Goal: Task Accomplishment & Management: Manage account settings

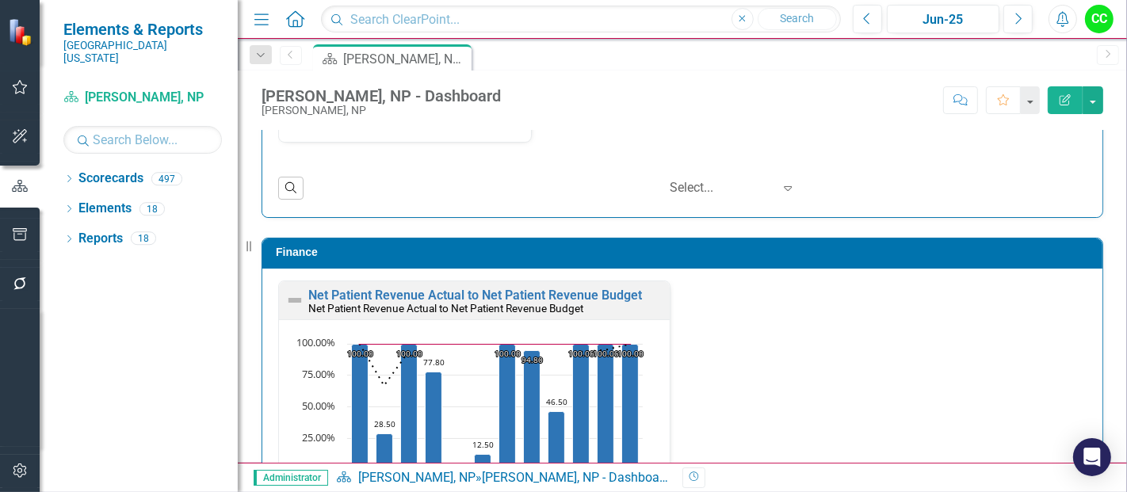
scroll to position [2392, 0]
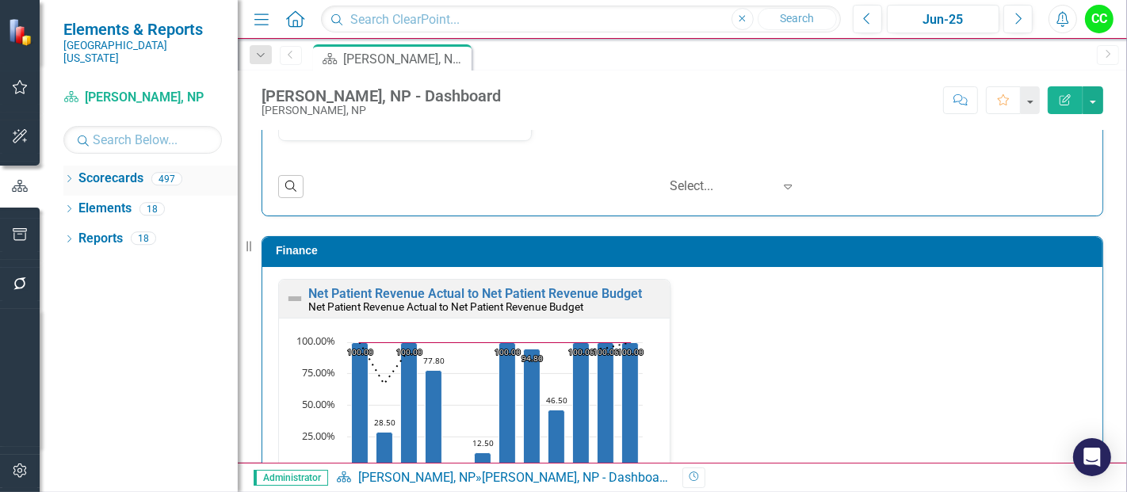
click at [70, 176] on icon "Dropdown" at bounding box center [68, 180] width 11 height 9
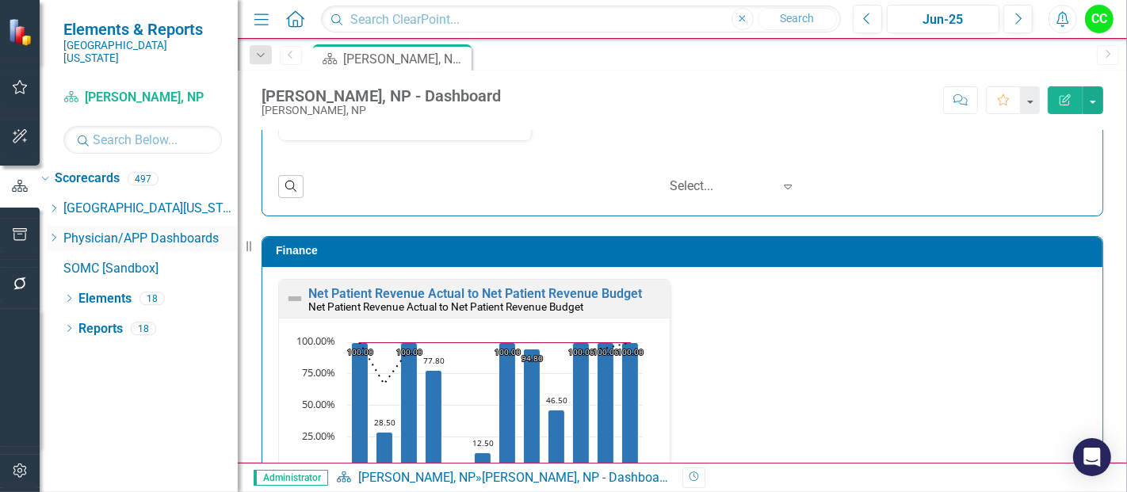
click at [59, 233] on icon "Dropdown" at bounding box center [54, 238] width 12 height 10
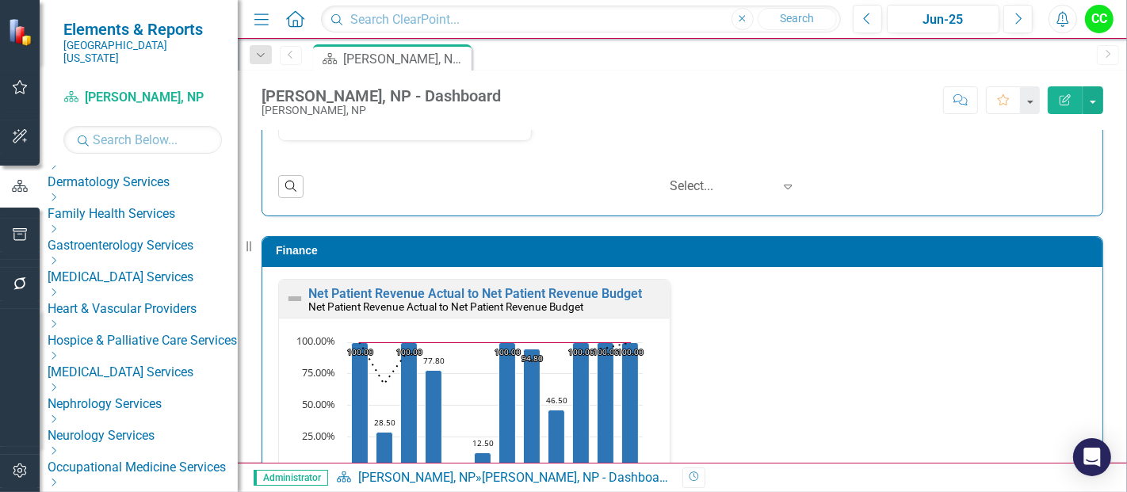
scroll to position [256, 0]
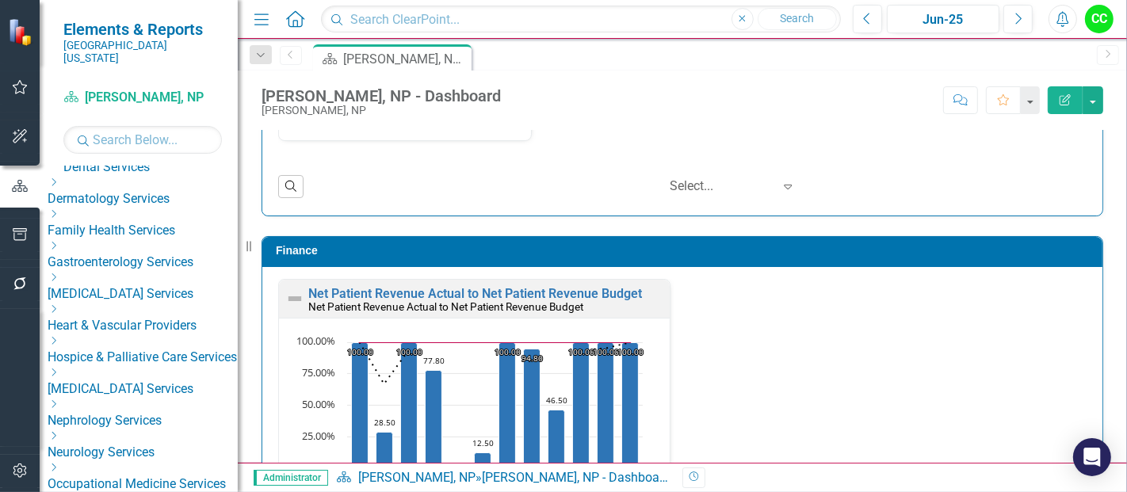
click at [59, 209] on icon "Dropdown" at bounding box center [54, 214] width 12 height 10
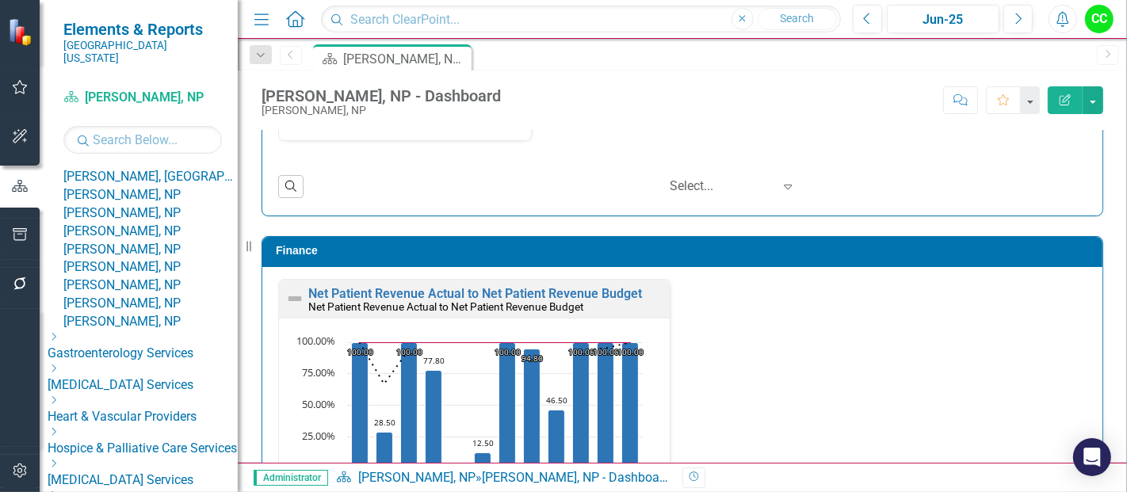
scroll to position [1179, 0]
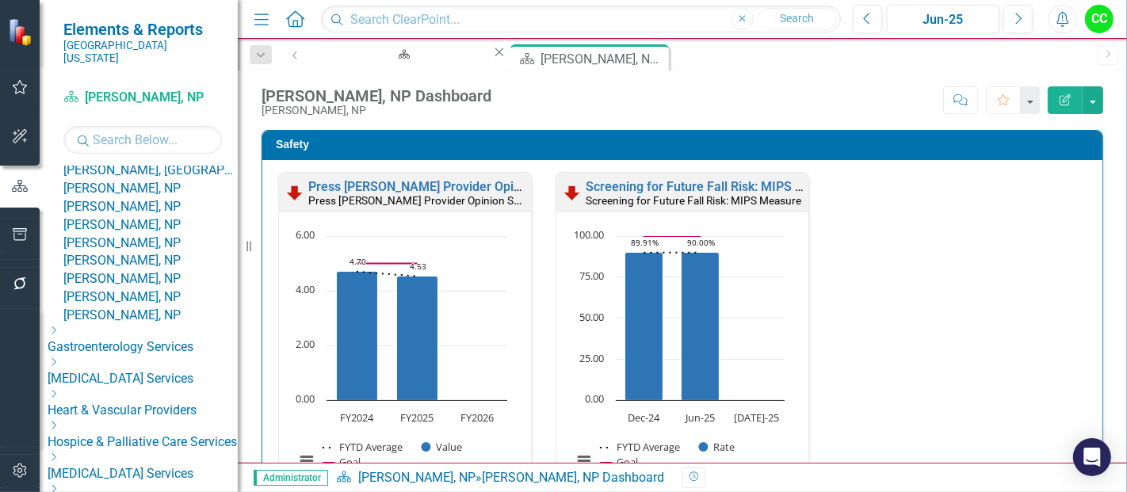
drag, startPoint x: 457, startPoint y: 54, endPoint x: 1126, endPoint y: 254, distance: 698.2
click at [491, 54] on icon "Close" at bounding box center [499, 52] width 16 height 13
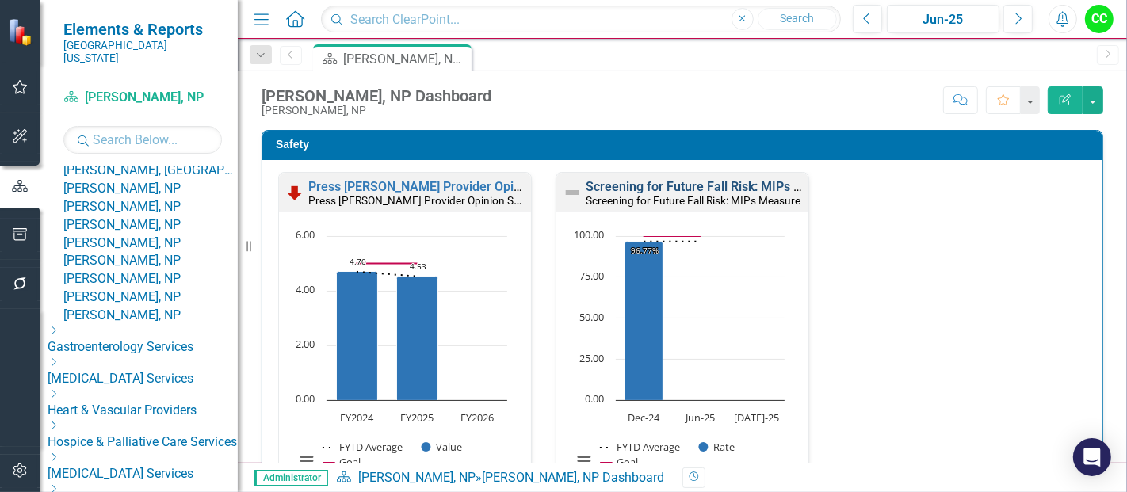
click at [759, 185] on link "Screening for Future Fall Risk: MIPs Measure" at bounding box center [715, 186] width 258 height 15
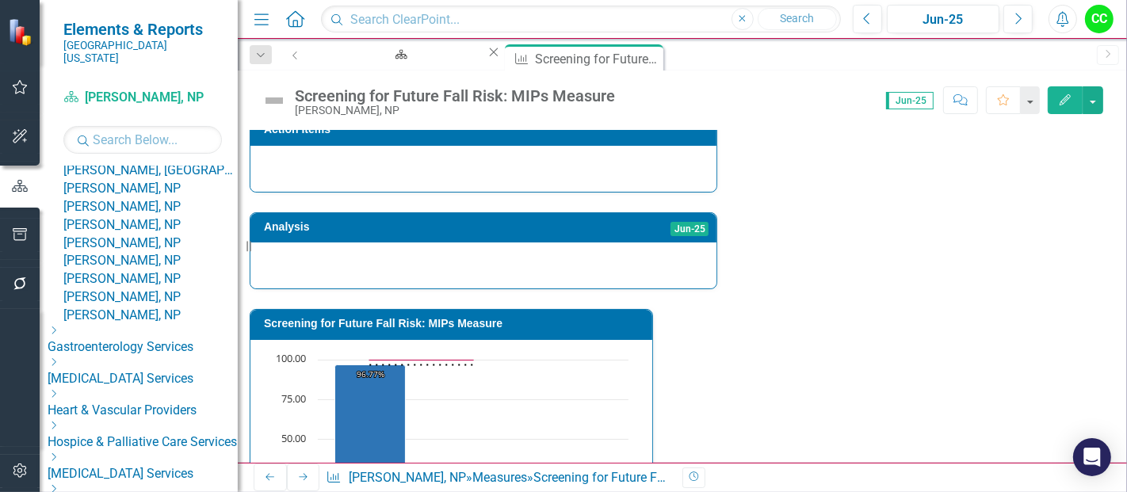
scroll to position [675, 0]
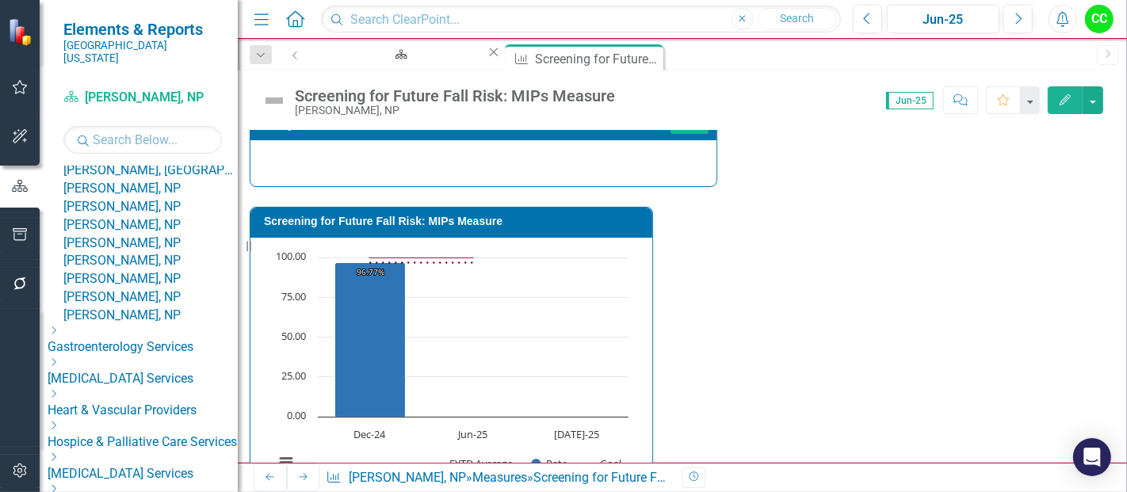
type textarea "89"
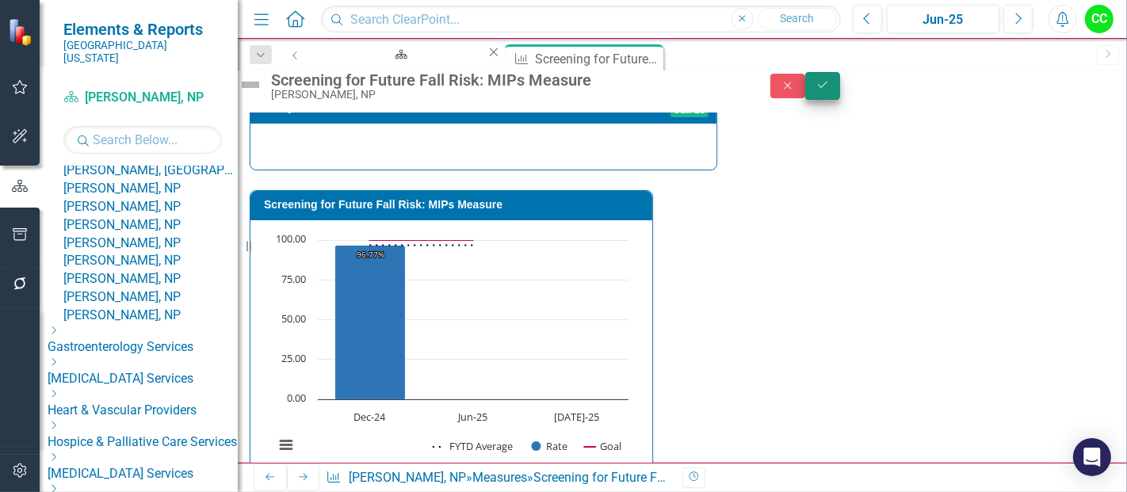
type textarea "89"
click at [830, 90] on icon "Save" at bounding box center [822, 84] width 14 height 11
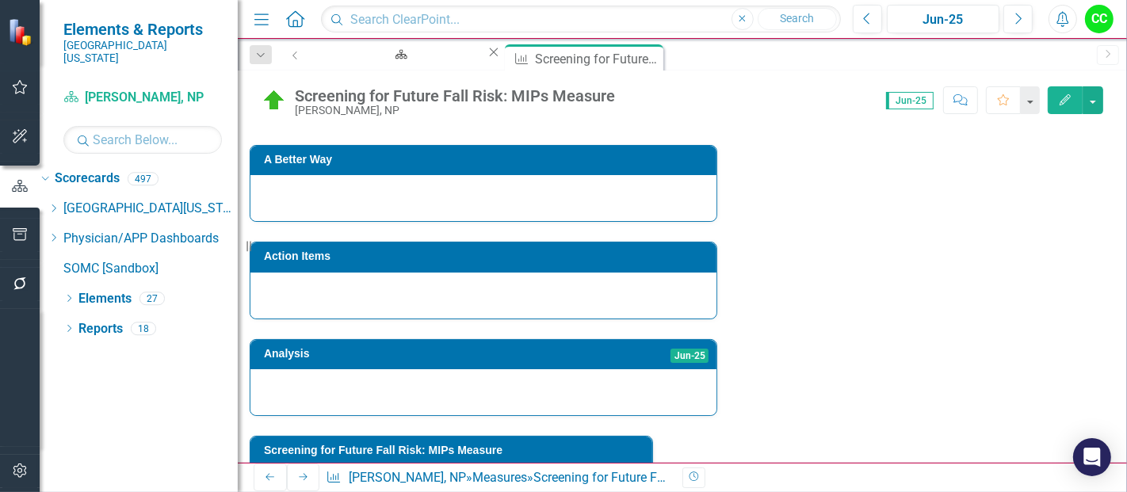
scroll to position [501, 0]
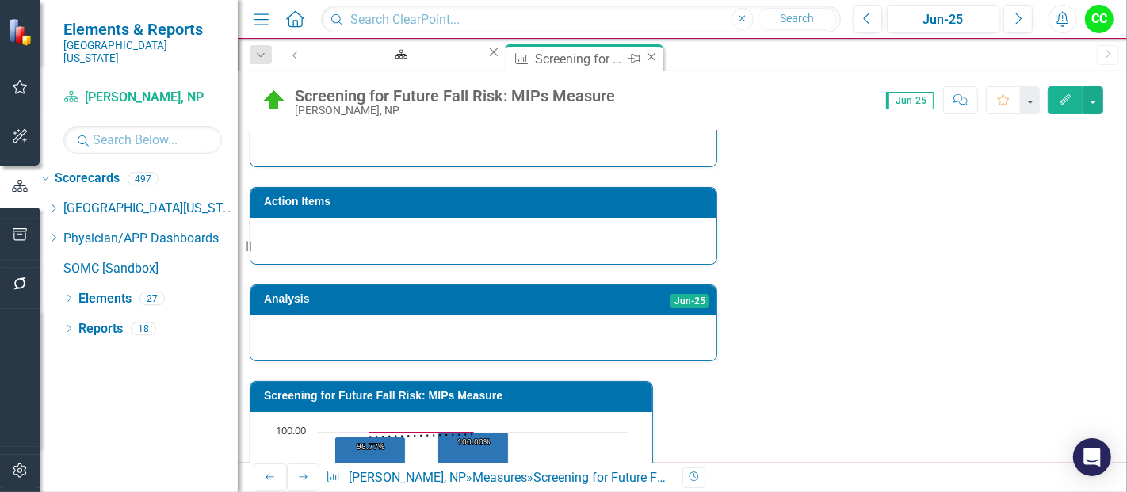
click at [643, 56] on icon "Close" at bounding box center [651, 57] width 16 height 13
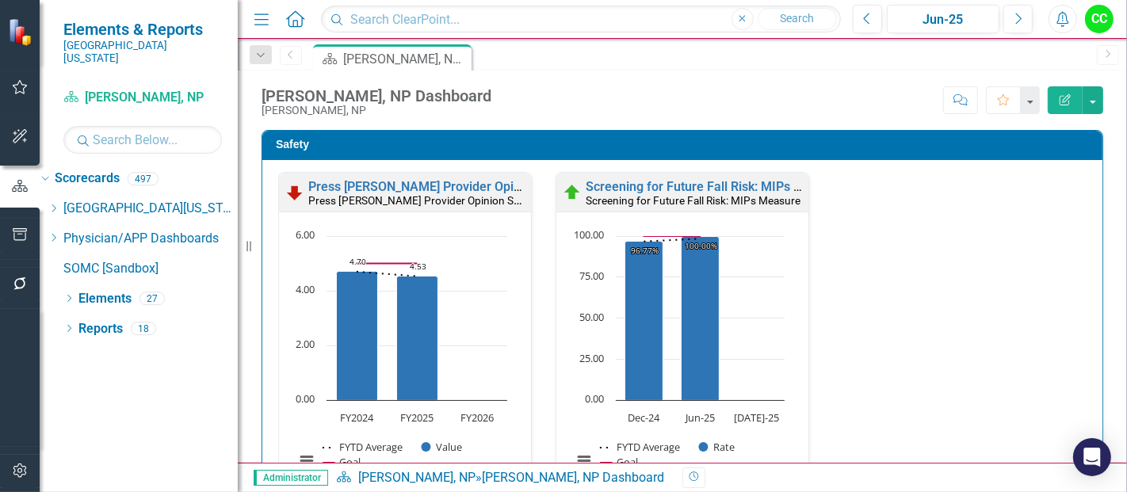
scroll to position [434, 0]
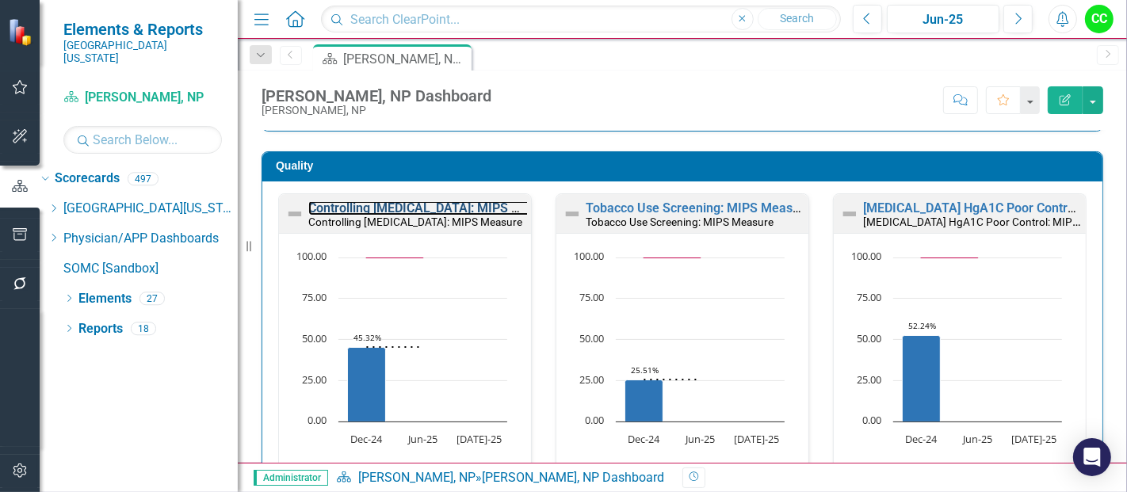
click at [446, 211] on link "Controlling [MEDICAL_DATA]: MIPS Measure" at bounding box center [435, 207] width 254 height 15
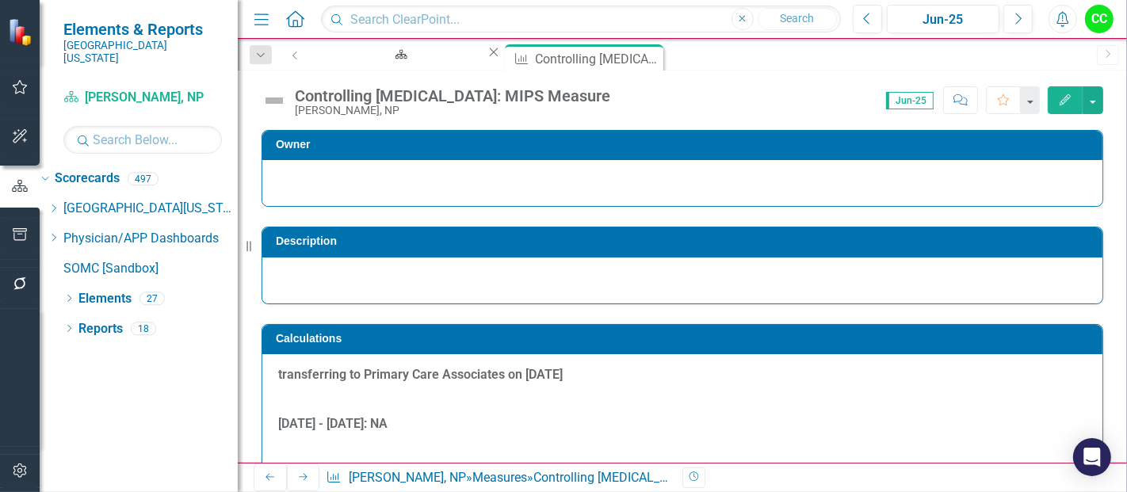
scroll to position [689, 0]
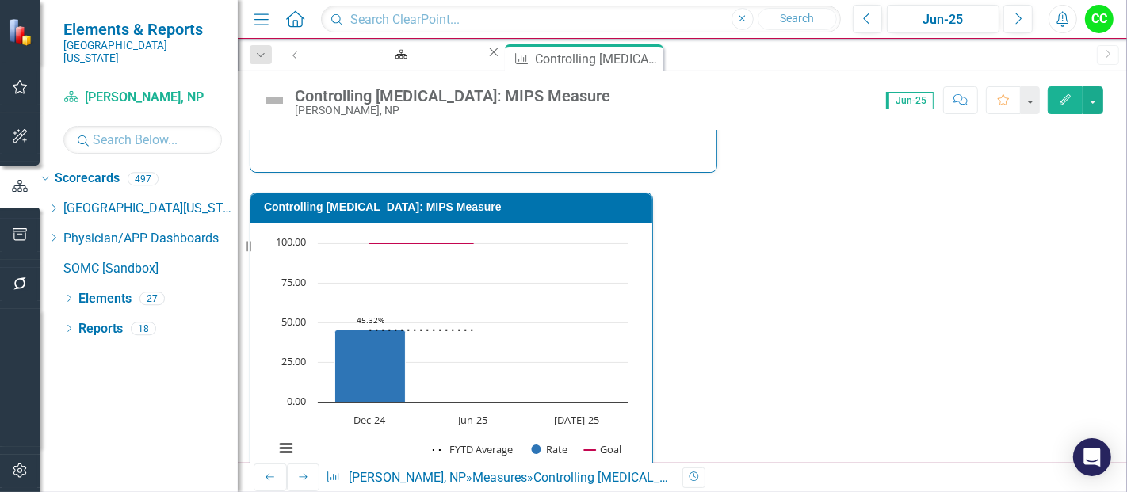
type textarea "78"
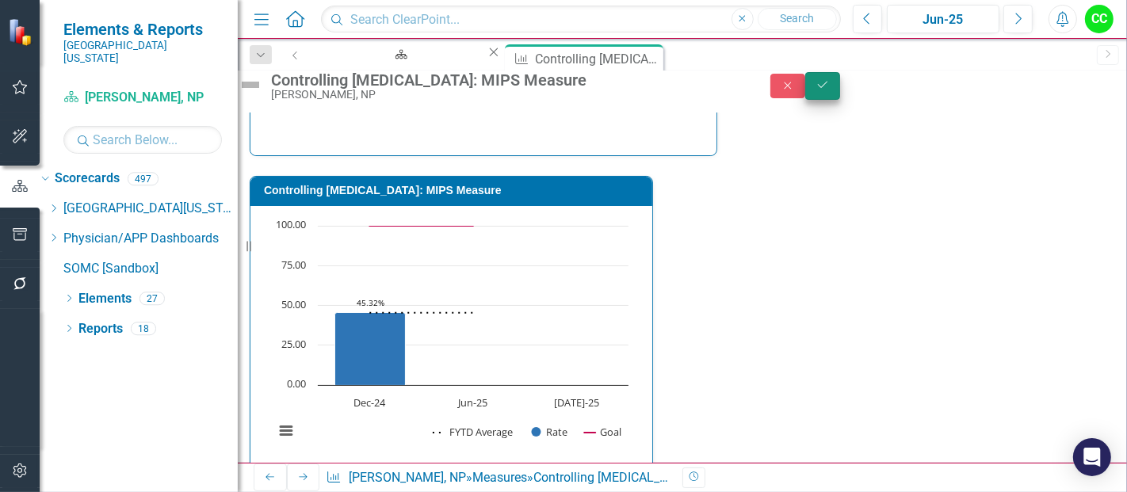
type textarea "139"
click at [830, 90] on icon "Save" at bounding box center [822, 84] width 14 height 11
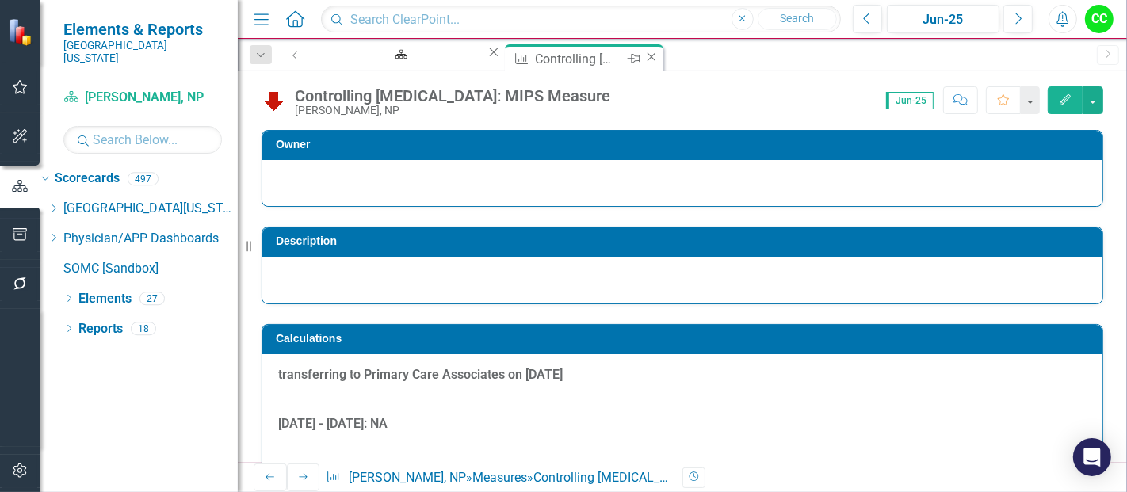
click at [643, 57] on div "Close" at bounding box center [651, 59] width 16 height 20
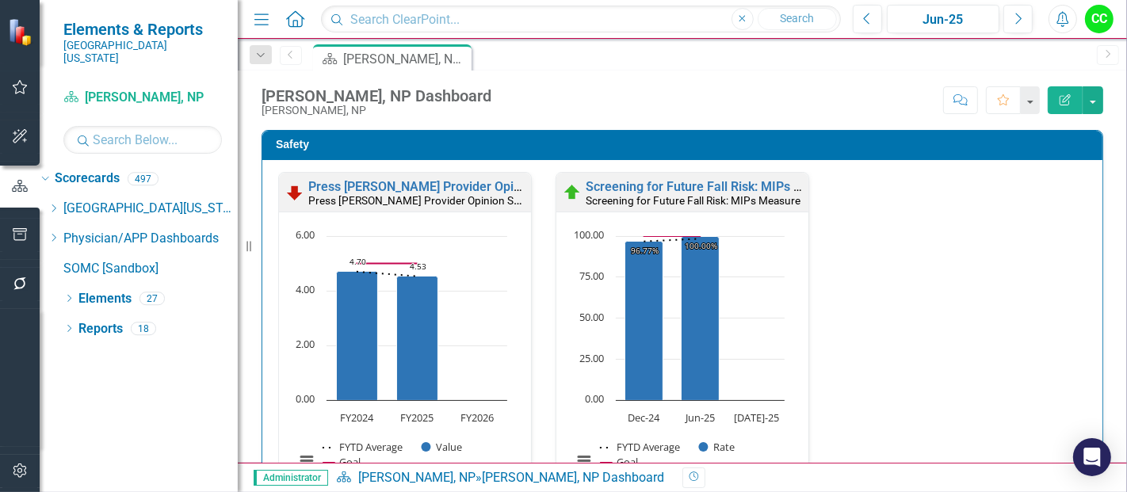
scroll to position [427, 0]
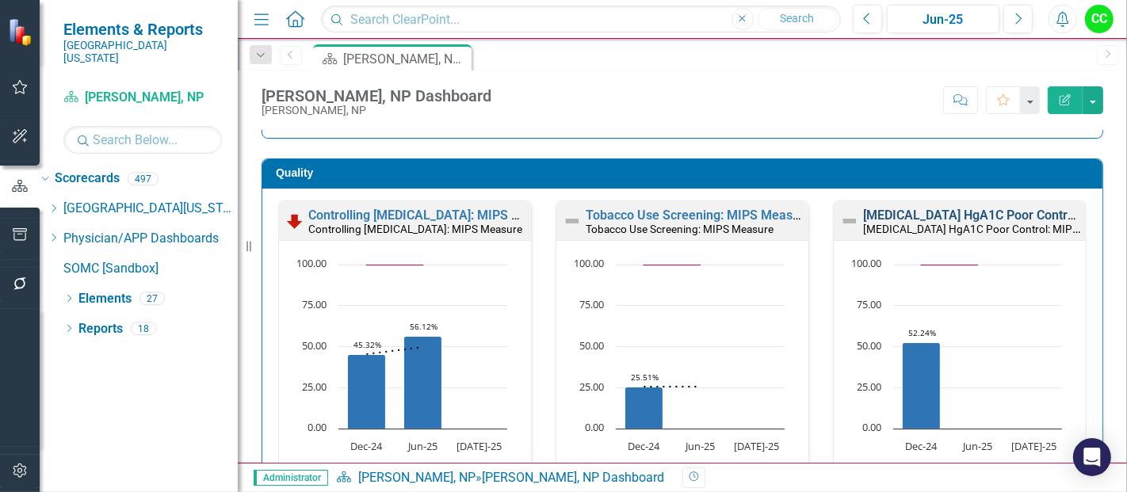
click at [956, 214] on link "[MEDICAL_DATA] HgA1C Poor Control: MIPS Measure" at bounding box center [1016, 215] width 306 height 15
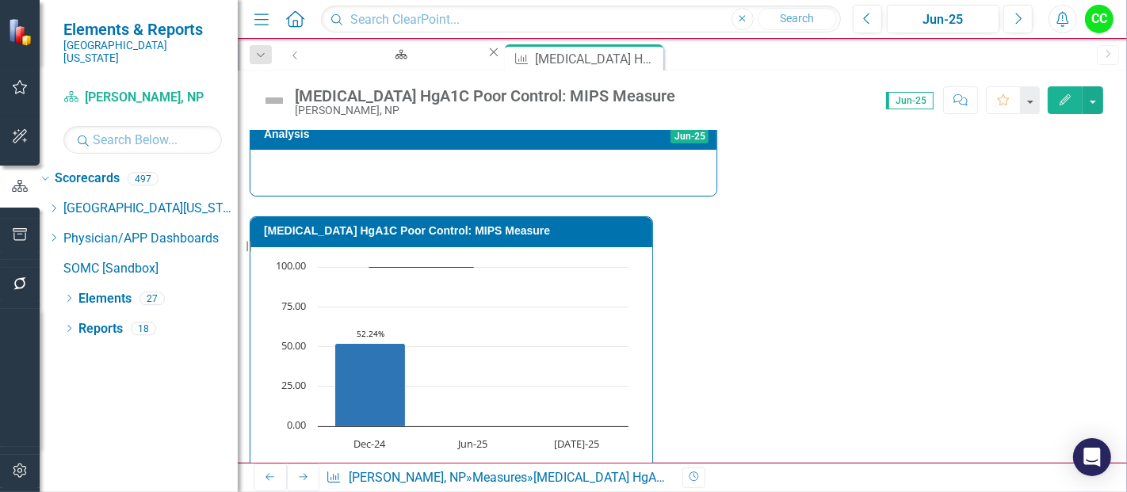
scroll to position [675, 0]
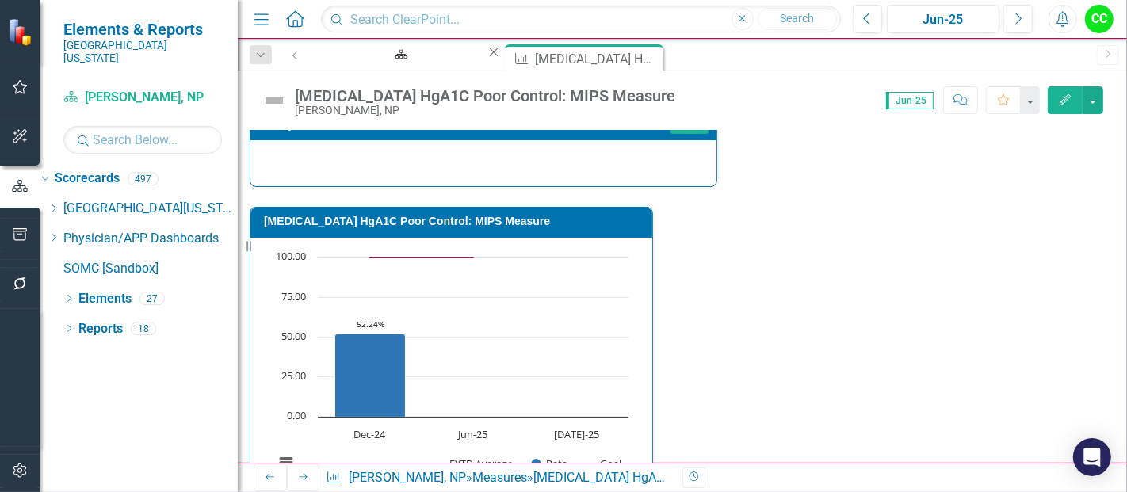
type textarea "78"
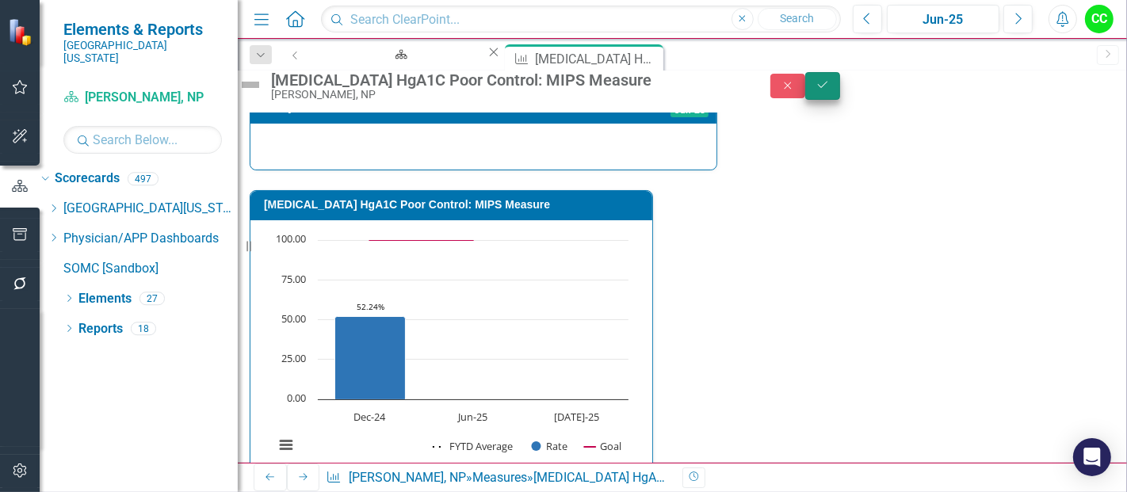
type textarea "139"
click at [840, 100] on button "Save" at bounding box center [822, 86] width 35 height 28
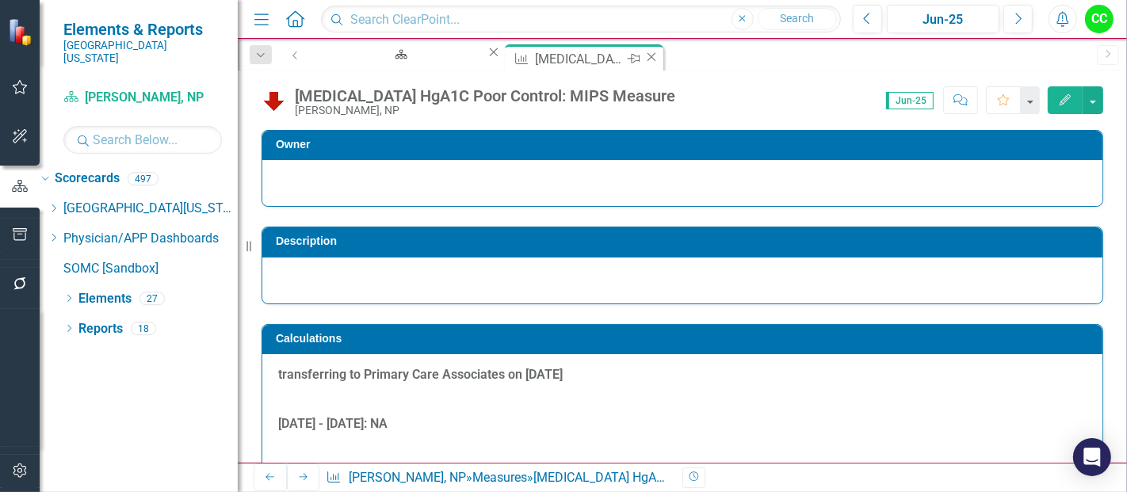
click at [643, 57] on icon "Close" at bounding box center [651, 57] width 16 height 13
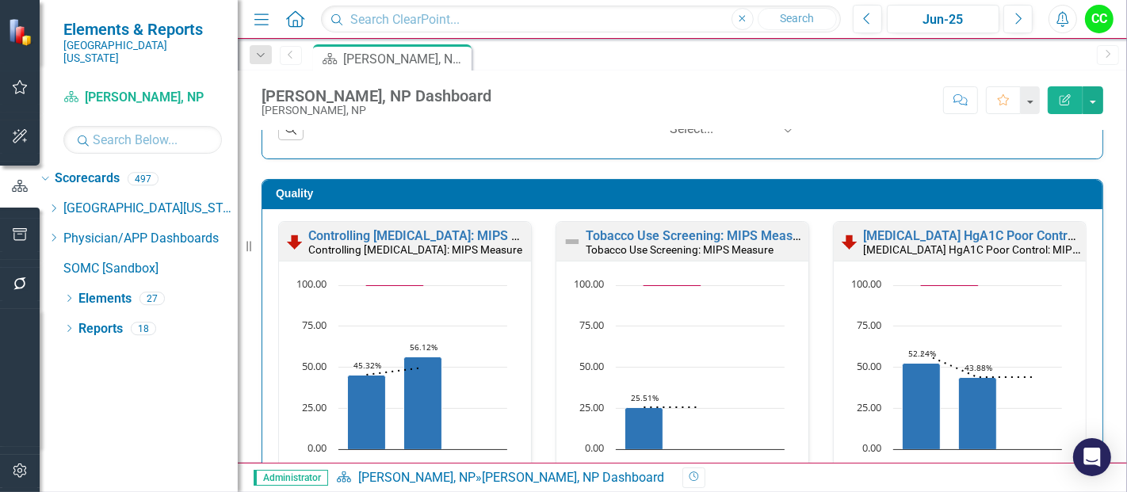
scroll to position [410, 0]
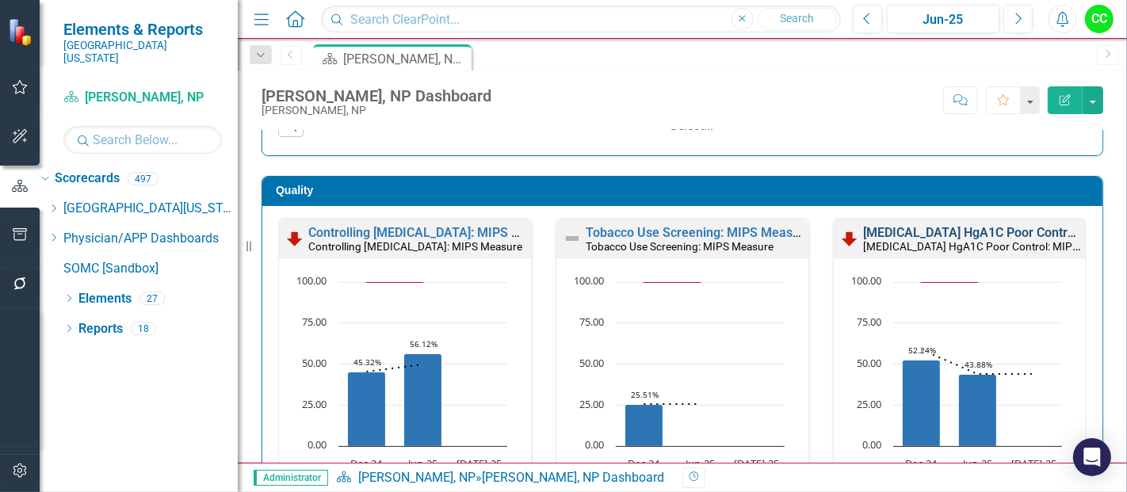
click at [957, 232] on link "[MEDICAL_DATA] HgA1C Poor Control: MIPS Measure" at bounding box center [1016, 232] width 306 height 15
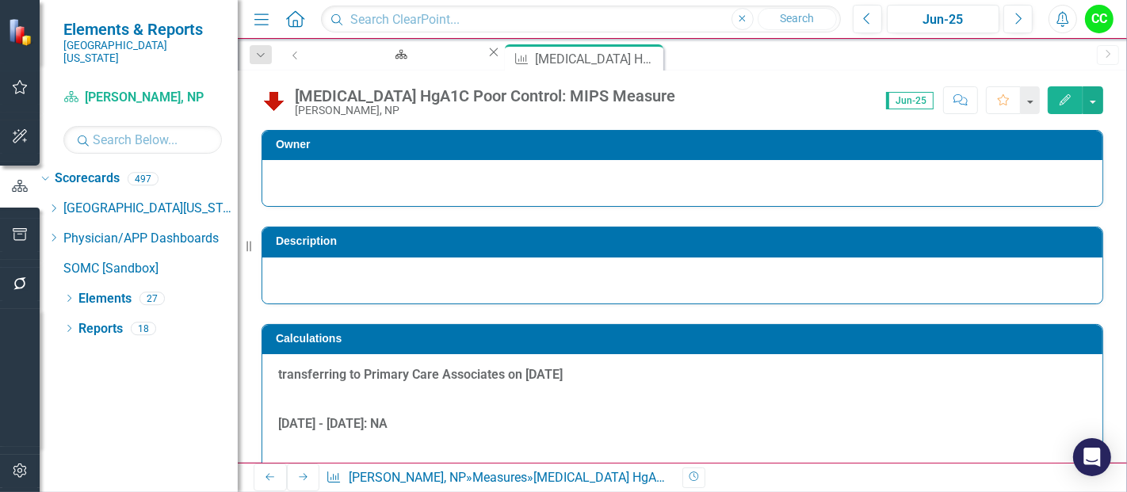
scroll to position [675, 0]
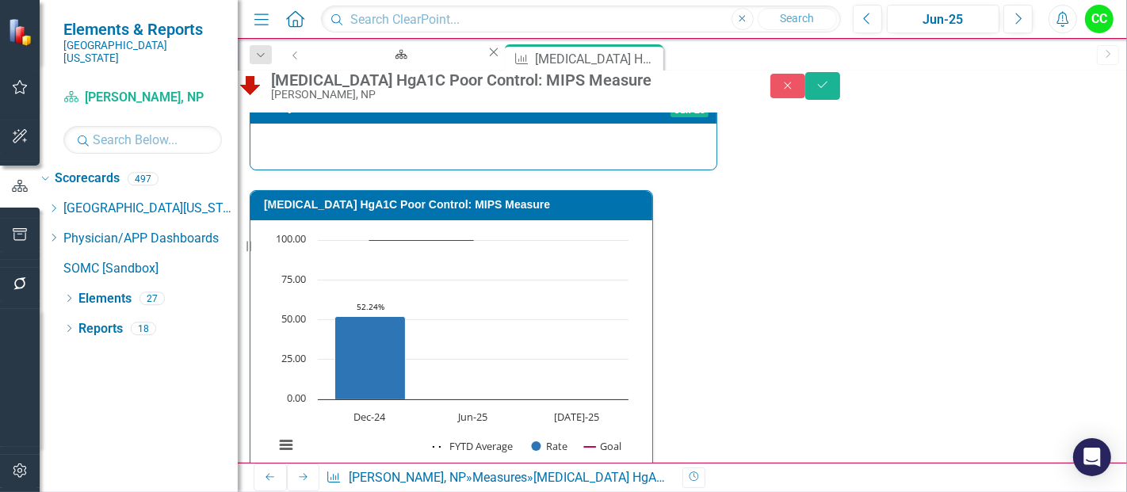
type textarea "58"
type textarea "70"
click at [840, 98] on button "Save" at bounding box center [822, 86] width 35 height 28
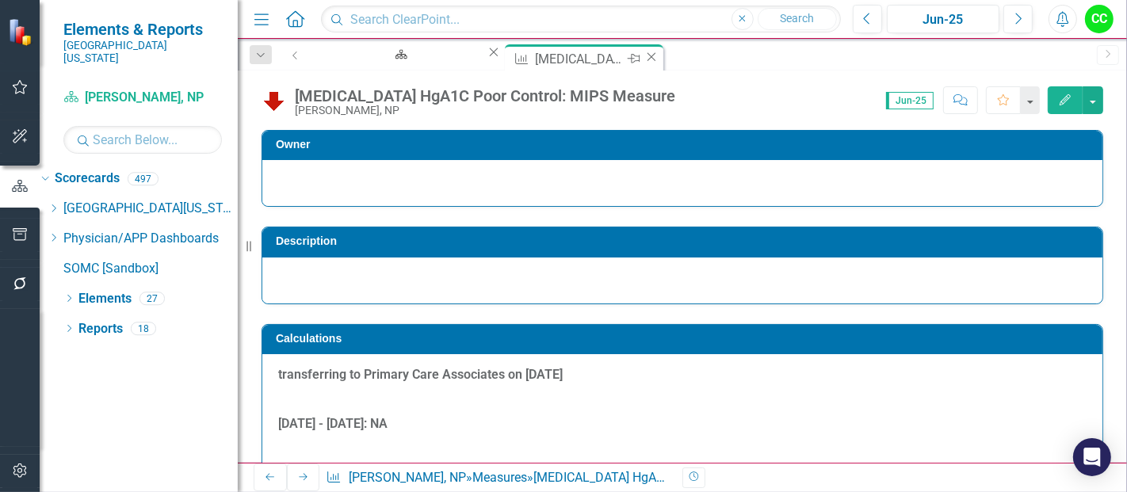
click at [643, 53] on icon "Close" at bounding box center [651, 57] width 16 height 13
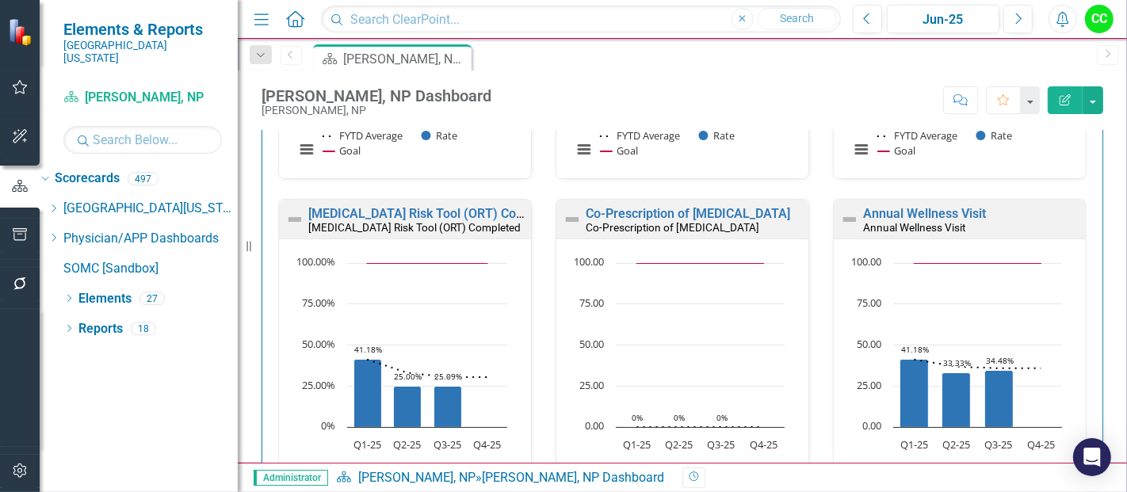
scroll to position [767, 0]
click at [380, 222] on small "[MEDICAL_DATA] Risk Tool (ORT) Completed" at bounding box center [414, 227] width 212 height 13
click at [384, 212] on link "[MEDICAL_DATA] Risk Tool (ORT) Completed" at bounding box center [435, 213] width 254 height 15
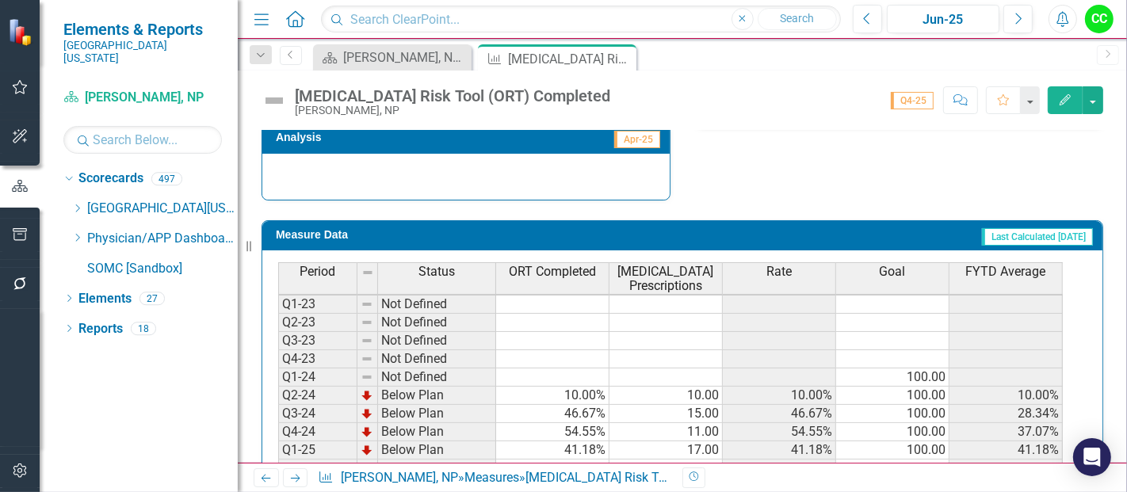
scroll to position [676, 0]
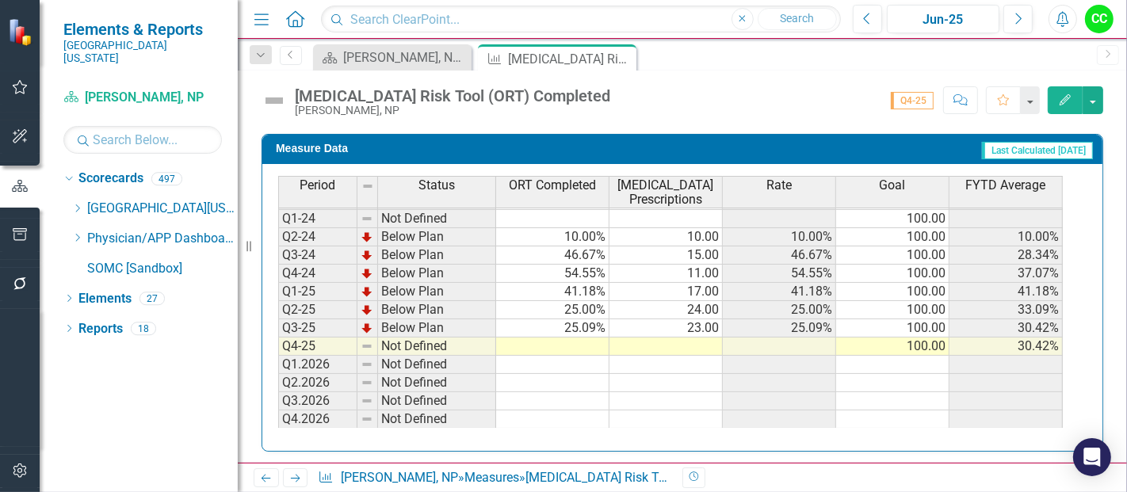
click at [594, 342] on td at bounding box center [552, 347] width 113 height 18
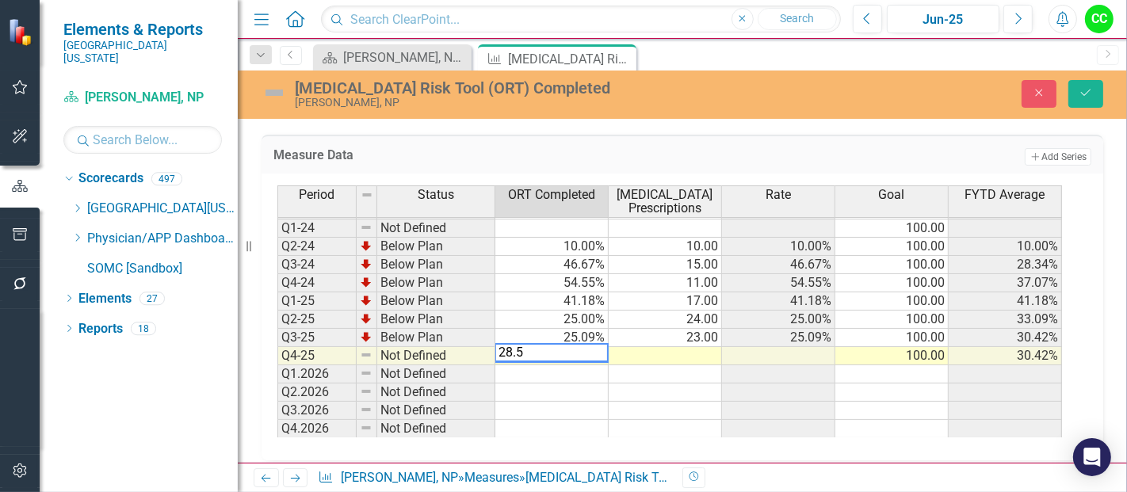
type textarea "28.57"
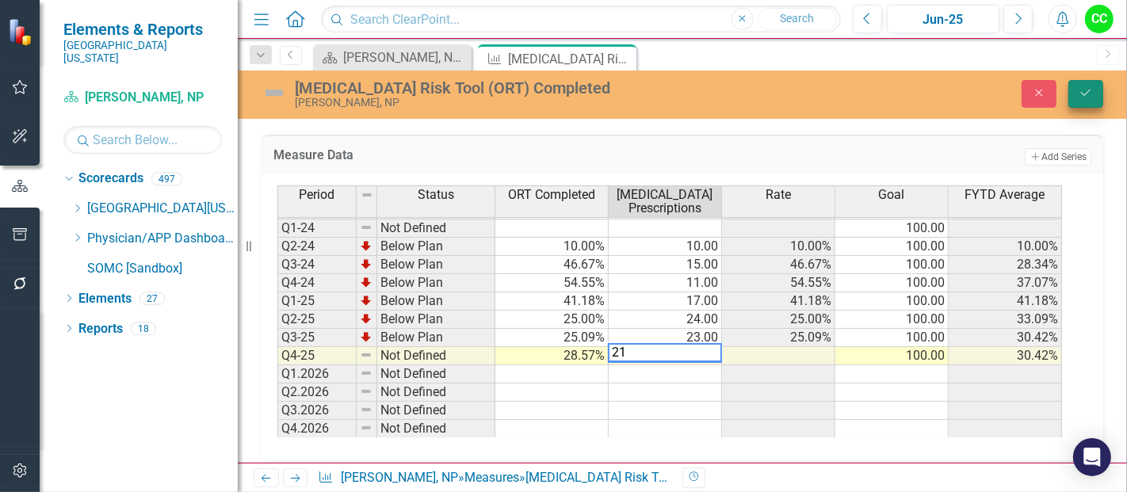
type textarea "21"
click at [1079, 90] on icon "Save" at bounding box center [1085, 92] width 14 height 11
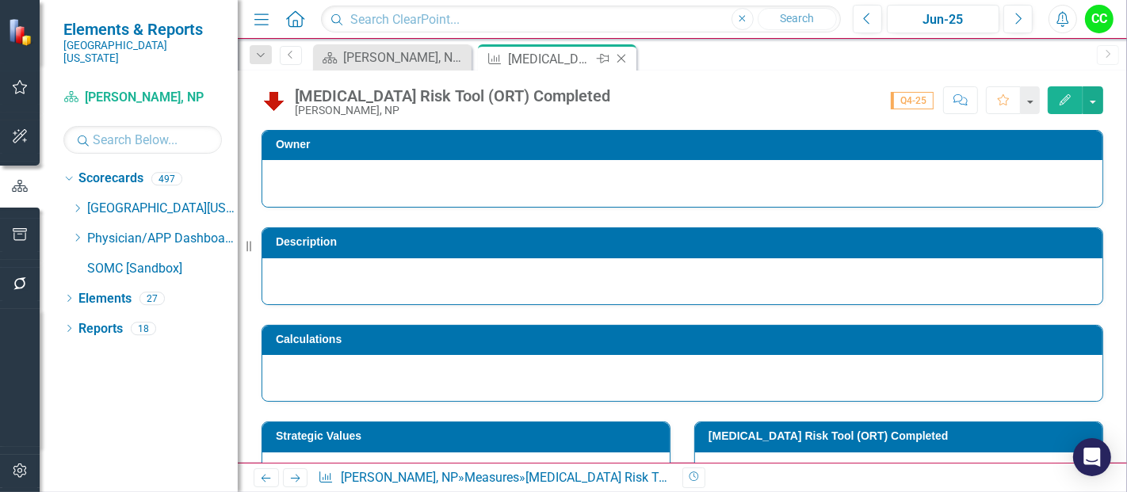
click at [623, 57] on icon "Close" at bounding box center [621, 58] width 16 height 13
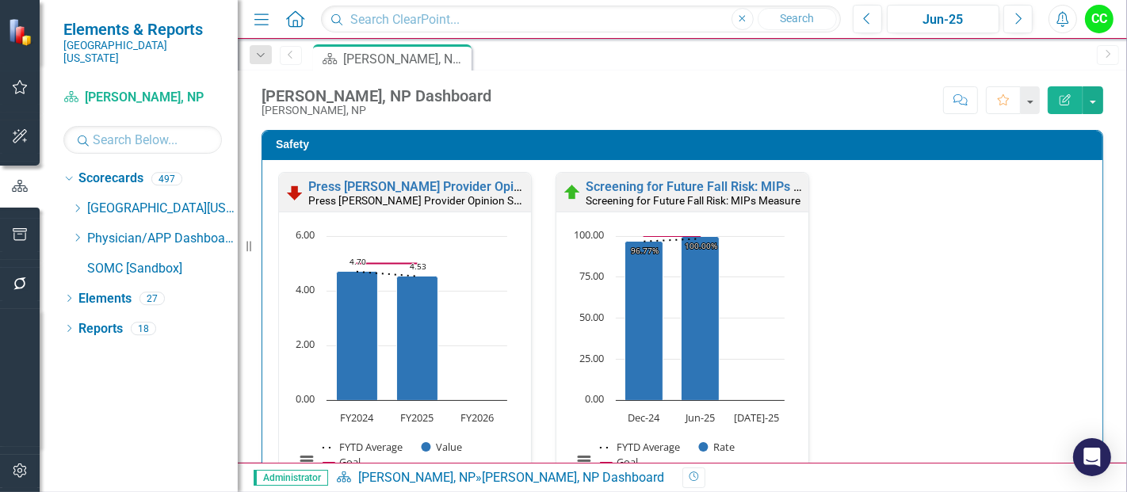
scroll to position [767, 0]
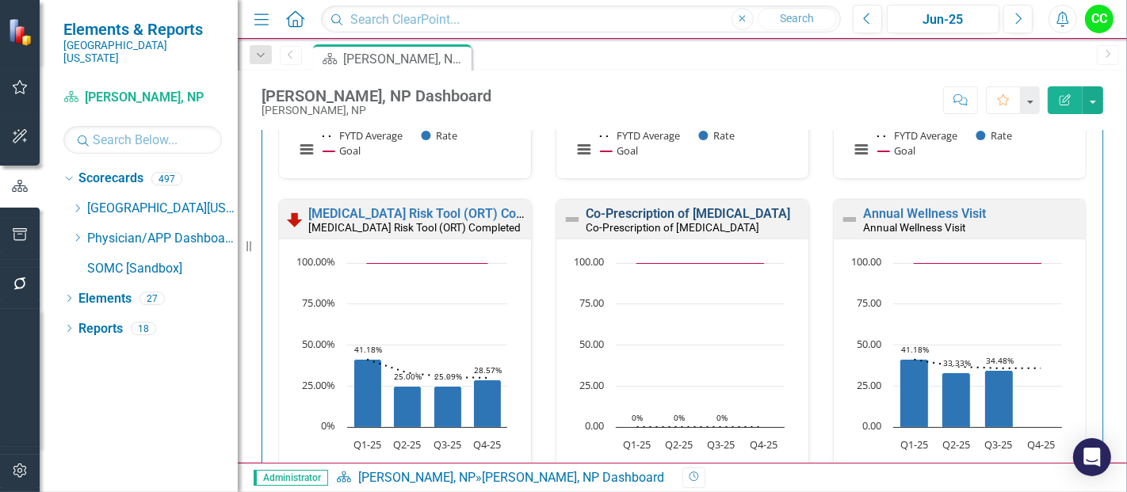
click at [686, 209] on link "Co-Prescription of [MEDICAL_DATA]" at bounding box center [688, 213] width 204 height 15
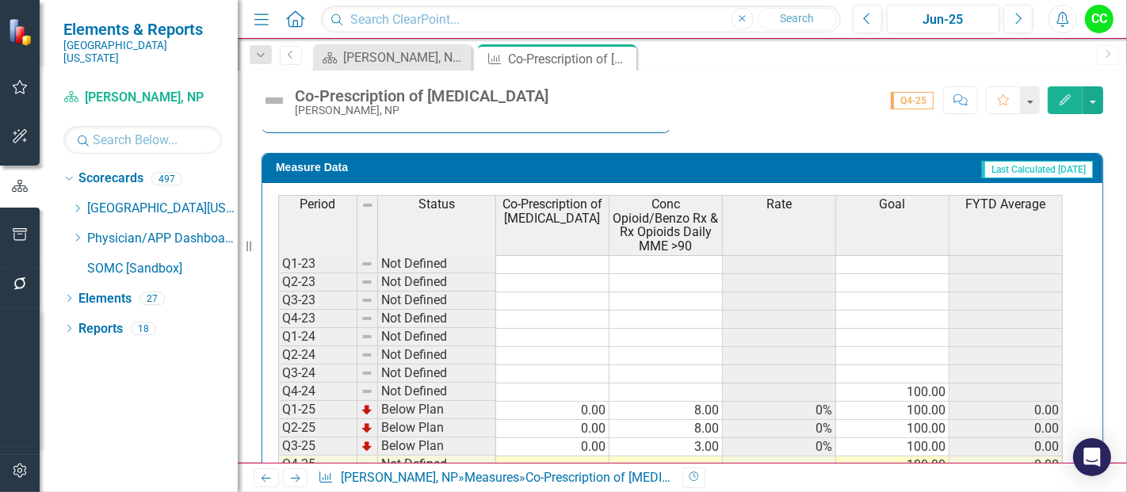
scroll to position [788, 0]
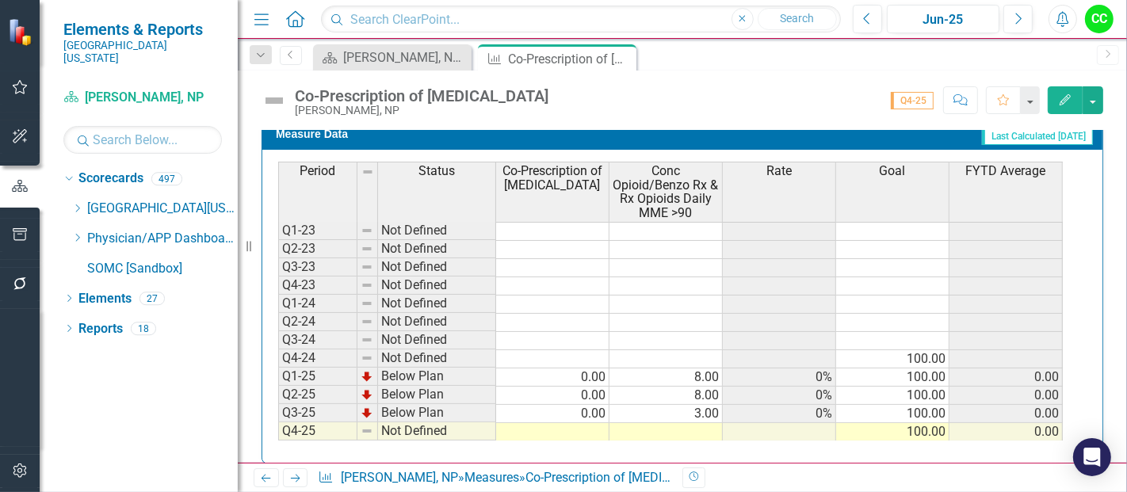
click at [582, 423] on td at bounding box center [552, 432] width 113 height 18
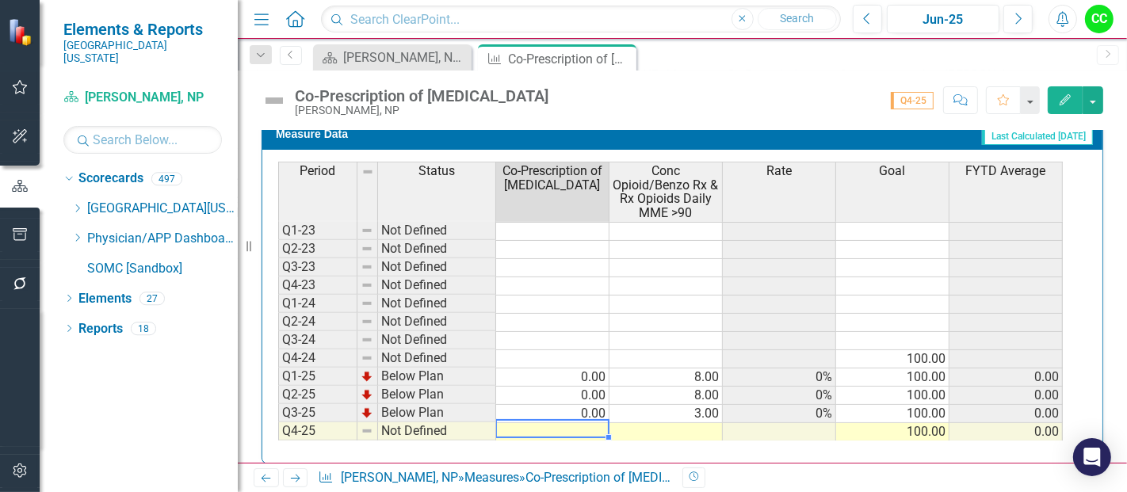
type textarea "0"
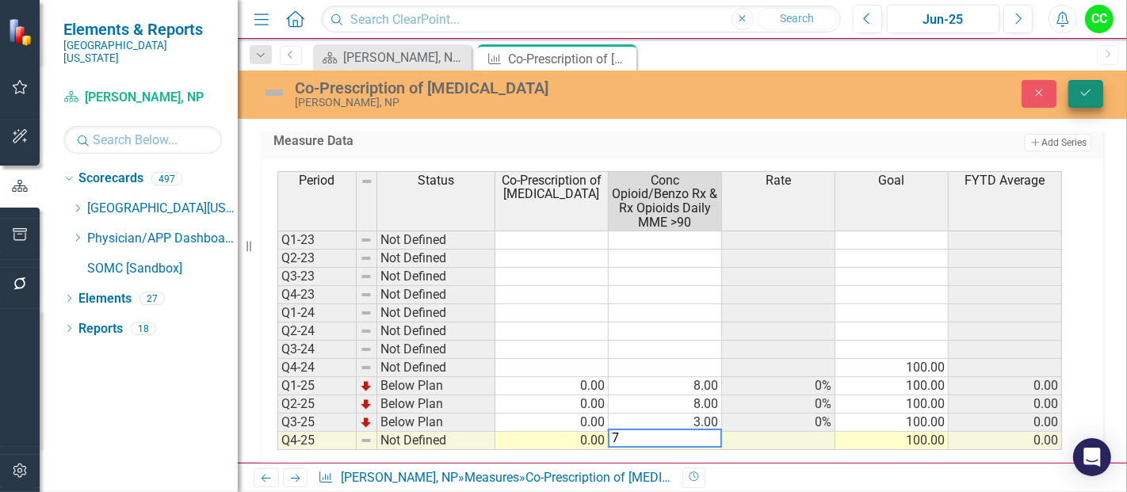
type textarea "7"
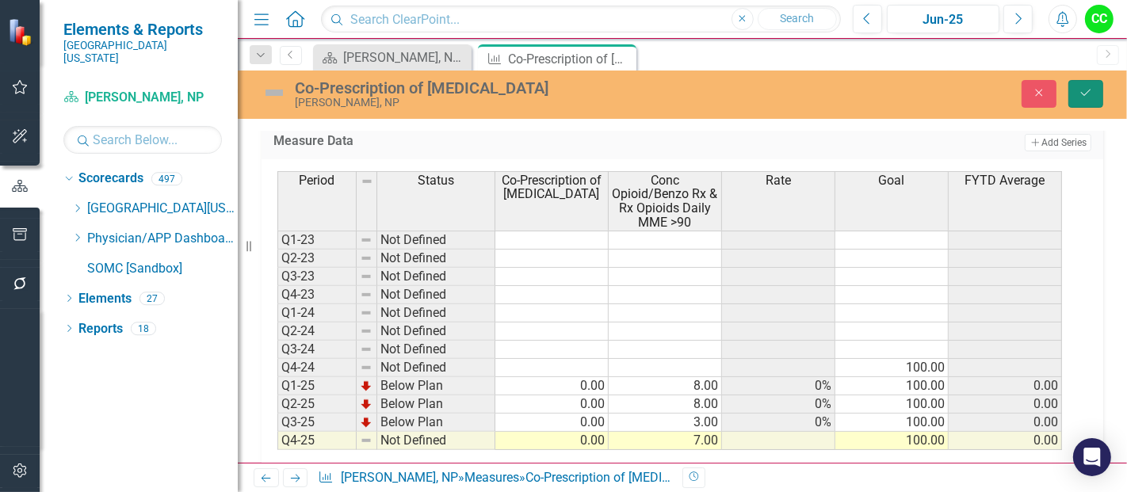
click at [1088, 85] on button "Save" at bounding box center [1085, 94] width 35 height 28
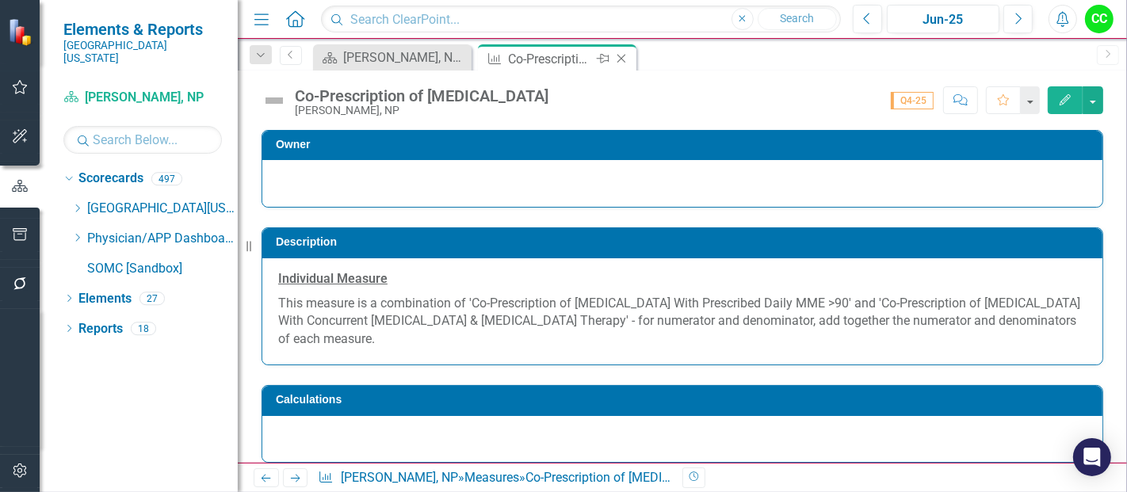
click at [619, 53] on icon "Close" at bounding box center [621, 58] width 16 height 13
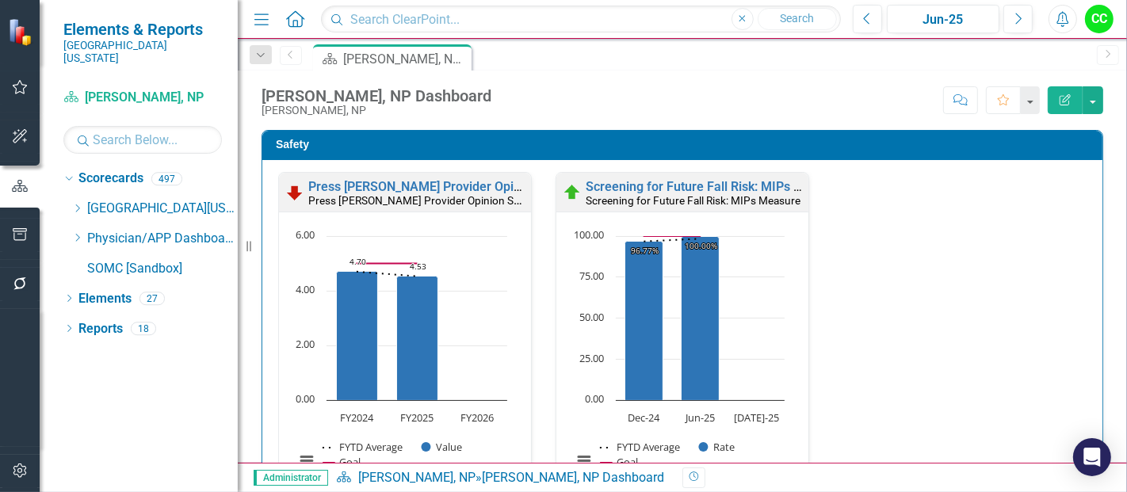
scroll to position [819, 0]
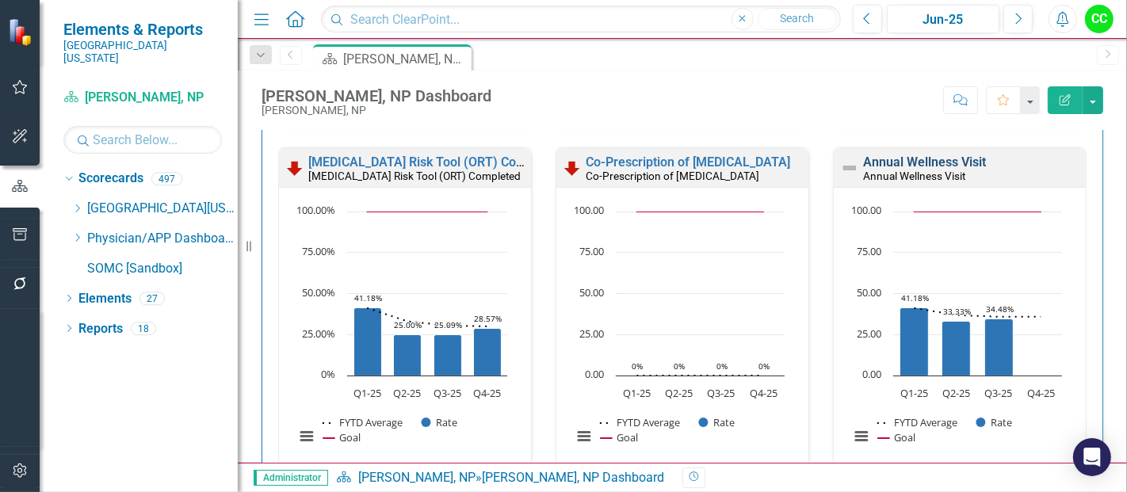
click at [884, 158] on link "Annual Wellness Visit" at bounding box center [924, 162] width 123 height 15
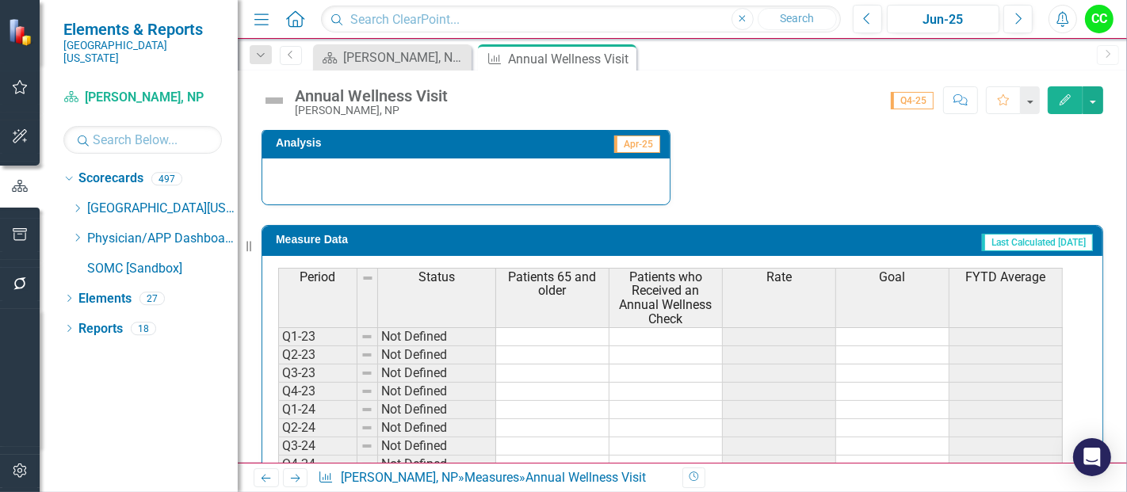
scroll to position [727, 0]
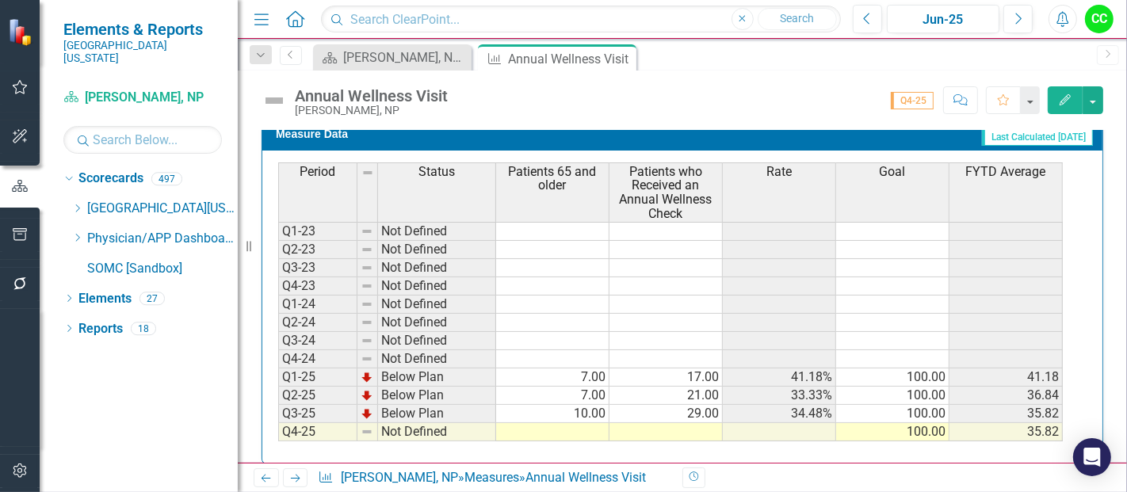
click at [529, 423] on td at bounding box center [552, 432] width 113 height 18
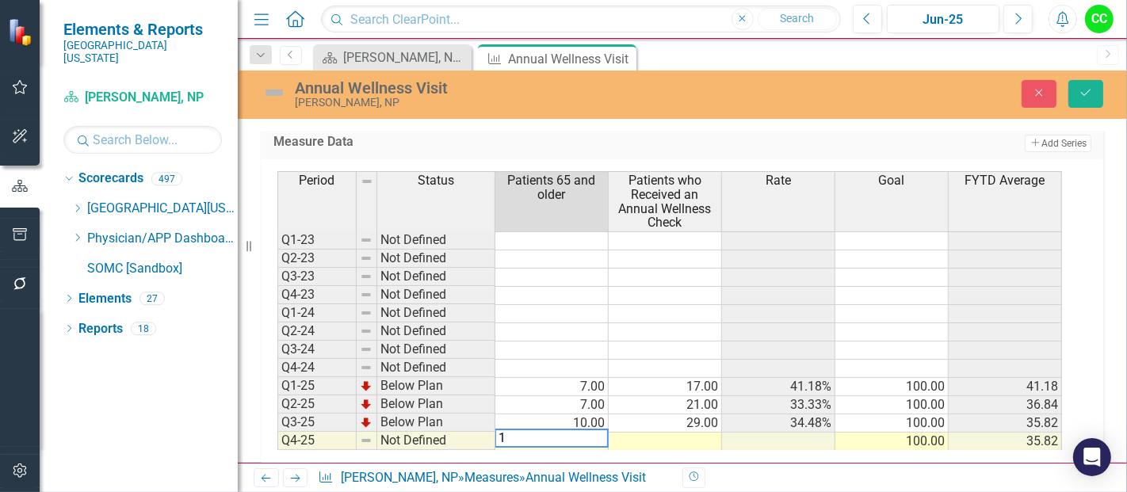
type textarea "10"
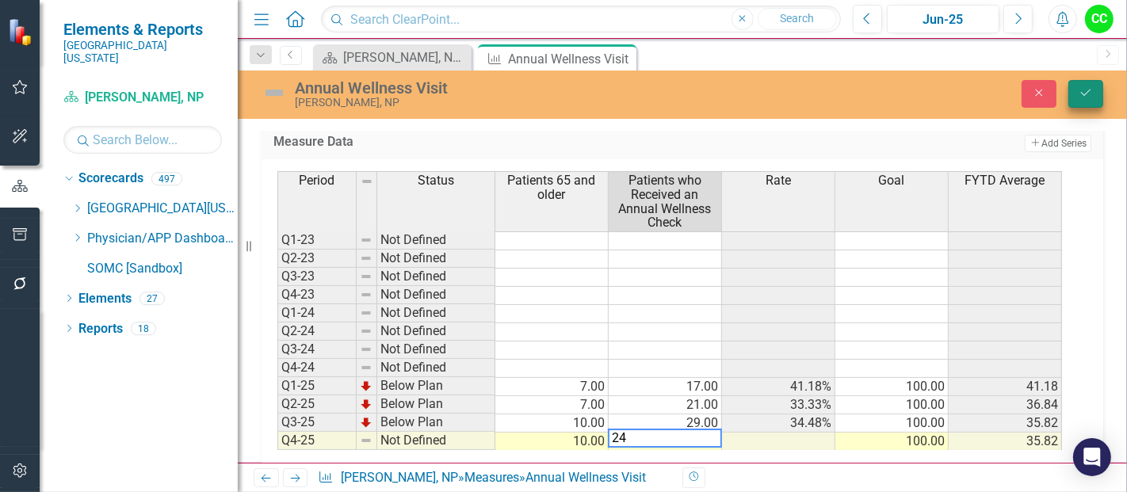
type textarea "24"
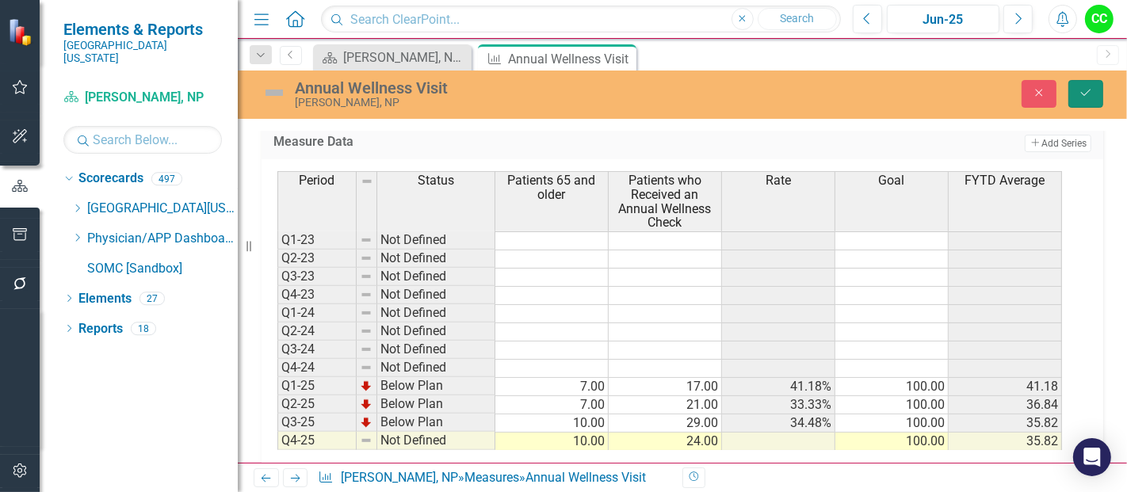
click at [1094, 95] on button "Save" at bounding box center [1085, 94] width 35 height 28
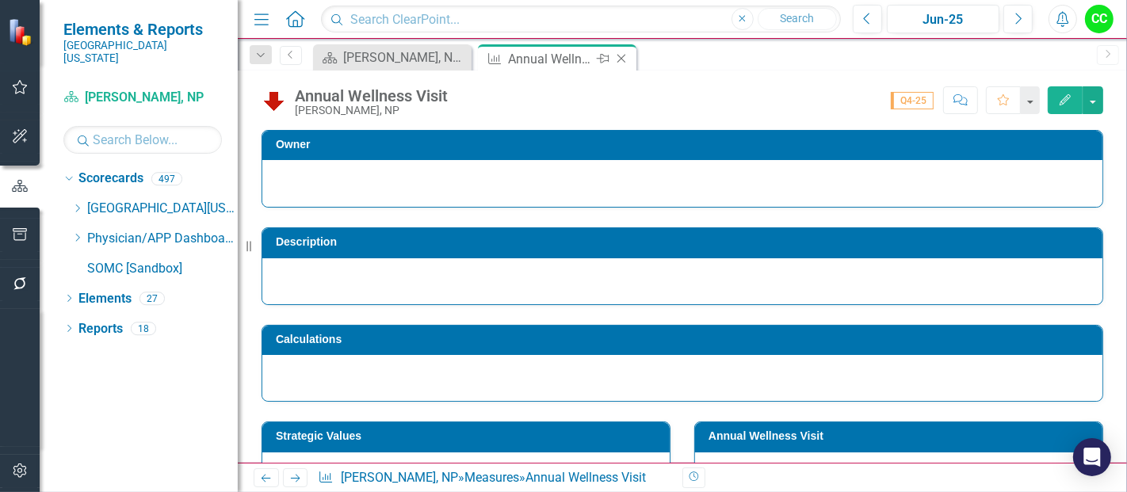
click at [616, 56] on icon "Close" at bounding box center [621, 58] width 16 height 13
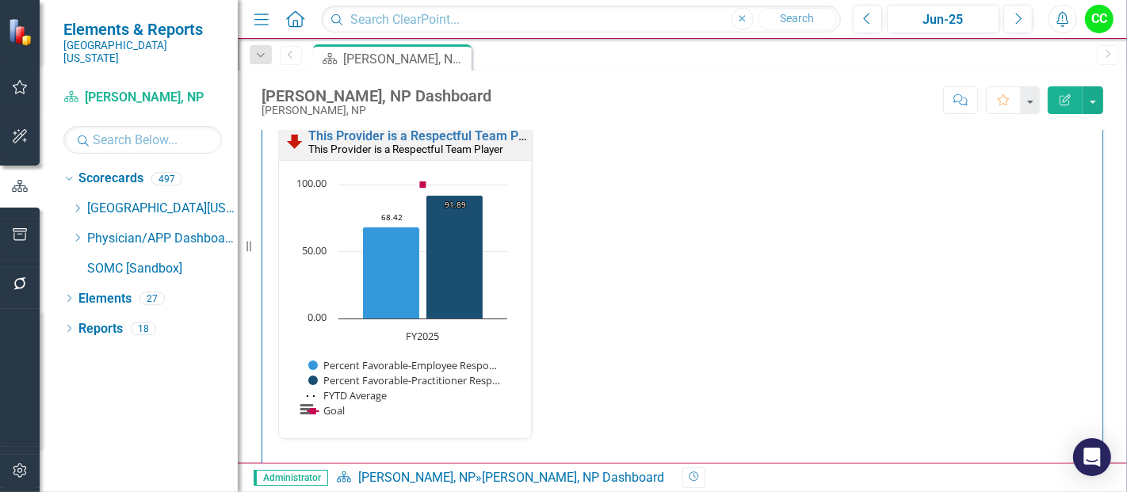
scroll to position [2026, 0]
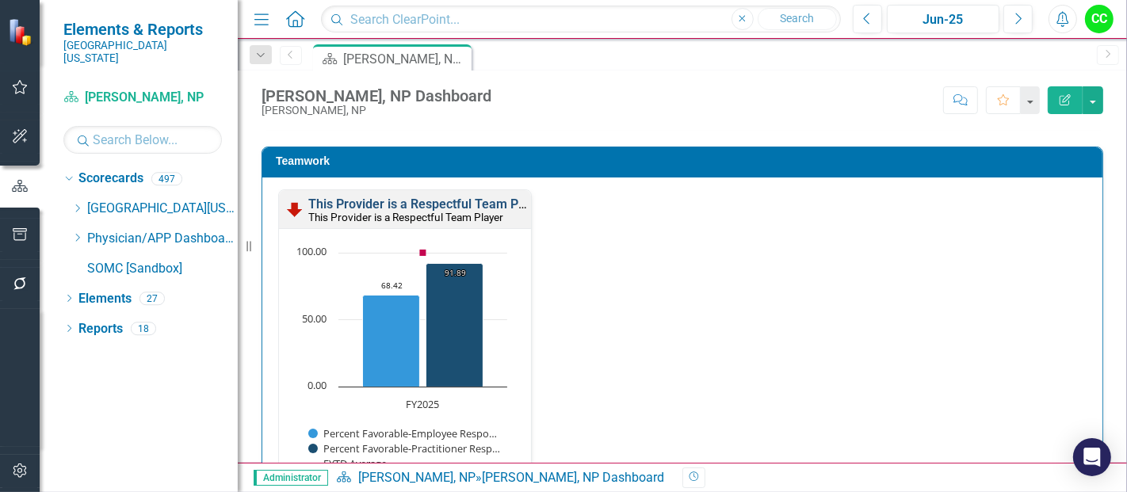
click at [492, 200] on link "This Provider is a Respectful Team Player" at bounding box center [427, 204] width 239 height 15
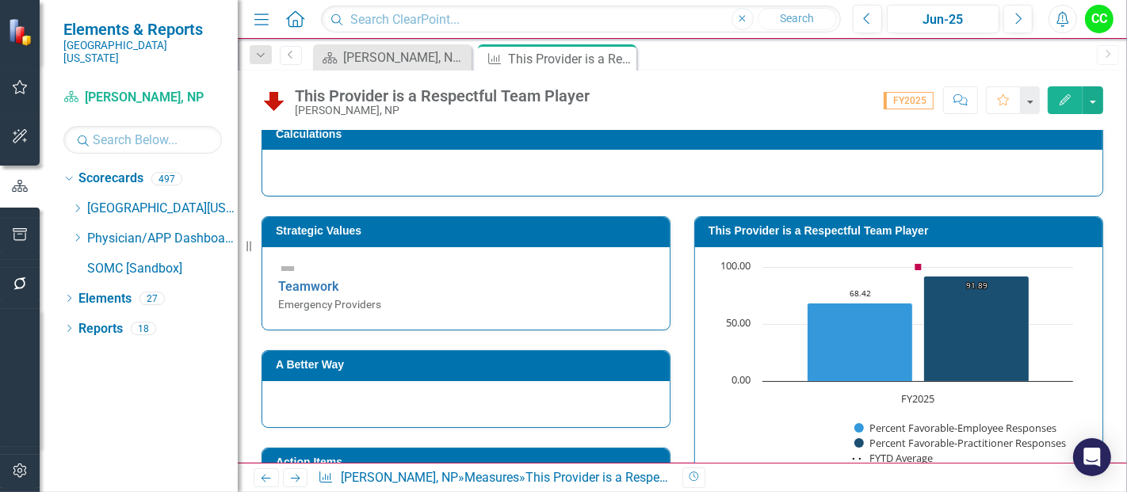
scroll to position [201, 0]
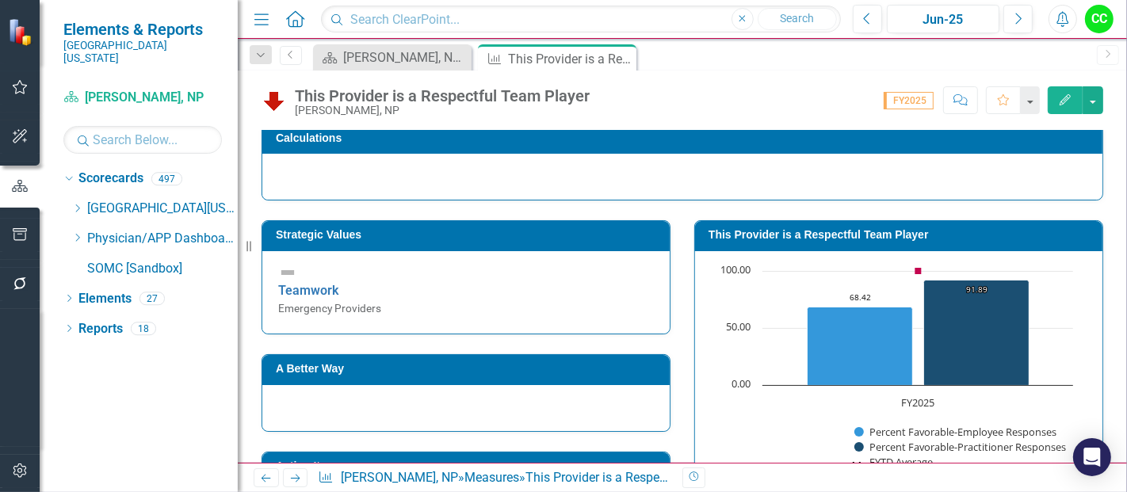
click at [835, 230] on h3 "This Provider is a Respectful Team Player" at bounding box center [901, 235] width 386 height 12
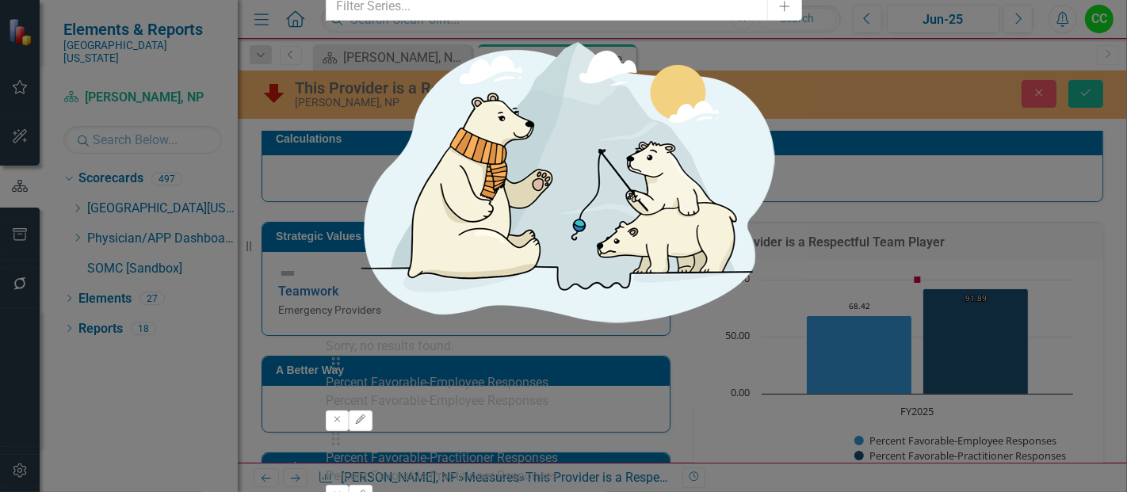
type input "2"
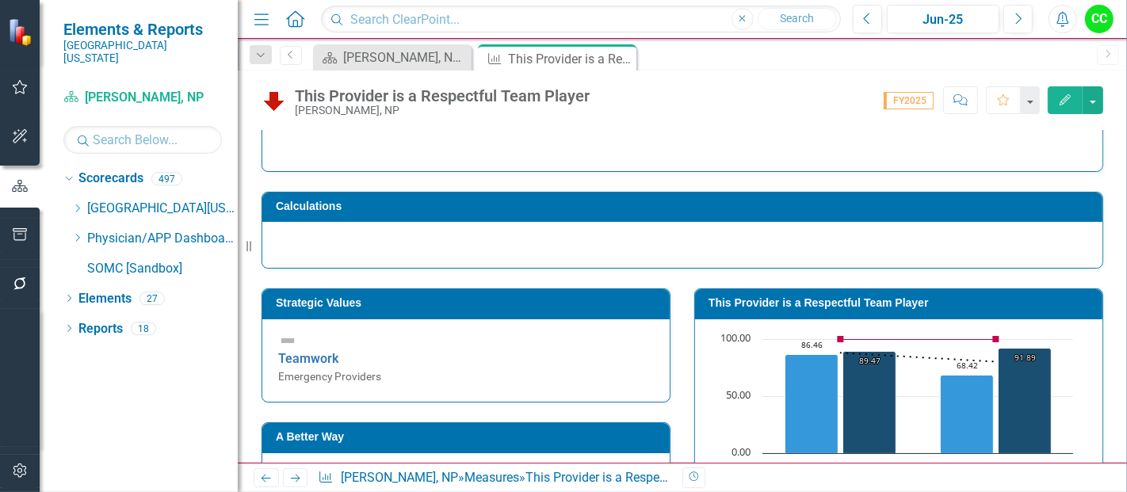
scroll to position [0, 0]
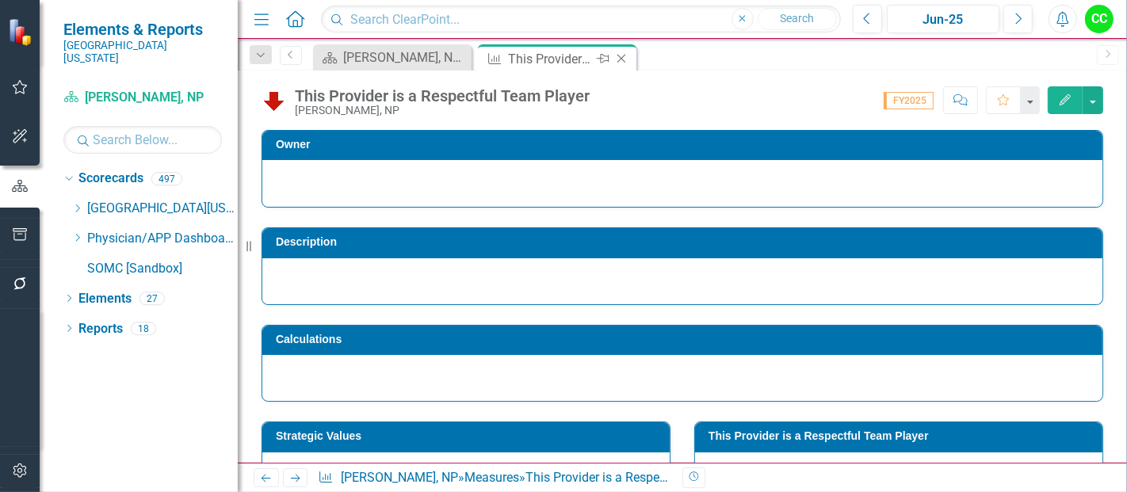
click at [622, 55] on icon "Close" at bounding box center [621, 58] width 16 height 13
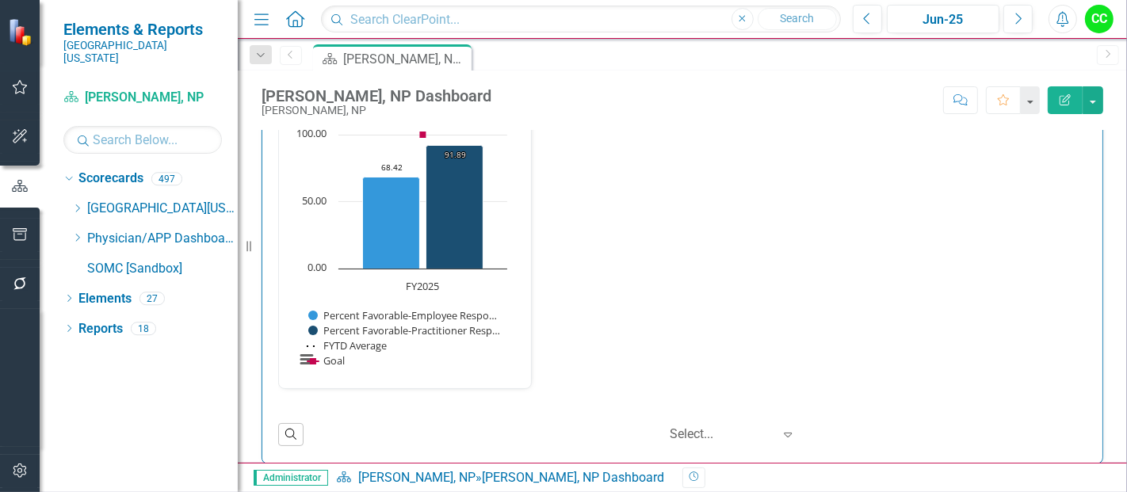
scroll to position [2136, 0]
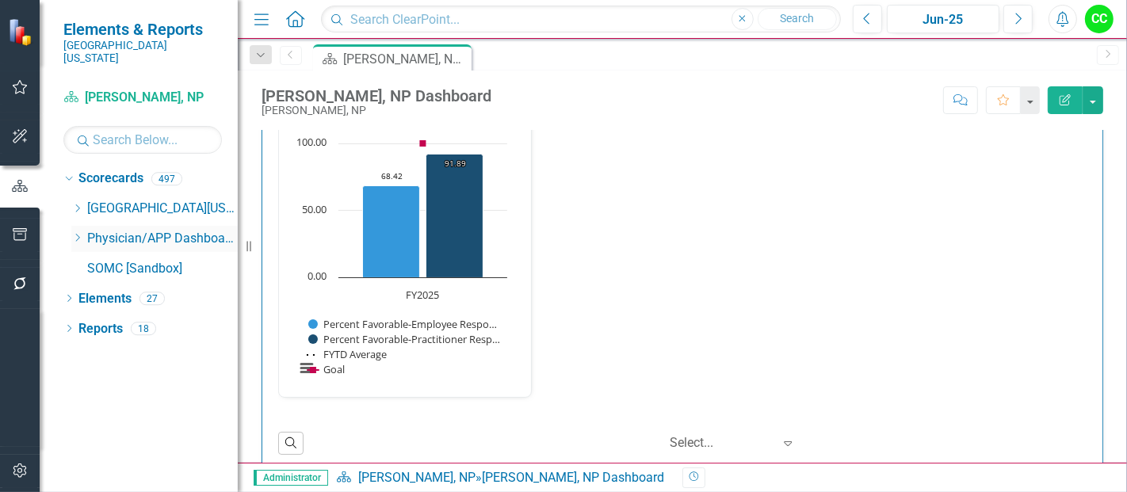
click at [75, 233] on icon "Dropdown" at bounding box center [77, 238] width 12 height 10
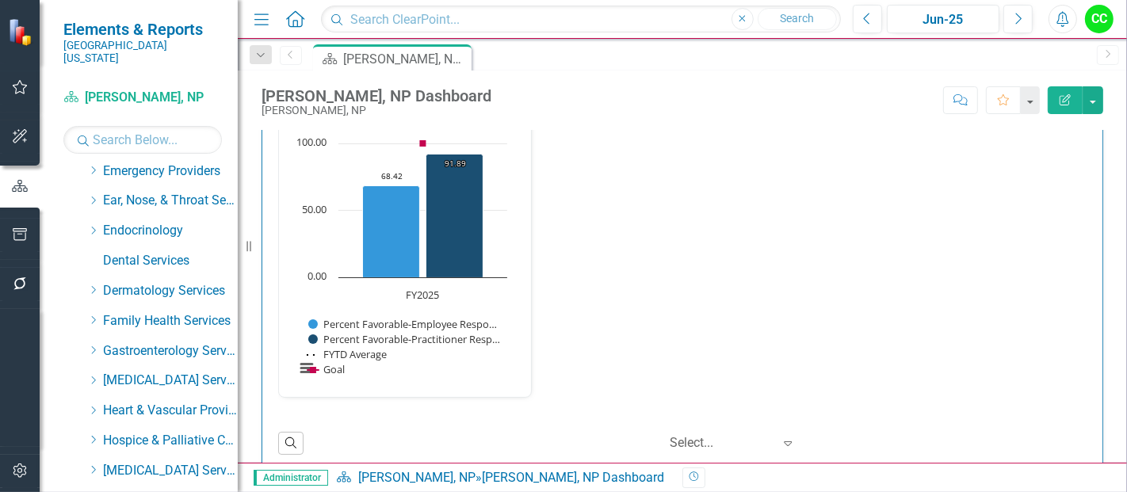
scroll to position [153, 0]
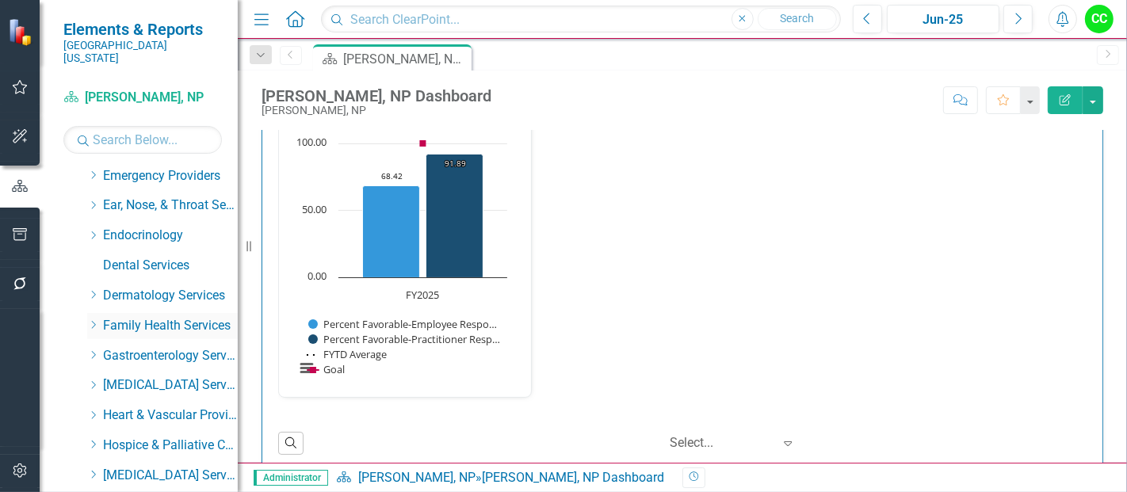
click at [91, 320] on icon "Dropdown" at bounding box center [93, 325] width 12 height 10
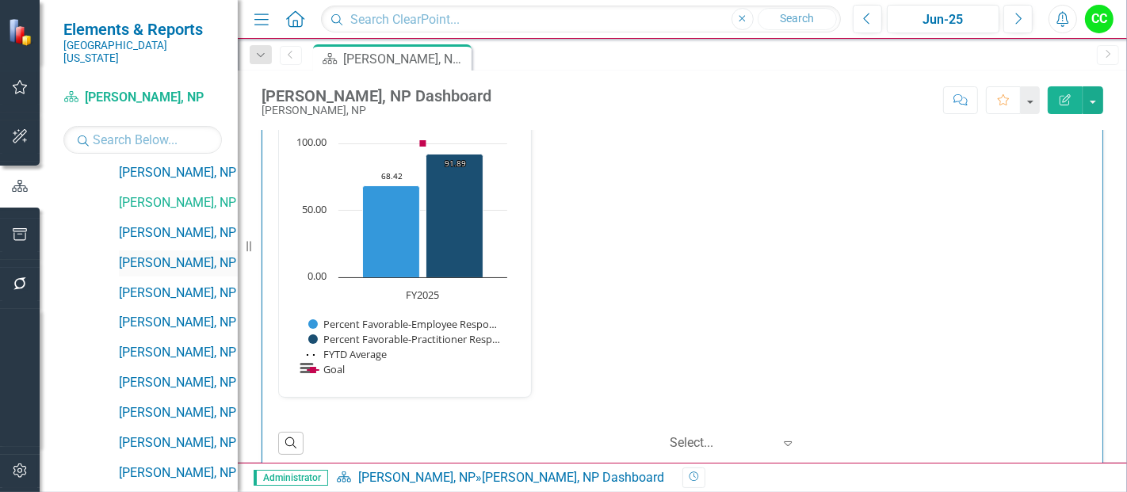
scroll to position [1176, 0]
click at [173, 223] on link "[PERSON_NAME], NP" at bounding box center [178, 232] width 119 height 18
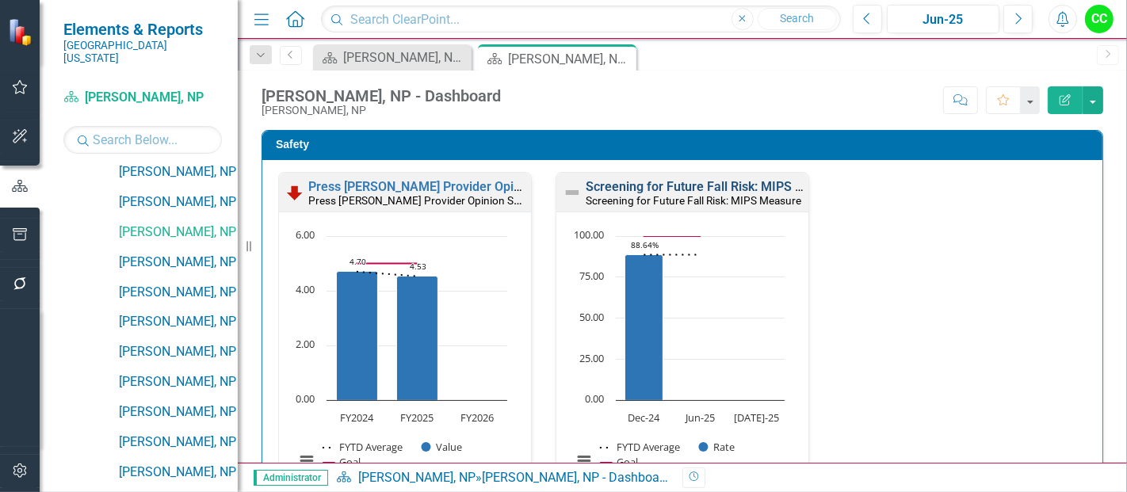
click at [698, 183] on link "Screening for Future Fall Risk: MIPS Measure" at bounding box center [716, 186] width 260 height 15
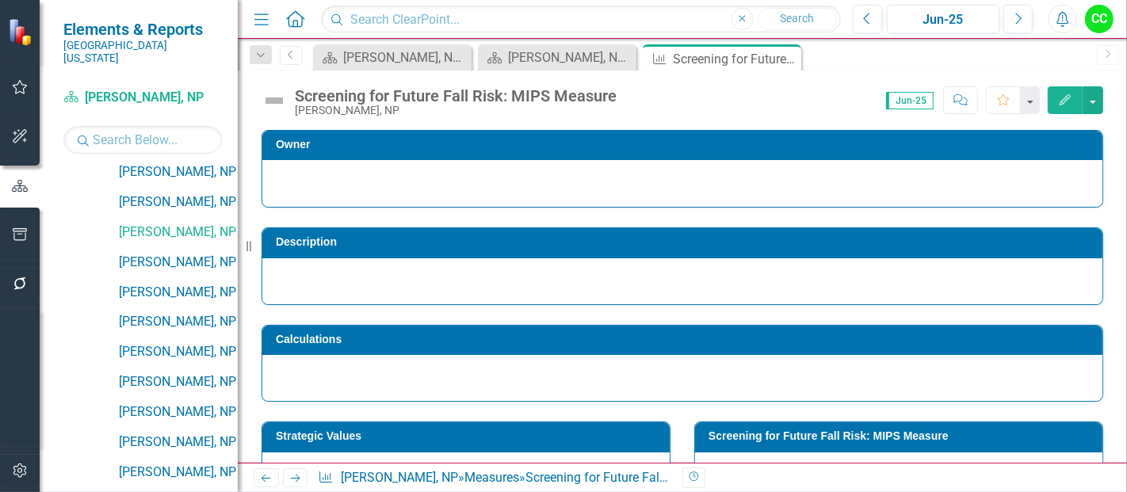
scroll to position [627, 0]
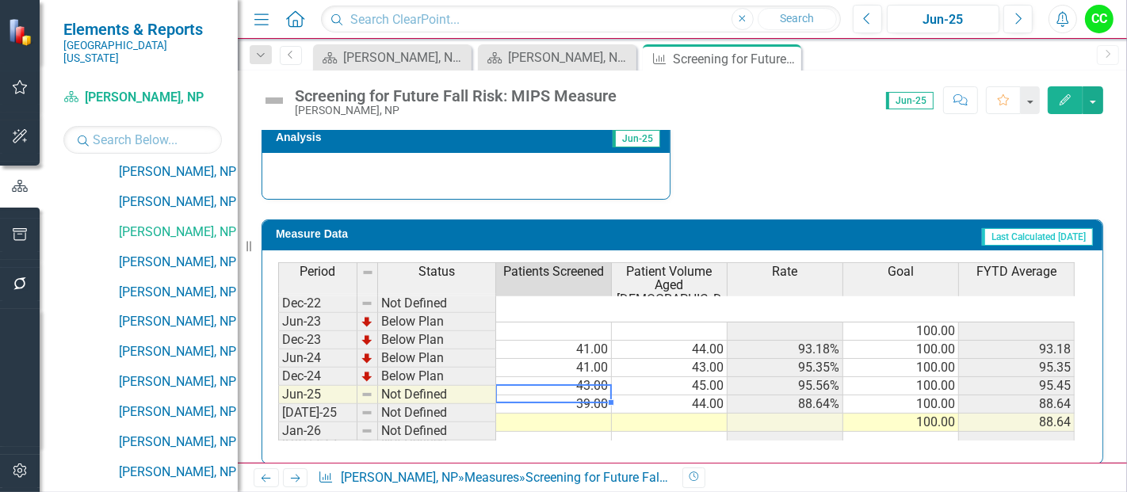
click at [586, 414] on td at bounding box center [554, 423] width 116 height 18
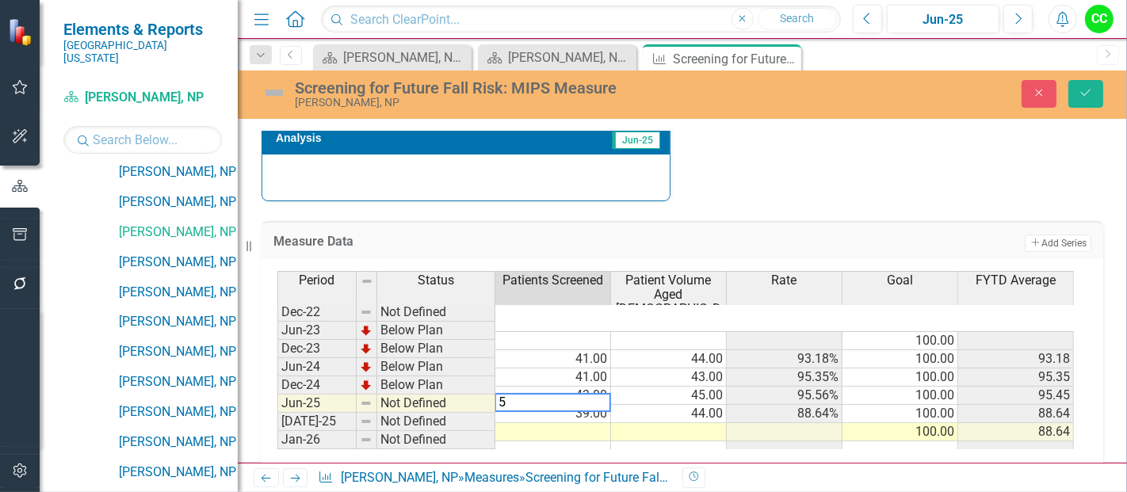
type textarea "51"
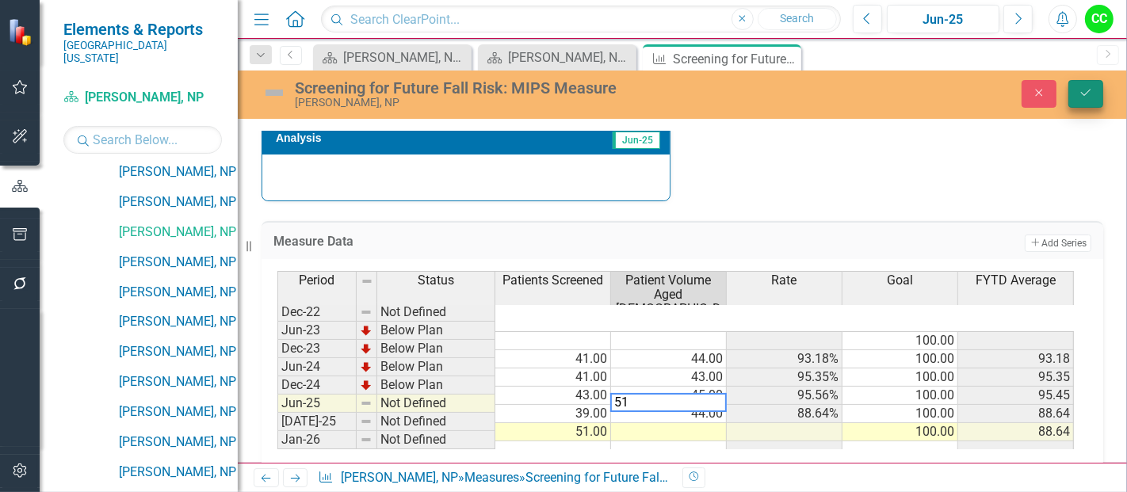
type textarea "51"
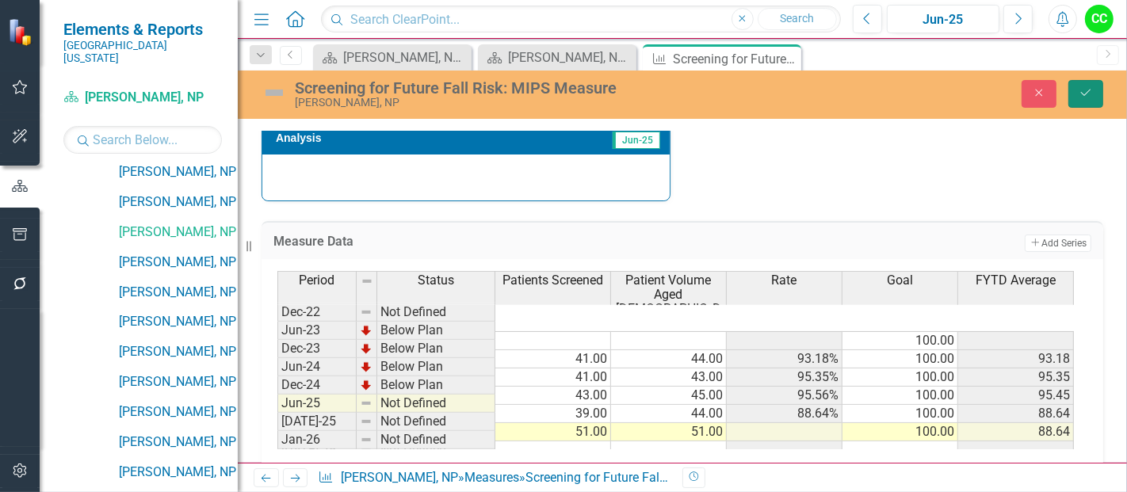
click at [1077, 96] on button "Save" at bounding box center [1085, 94] width 35 height 28
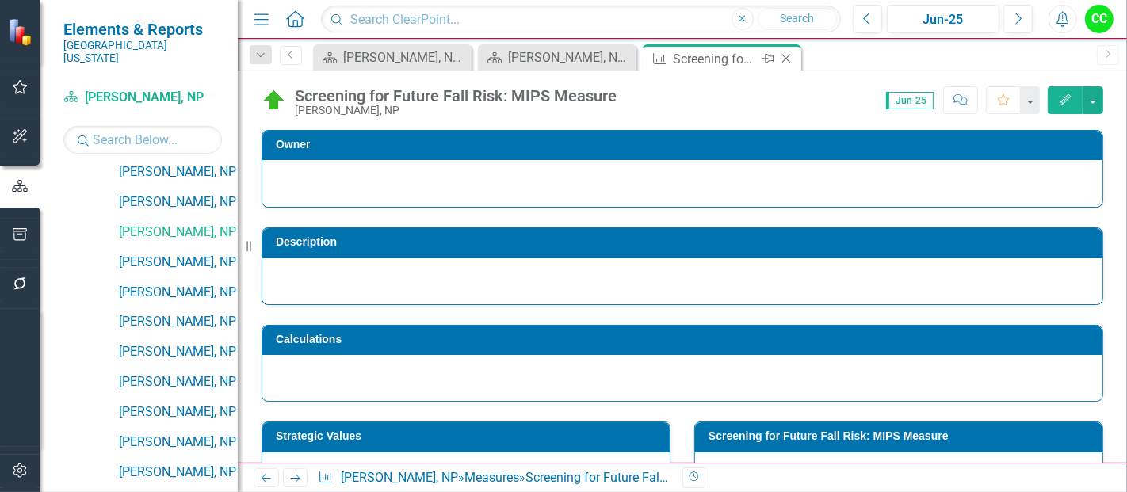
click at [788, 52] on icon "Close" at bounding box center [786, 58] width 16 height 13
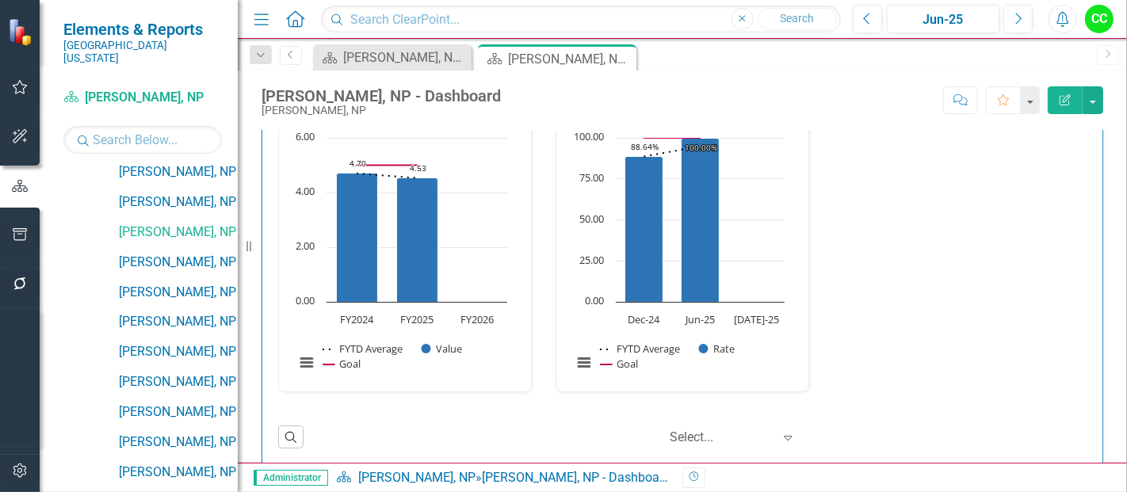
scroll to position [253, 0]
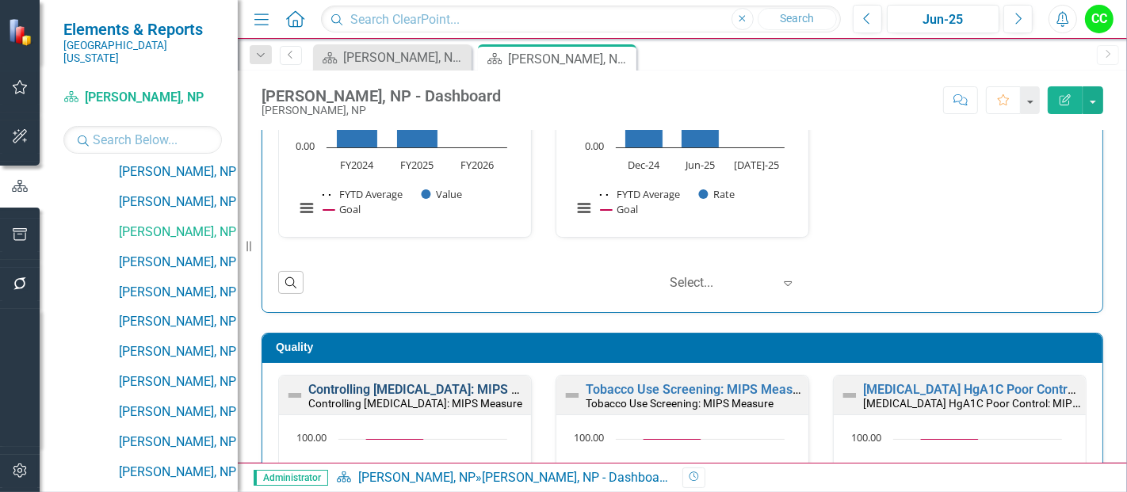
click at [392, 382] on link "Controlling [MEDICAL_DATA]: MIPS Measure" at bounding box center [435, 389] width 254 height 15
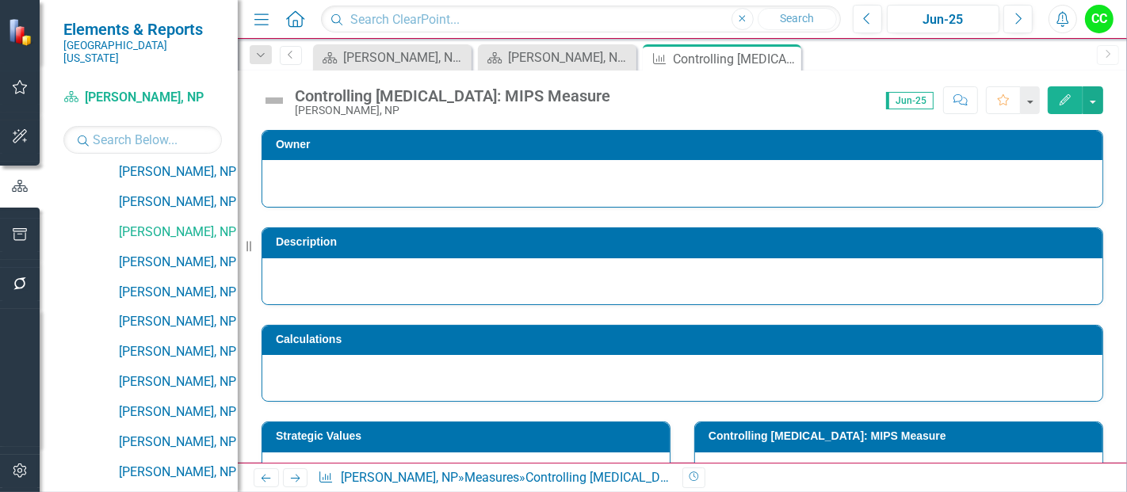
scroll to position [640, 0]
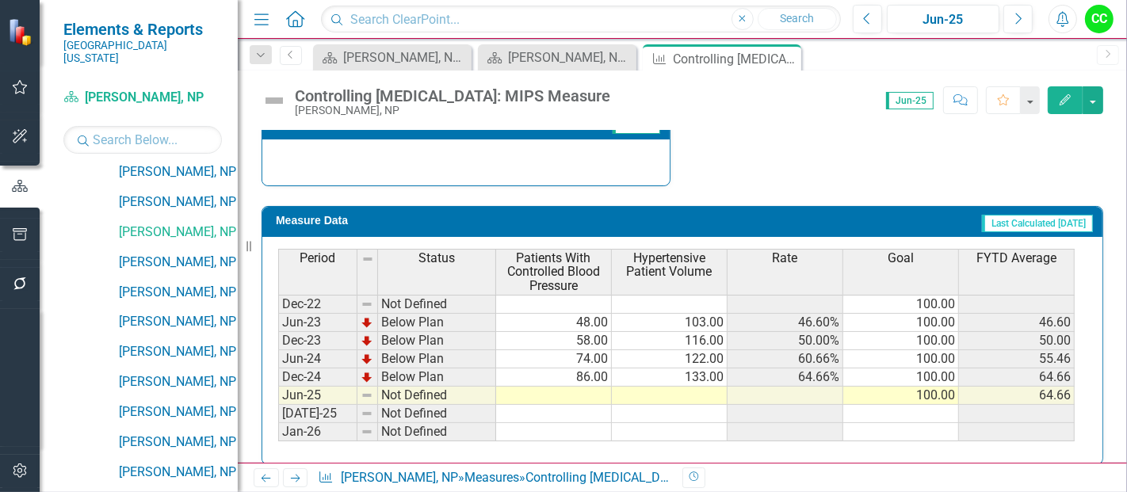
click at [559, 387] on td at bounding box center [554, 396] width 116 height 18
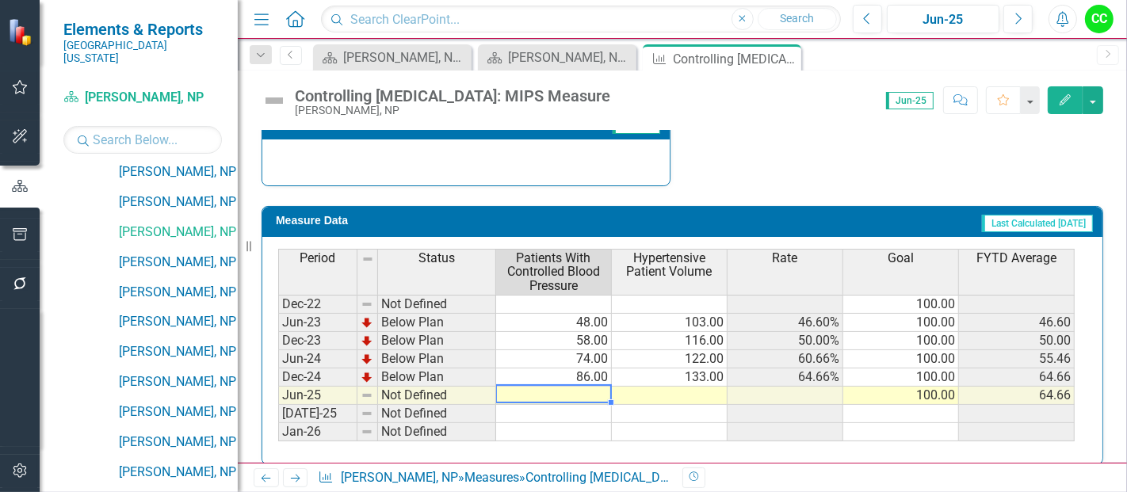
type textarea "39"
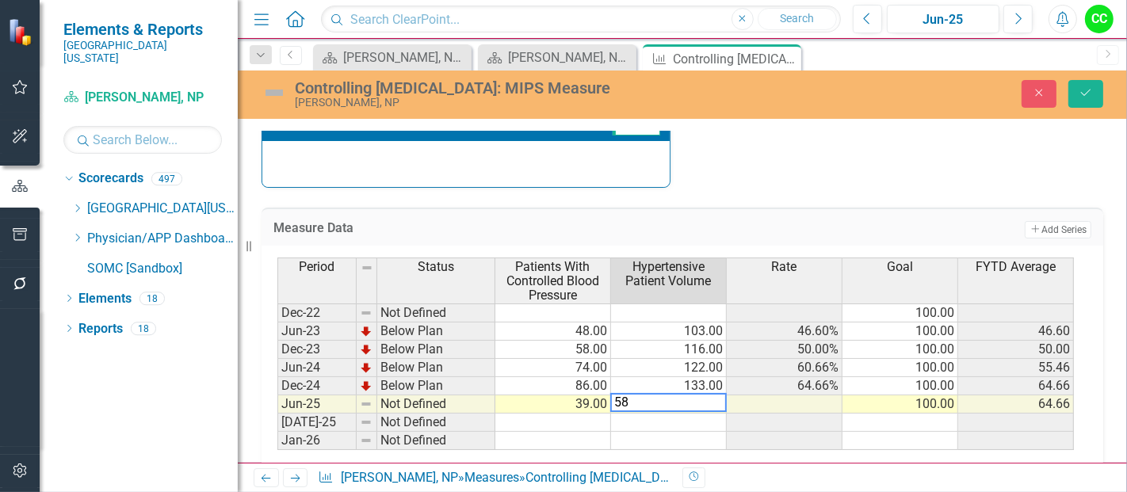
scroll to position [0, 0]
type textarea "58"
click at [1091, 87] on icon "Save" at bounding box center [1085, 92] width 14 height 11
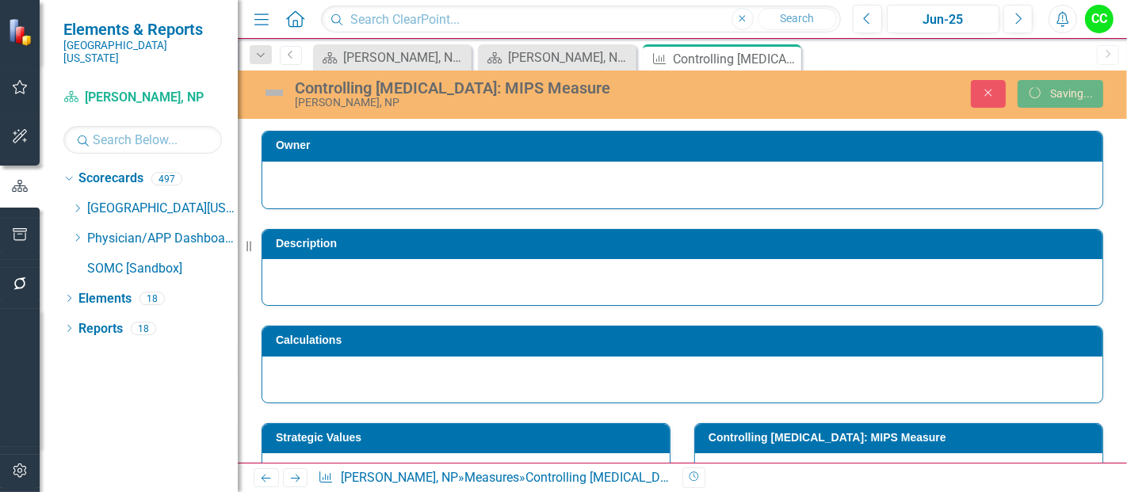
scroll to position [640, 0]
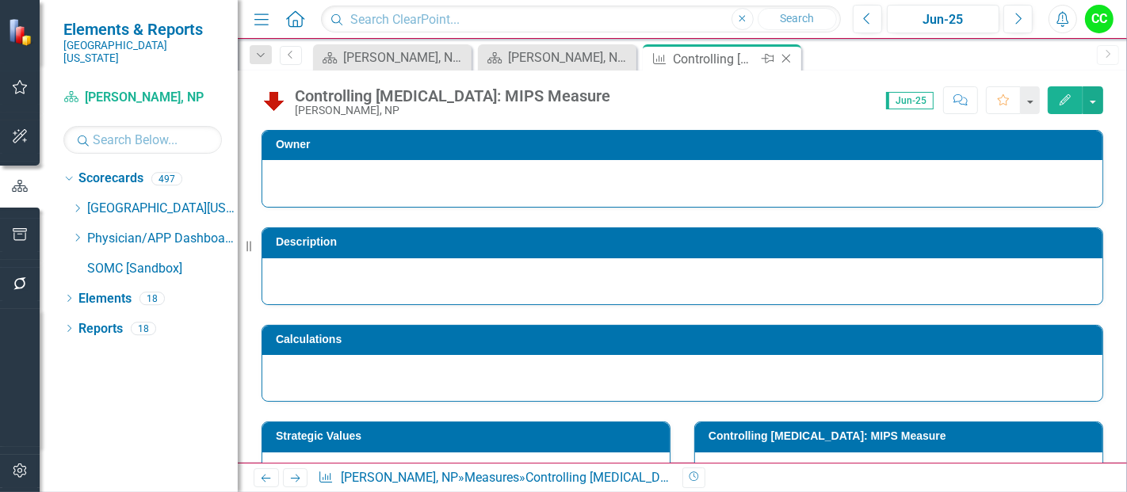
click at [788, 59] on icon "Close" at bounding box center [786, 58] width 16 height 13
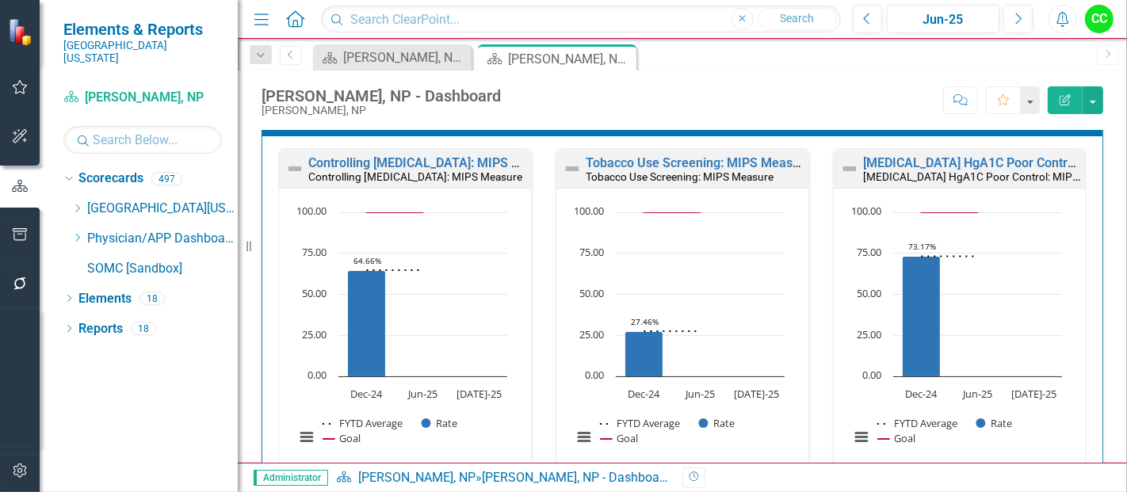
scroll to position [482, 0]
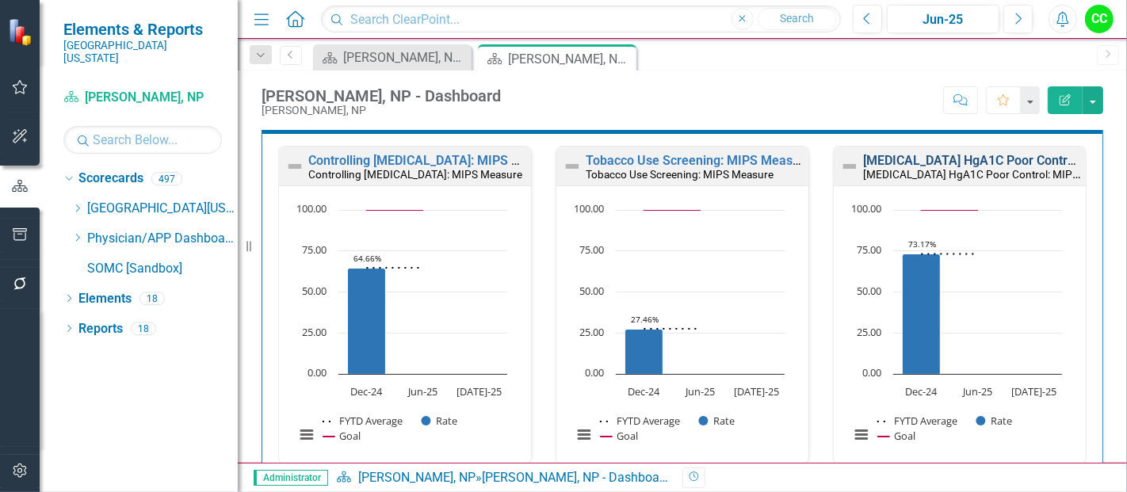
click at [913, 153] on link "[MEDICAL_DATA] HgA1C Poor Control: MIPS Measure" at bounding box center [1016, 160] width 306 height 15
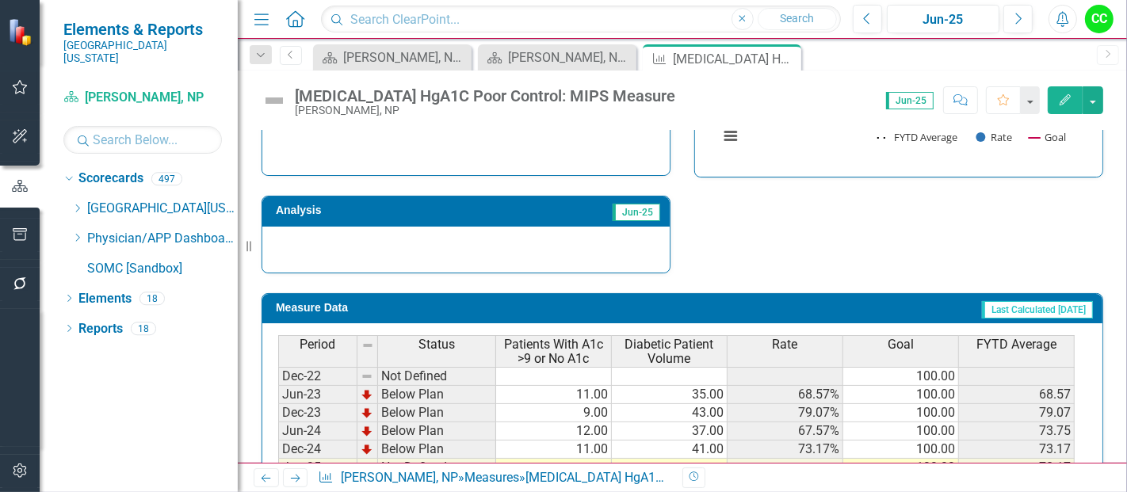
scroll to position [627, 0]
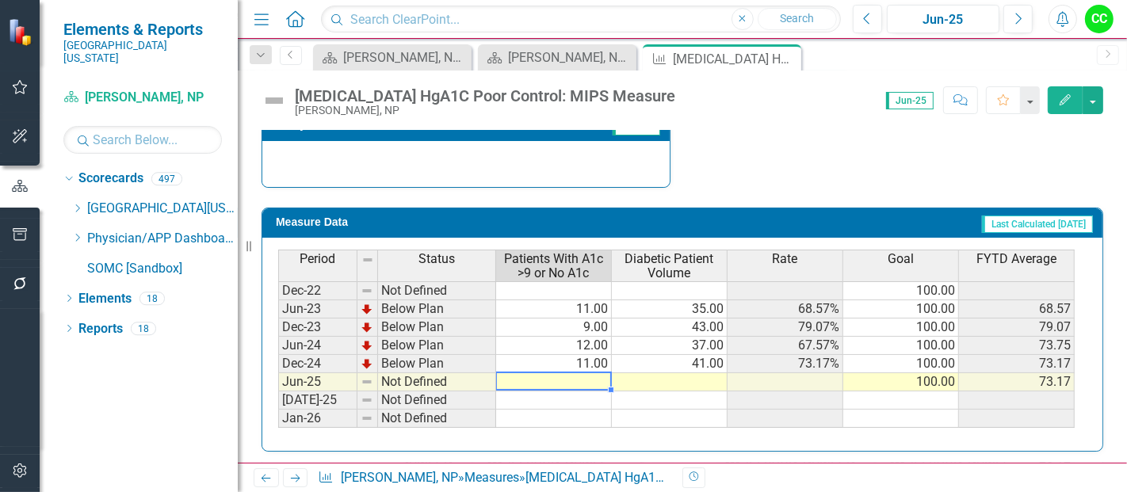
click at [594, 374] on td at bounding box center [554, 382] width 116 height 18
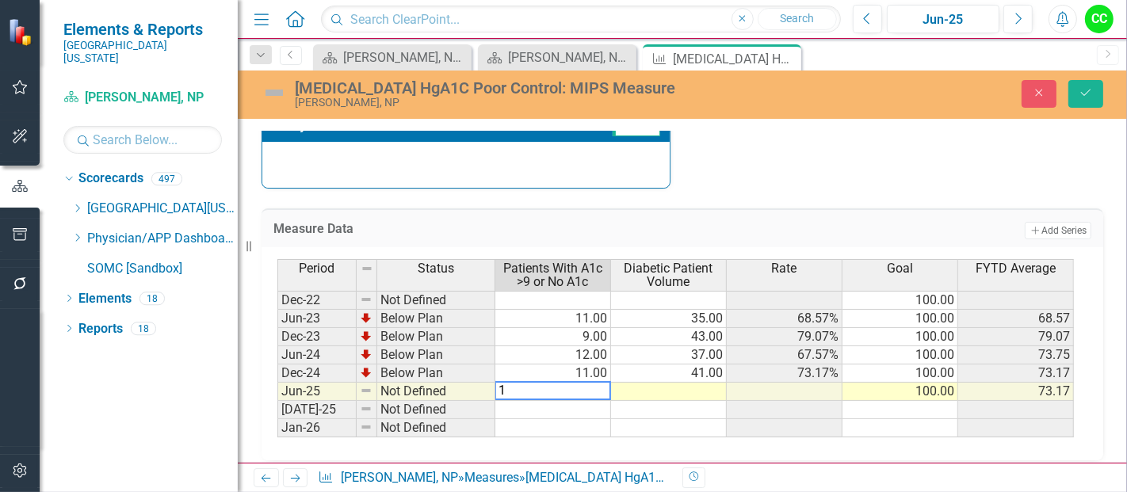
type textarea "14"
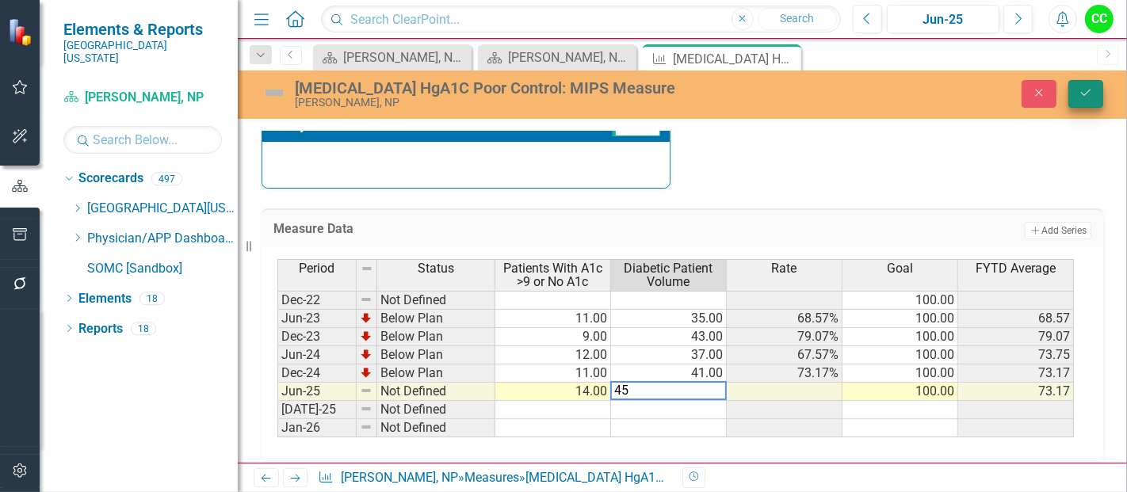
type textarea "45"
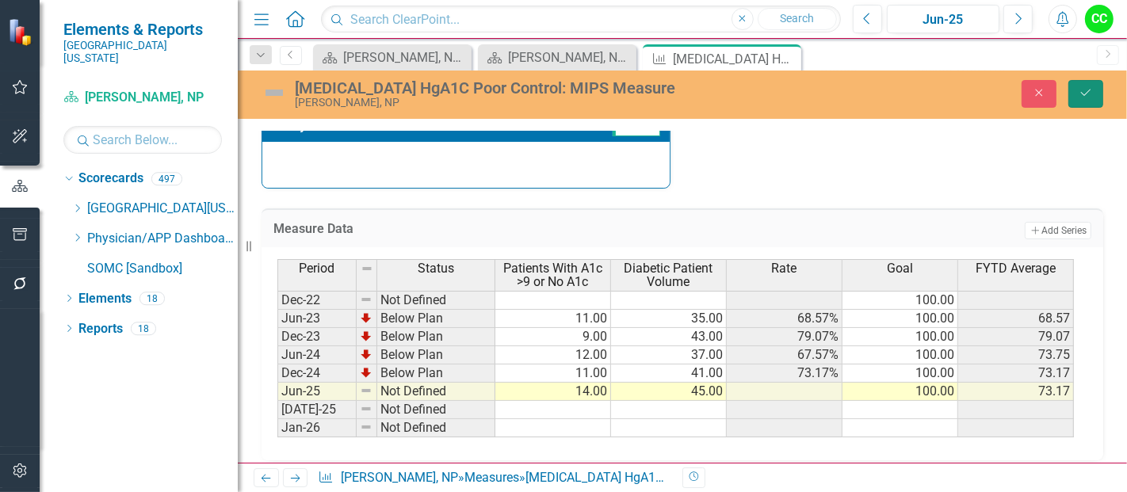
click at [1082, 97] on icon "Save" at bounding box center [1085, 92] width 14 height 11
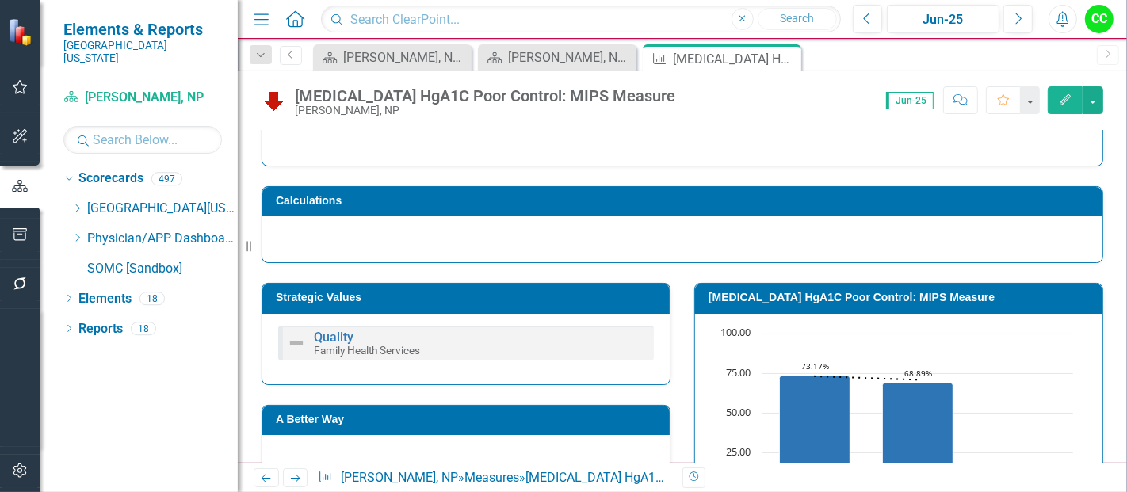
scroll to position [149, 0]
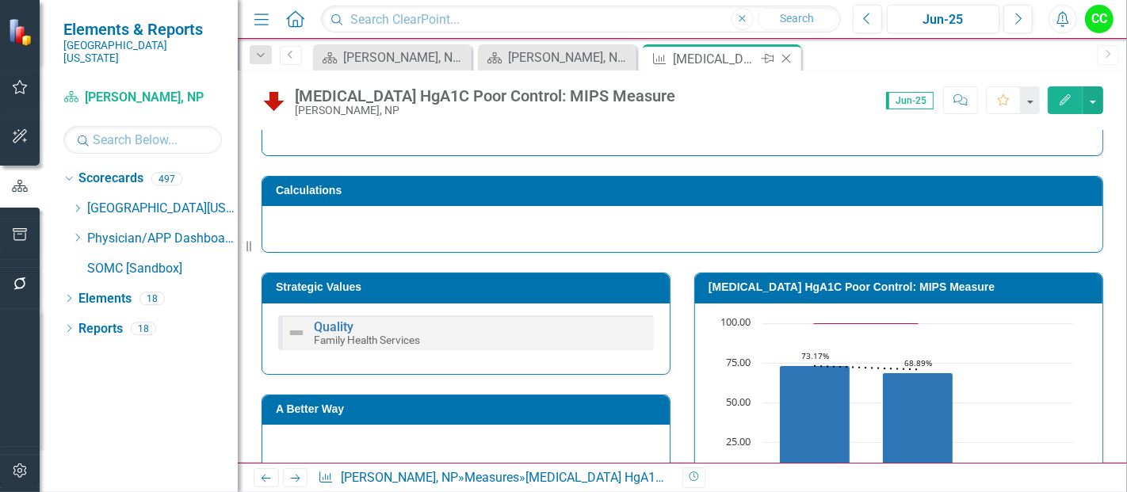
click at [788, 59] on icon "Close" at bounding box center [786, 58] width 16 height 13
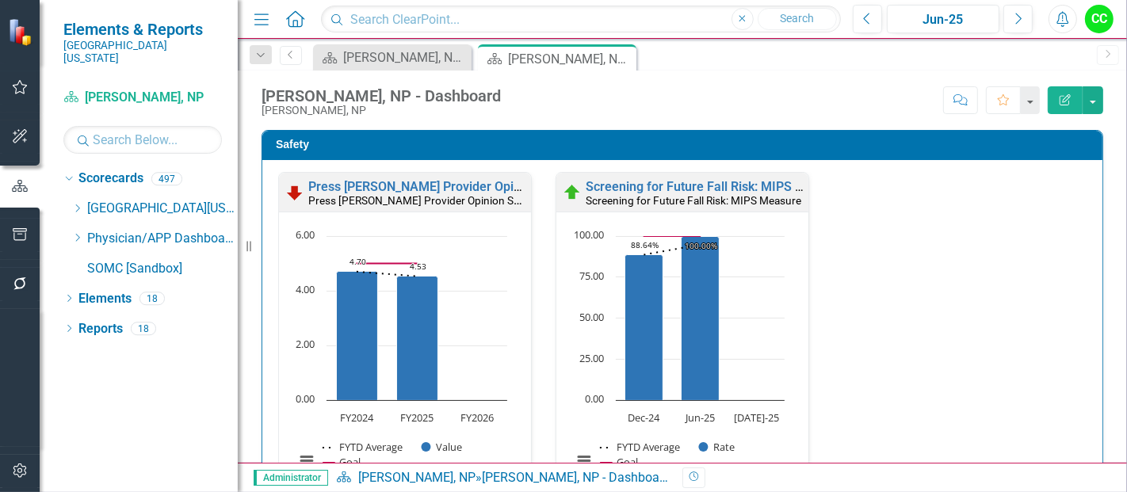
scroll to position [418, 0]
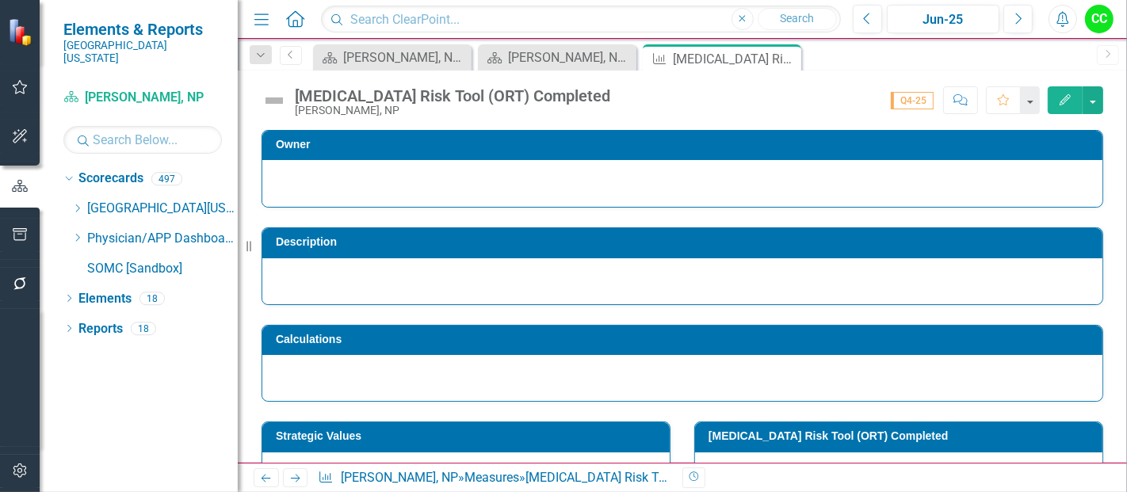
scroll to position [699, 0]
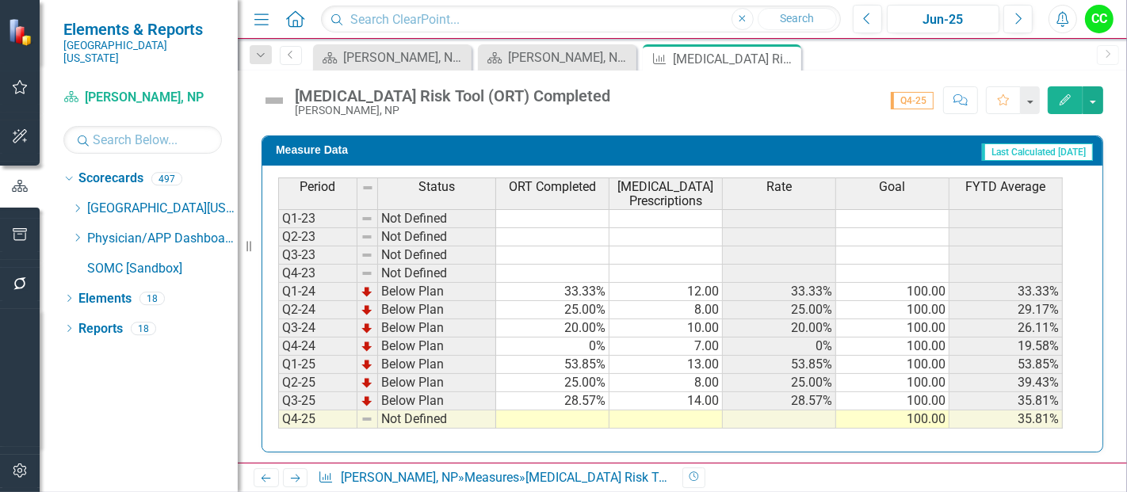
click at [547, 416] on td at bounding box center [552, 419] width 113 height 18
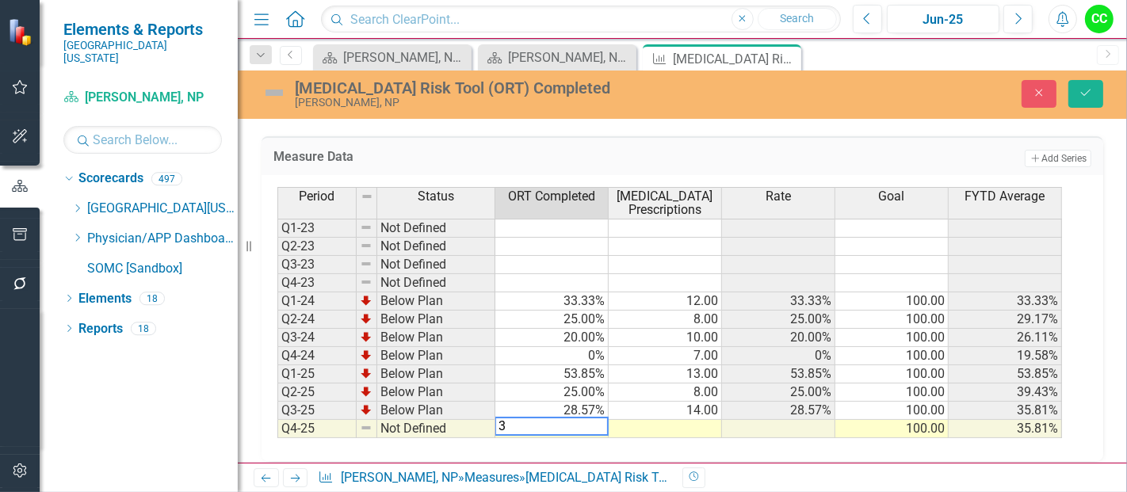
type textarea "30"
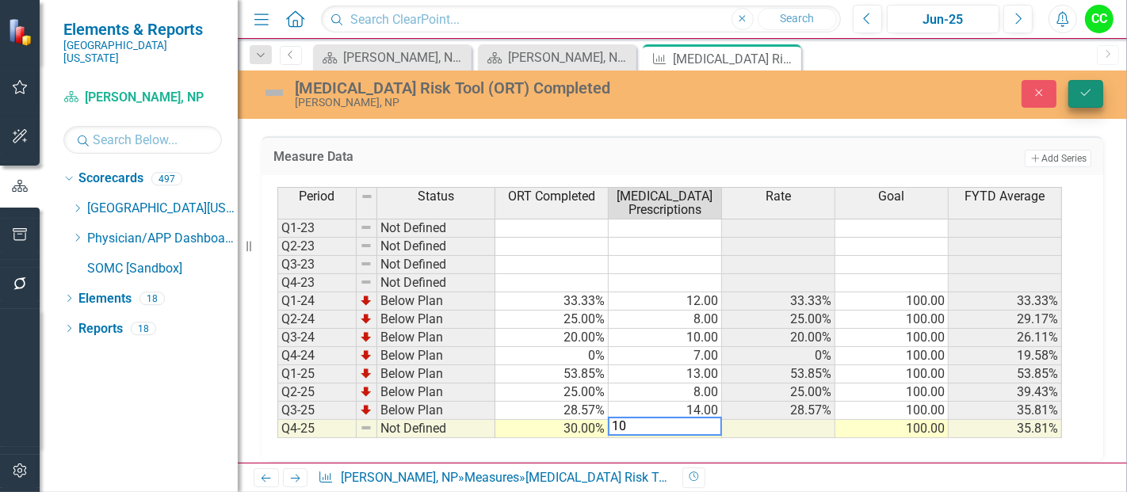
type textarea "10"
click at [1090, 91] on icon "Save" at bounding box center [1085, 92] width 14 height 11
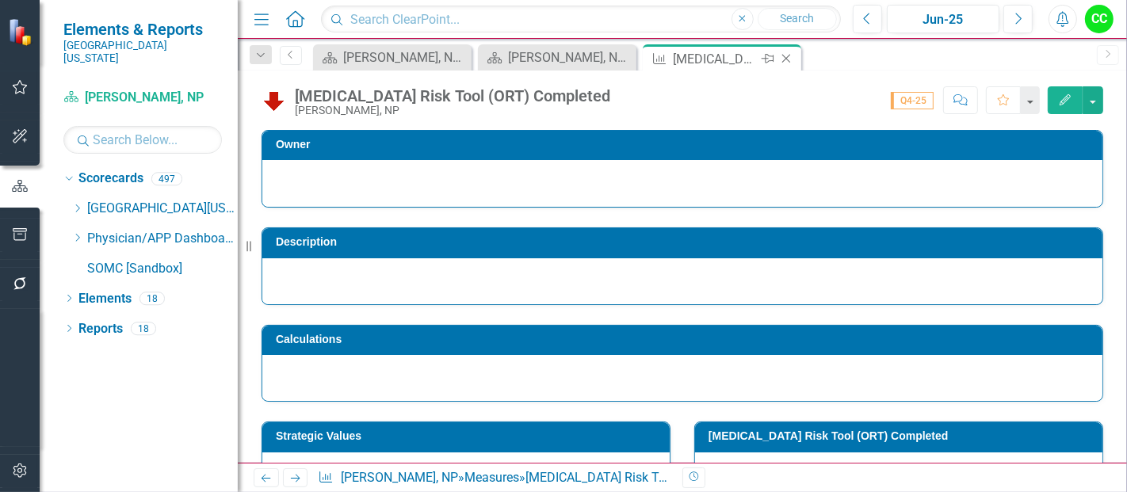
click at [788, 59] on icon "Close" at bounding box center [786, 58] width 16 height 13
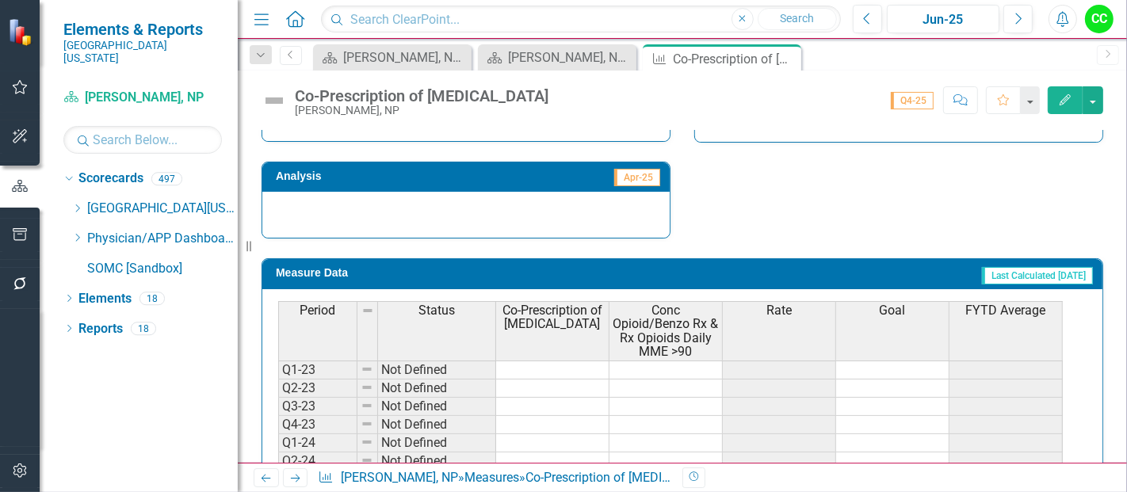
scroll to position [788, 0]
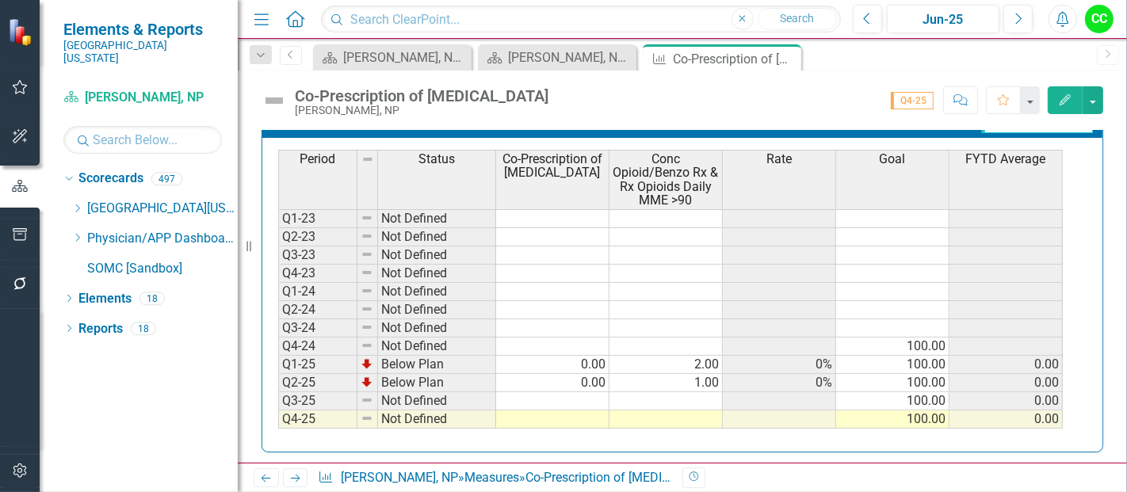
click at [555, 418] on td at bounding box center [552, 419] width 113 height 18
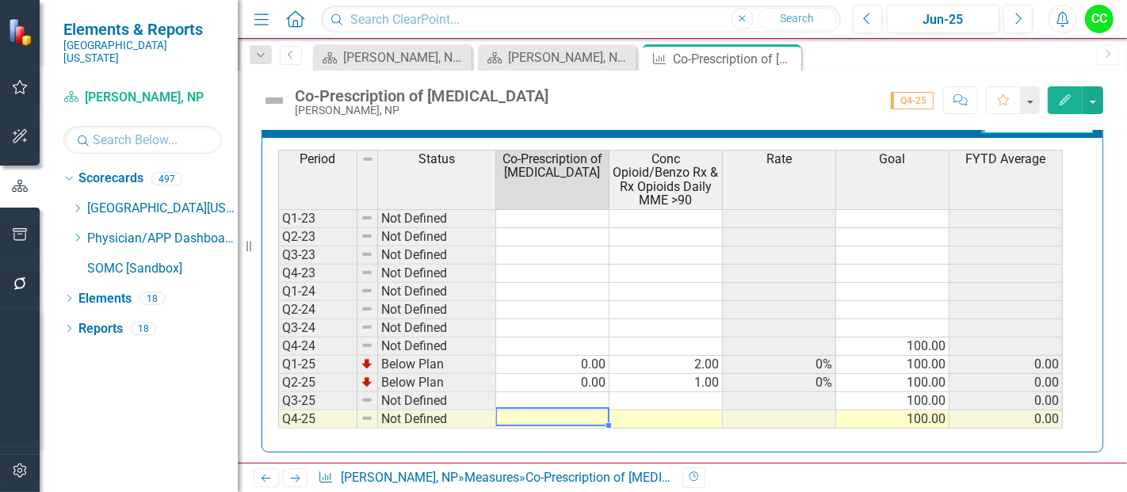
type textarea "0"
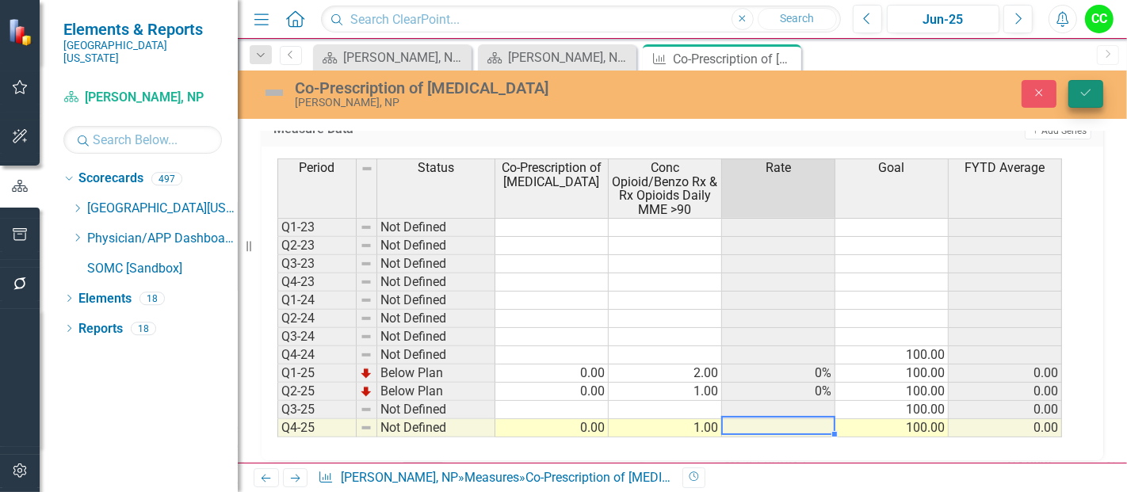
type textarea "1"
click at [1093, 96] on icon "Save" at bounding box center [1085, 92] width 14 height 11
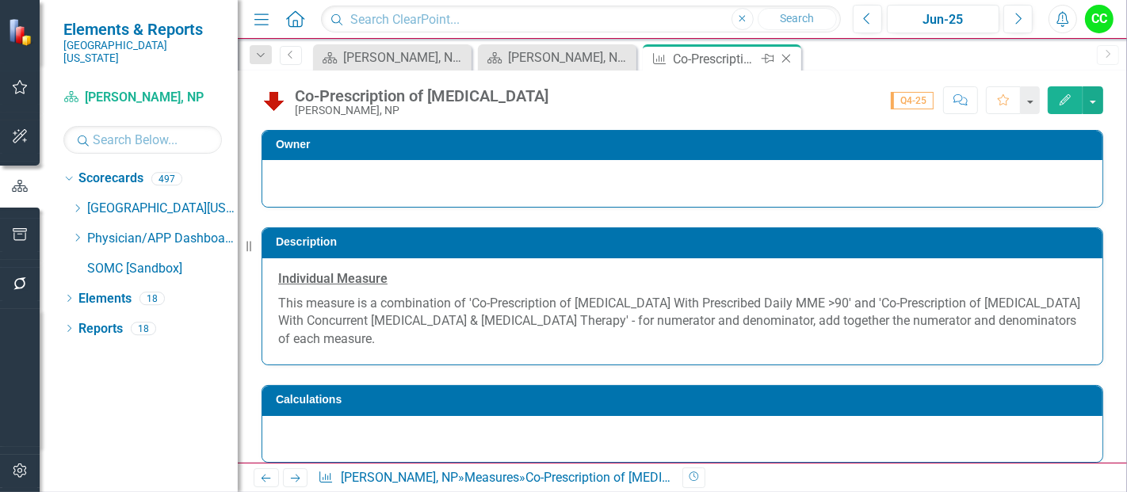
click at [782, 55] on icon at bounding box center [786, 59] width 9 height 9
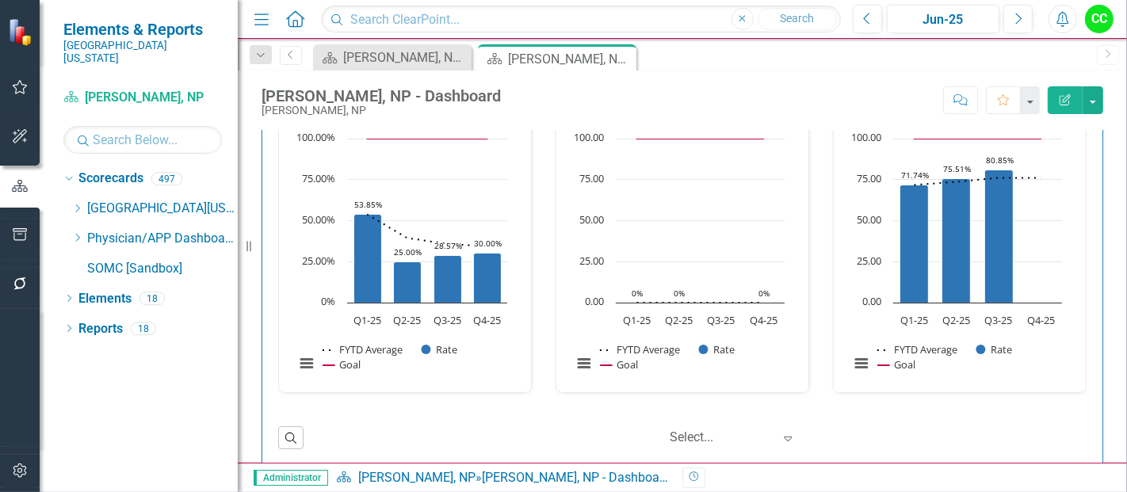
scroll to position [815, 0]
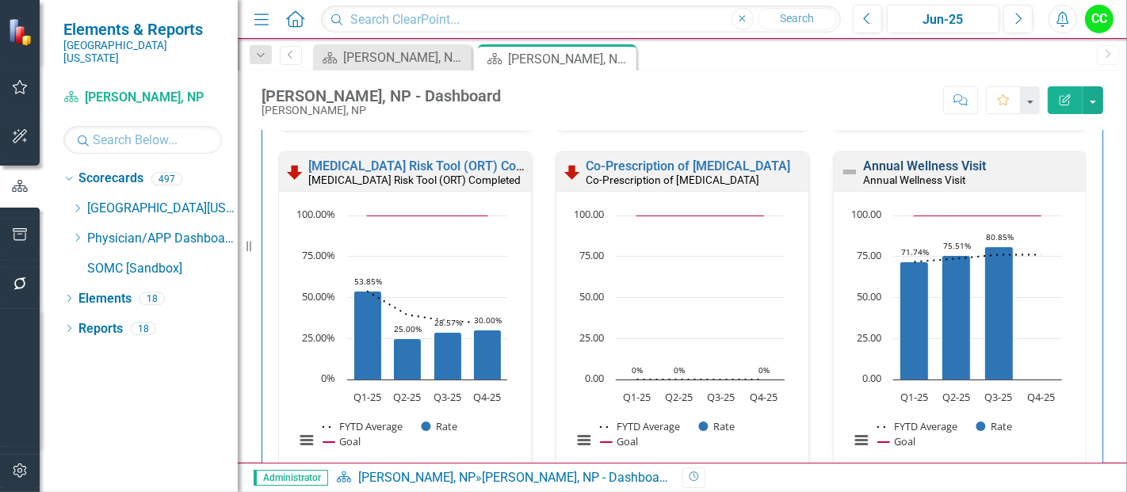
click at [930, 162] on link "Annual Wellness Visit" at bounding box center [924, 165] width 123 height 15
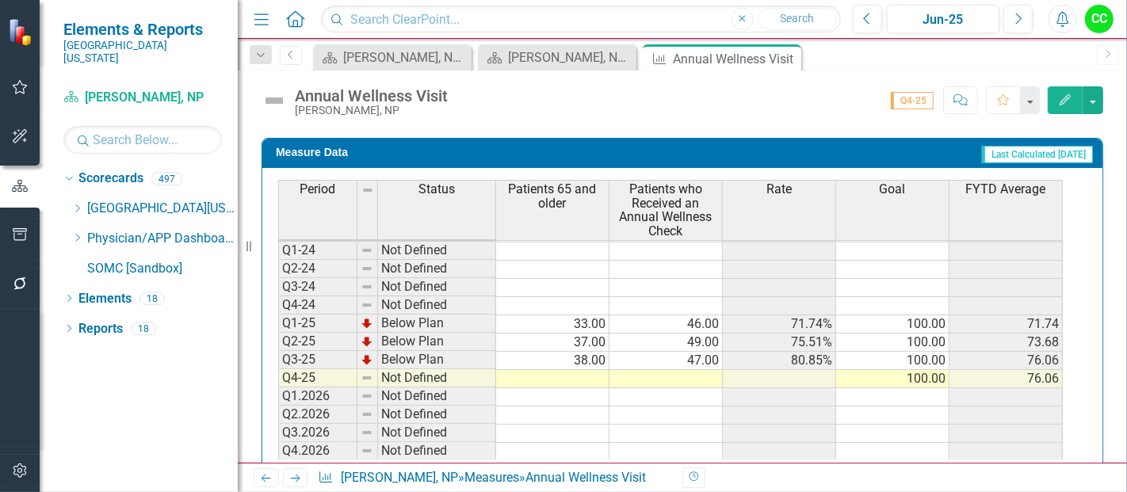
scroll to position [728, 0]
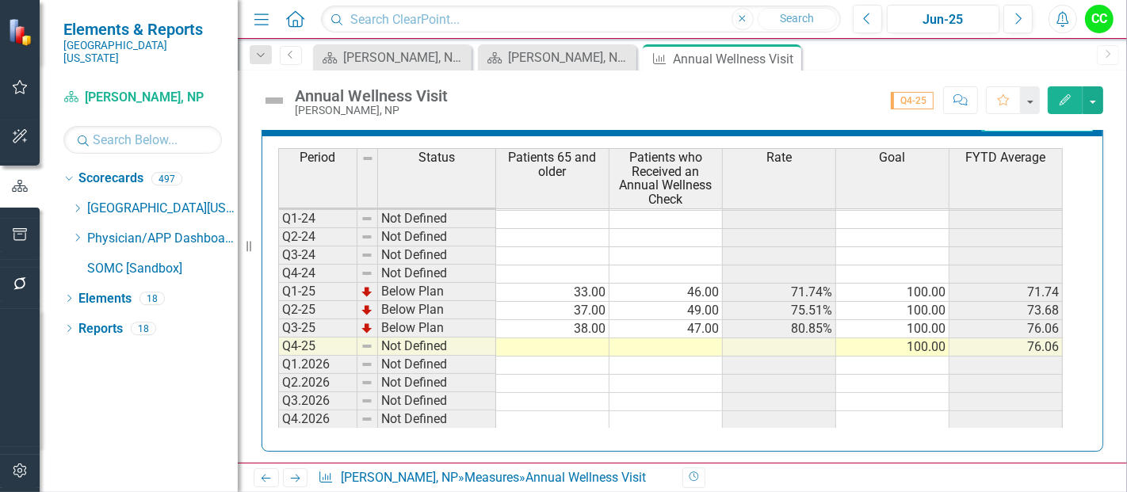
click at [534, 342] on td at bounding box center [552, 347] width 113 height 18
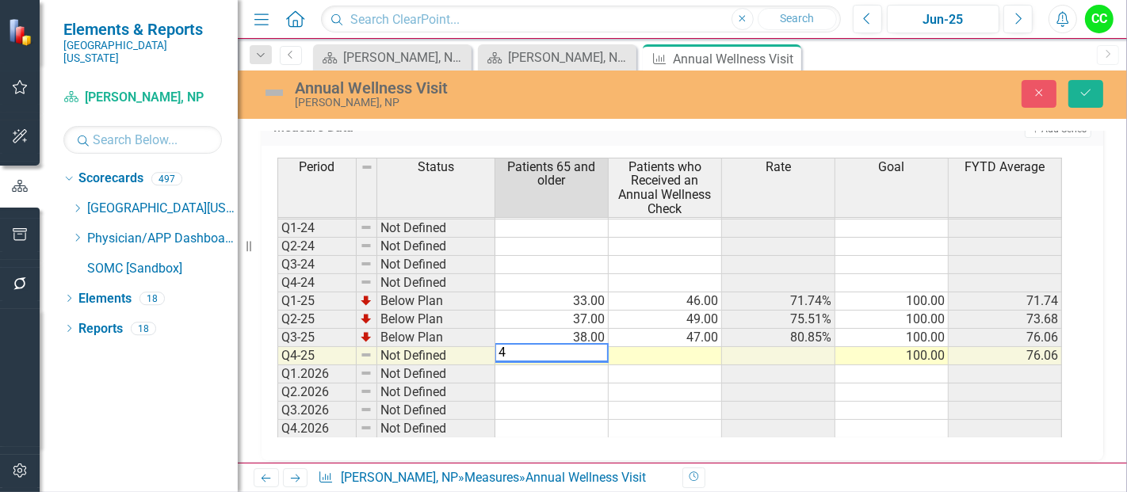
type textarea "41"
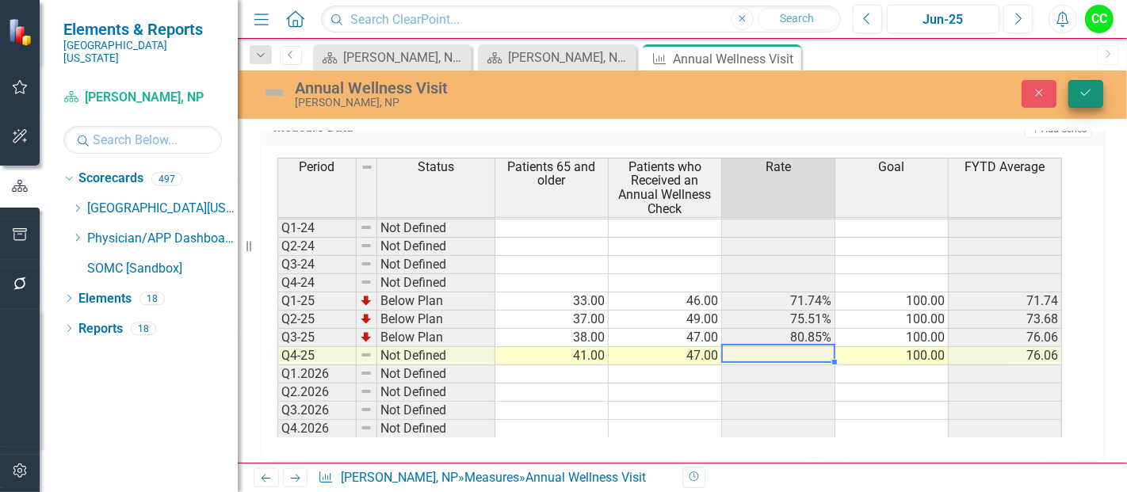
type textarea "47"
click at [1088, 87] on icon "Save" at bounding box center [1085, 92] width 14 height 11
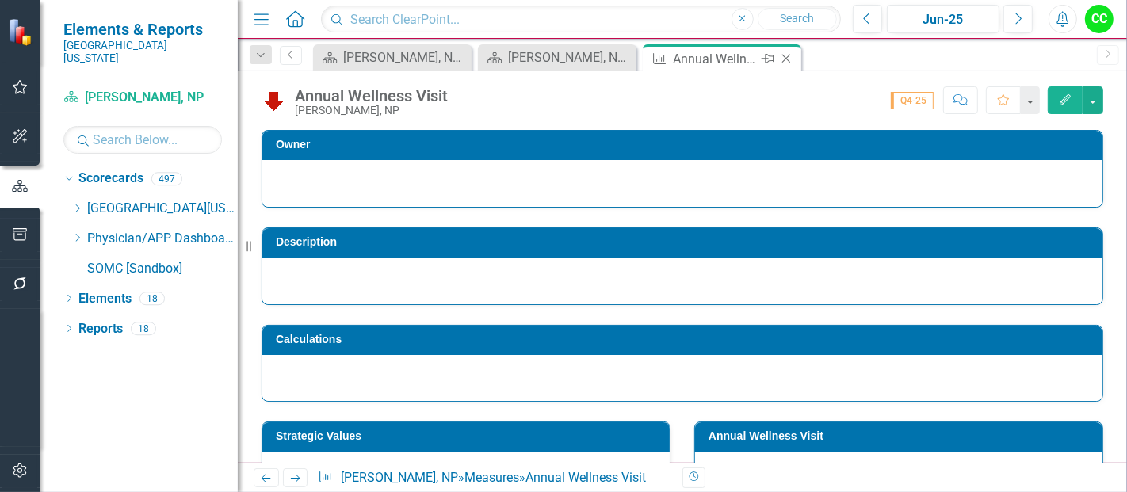
click at [787, 57] on icon at bounding box center [786, 59] width 9 height 9
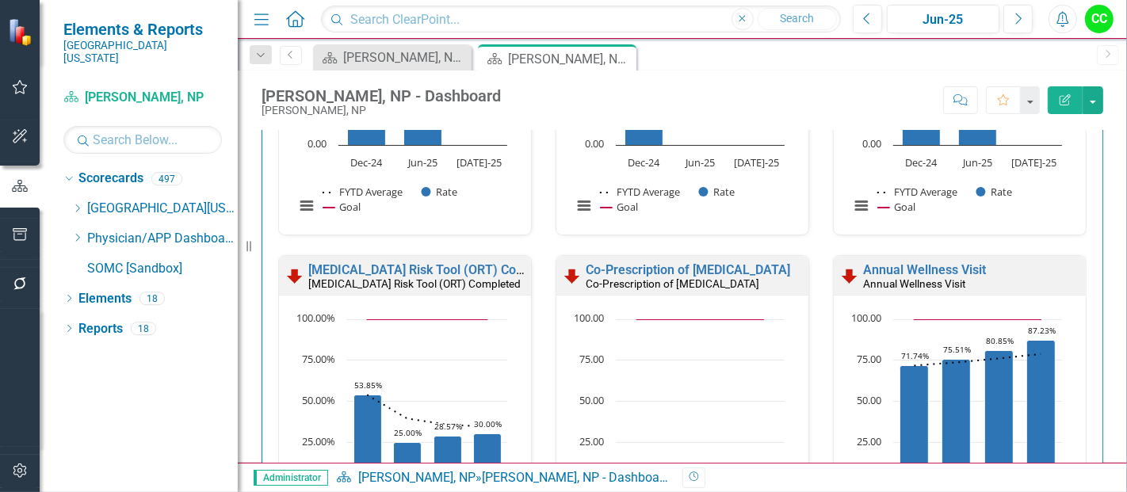
scroll to position [2227, 0]
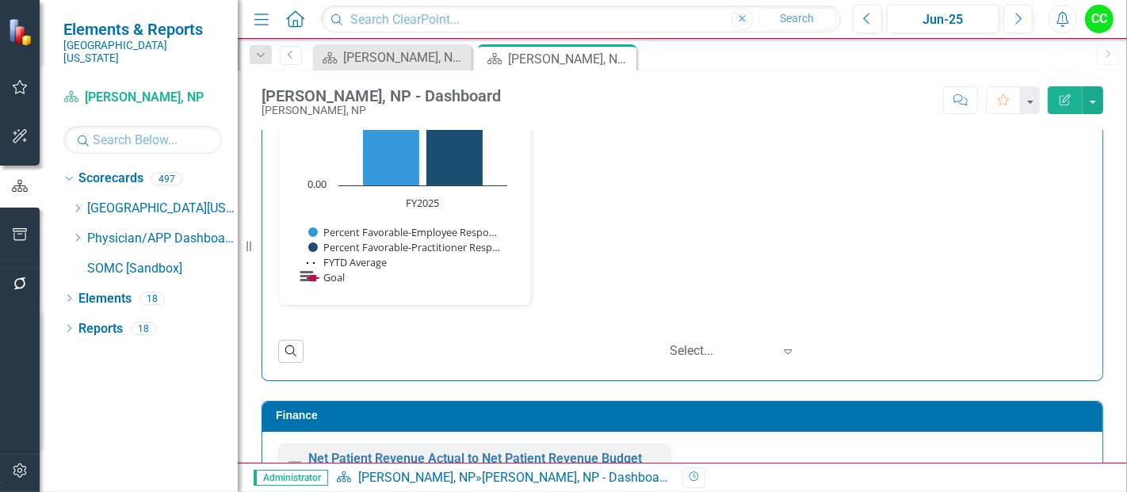
click at [485, 10] on link "This Provider is a Respectful Team Player" at bounding box center [427, 2] width 239 height 15
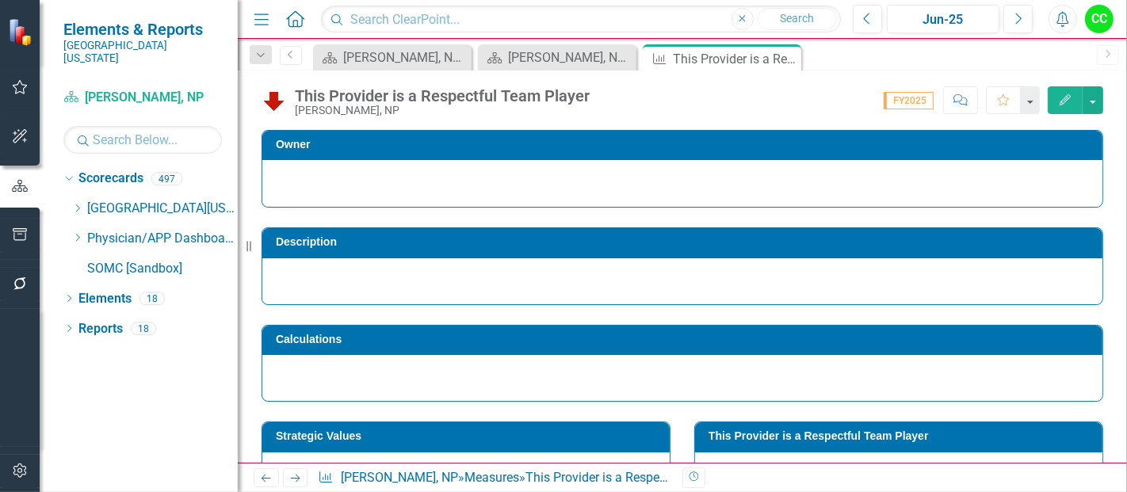
scroll to position [155, 0]
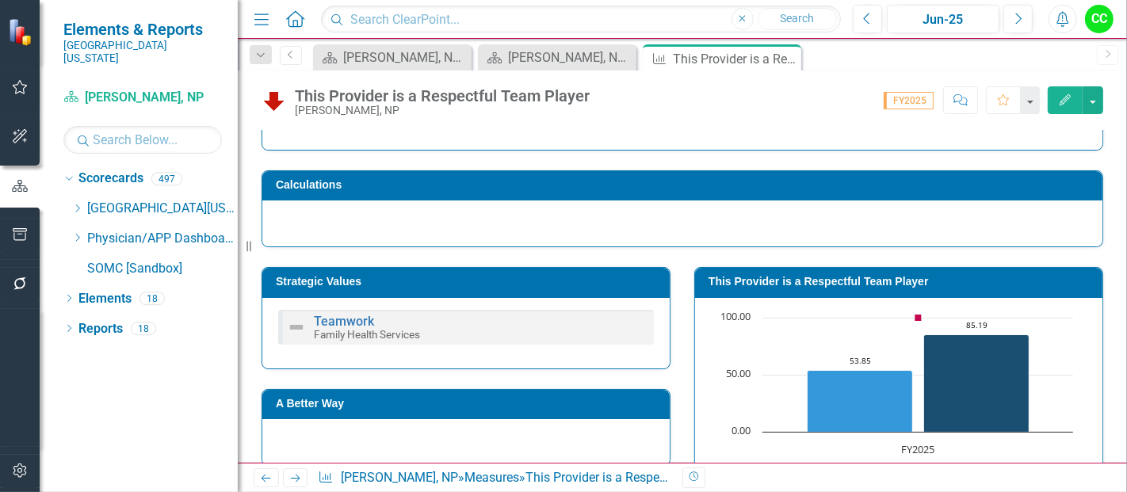
click at [865, 282] on h3 "This Provider is a Respectful Team Player" at bounding box center [901, 282] width 386 height 12
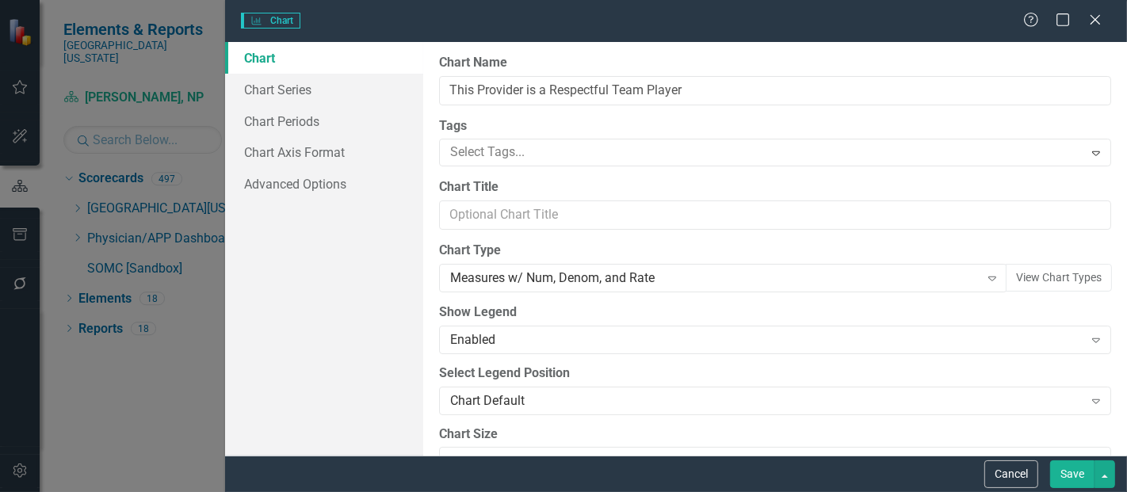
type input "This Provider is a Respectful Team Player"
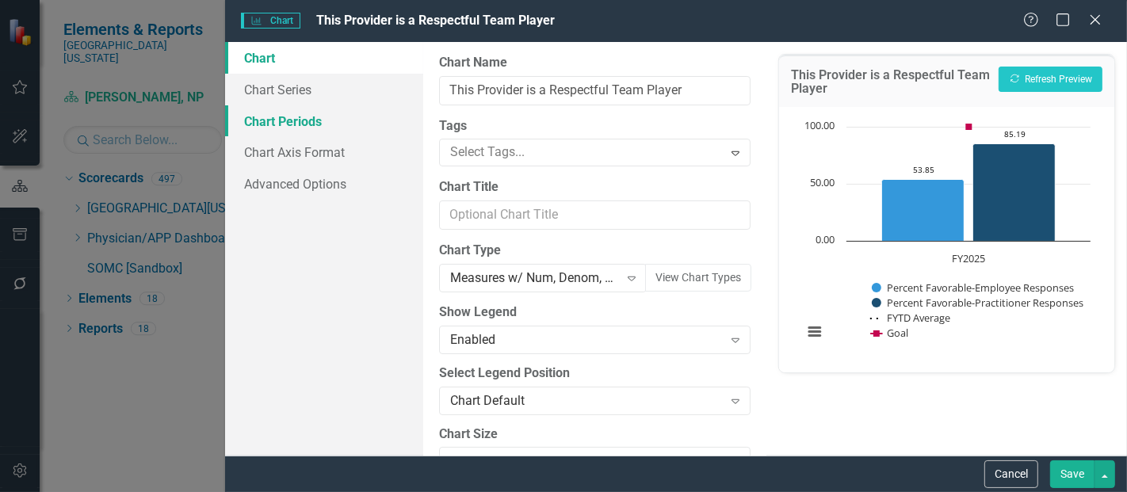
click at [314, 120] on link "Chart Periods" at bounding box center [324, 121] width 198 height 32
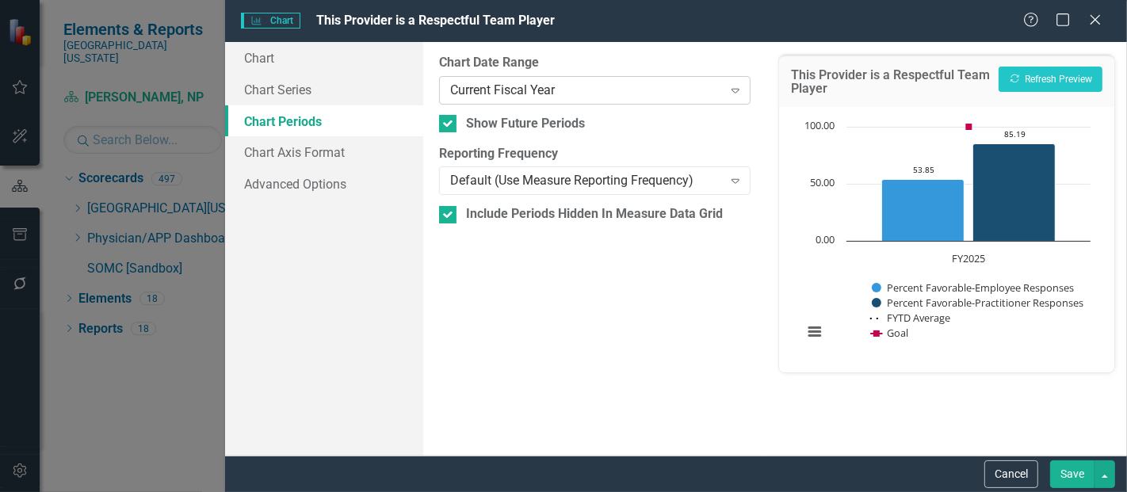
click at [505, 91] on div "Current Fiscal Year" at bounding box center [586, 90] width 272 height 18
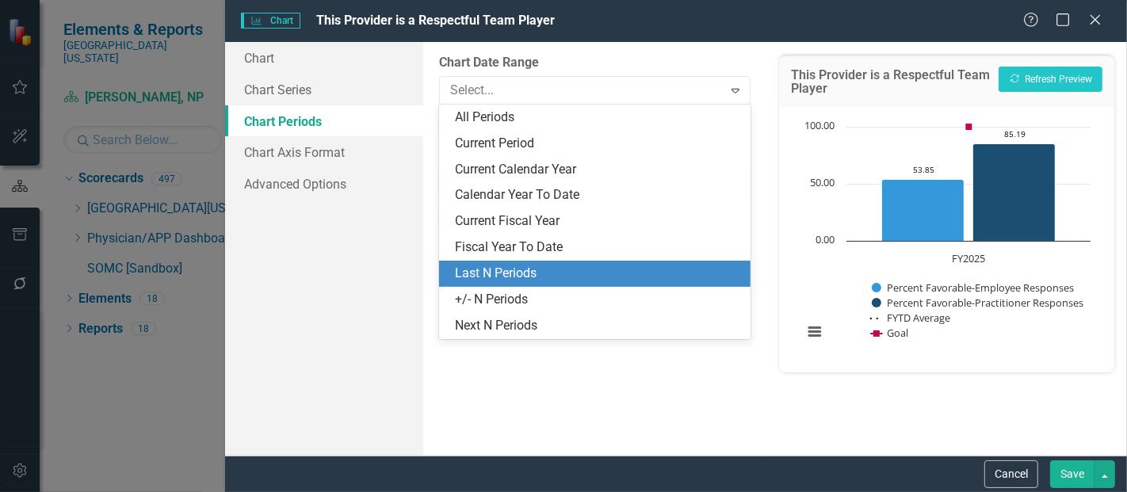
click at [491, 270] on div "Last N Periods" at bounding box center [598, 274] width 286 height 18
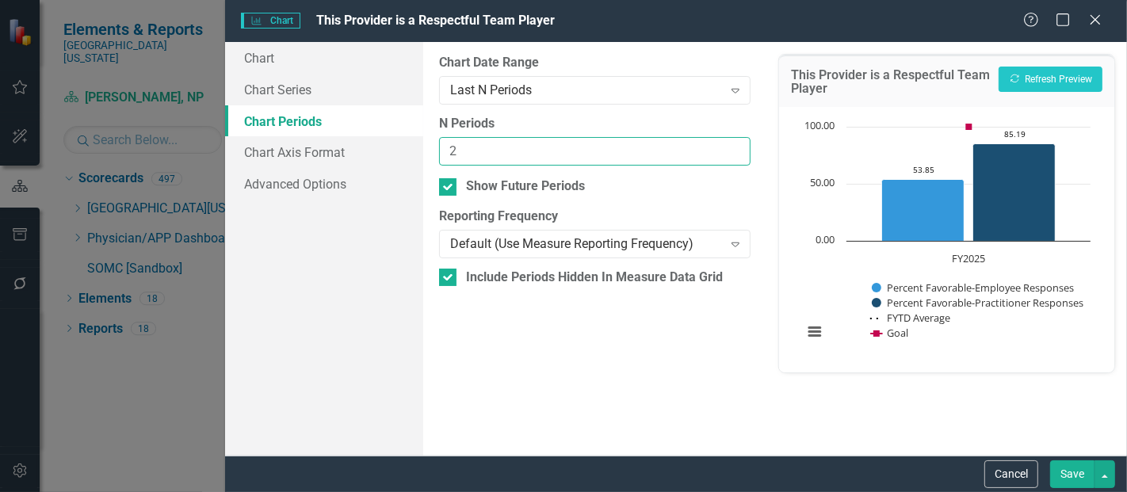
type input "2"
click at [731, 147] on input "2" at bounding box center [594, 151] width 311 height 29
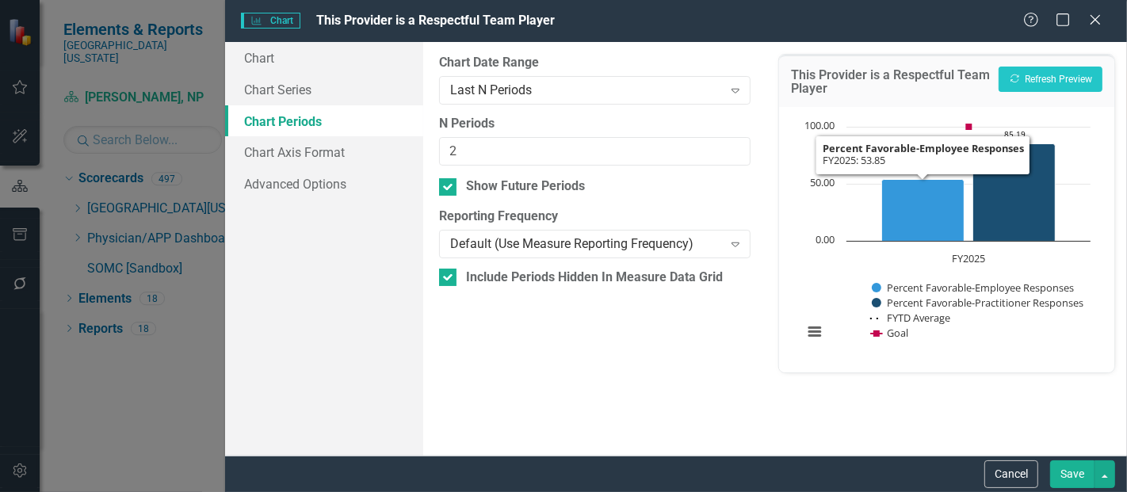
click at [1083, 476] on button "Save" at bounding box center [1072, 474] width 44 height 28
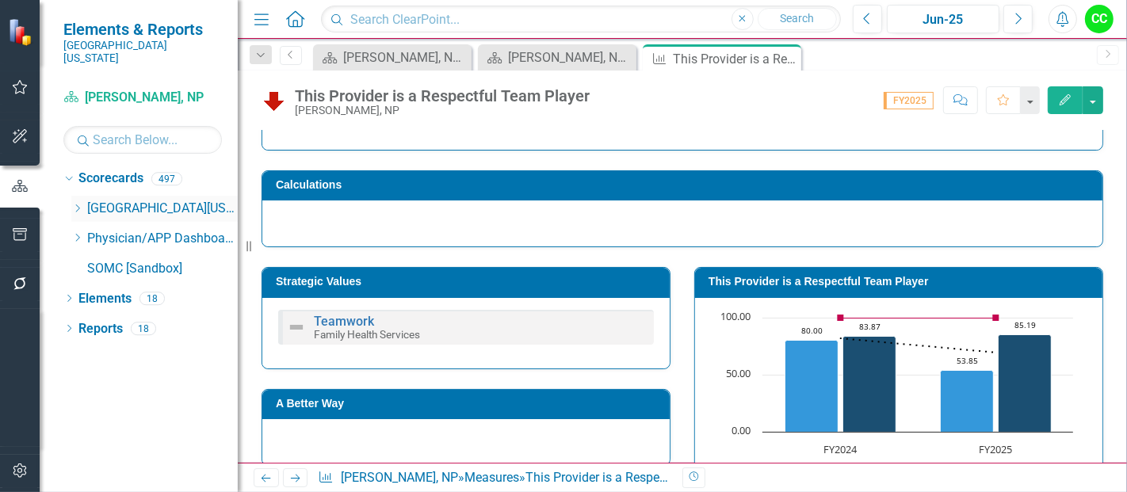
click at [0, 0] on icon at bounding box center [0, 0] width 0 height 0
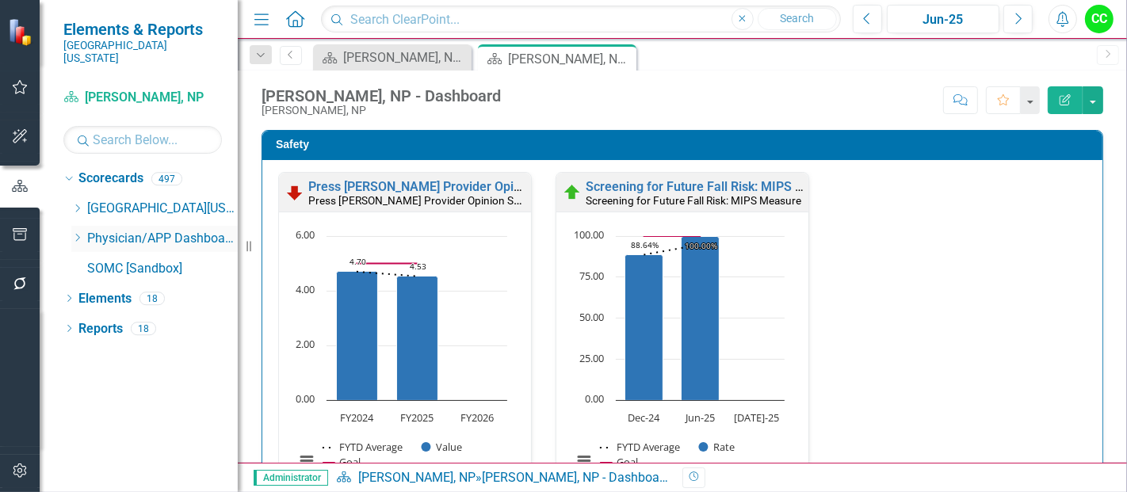
click at [72, 233] on icon "Dropdown" at bounding box center [77, 238] width 12 height 10
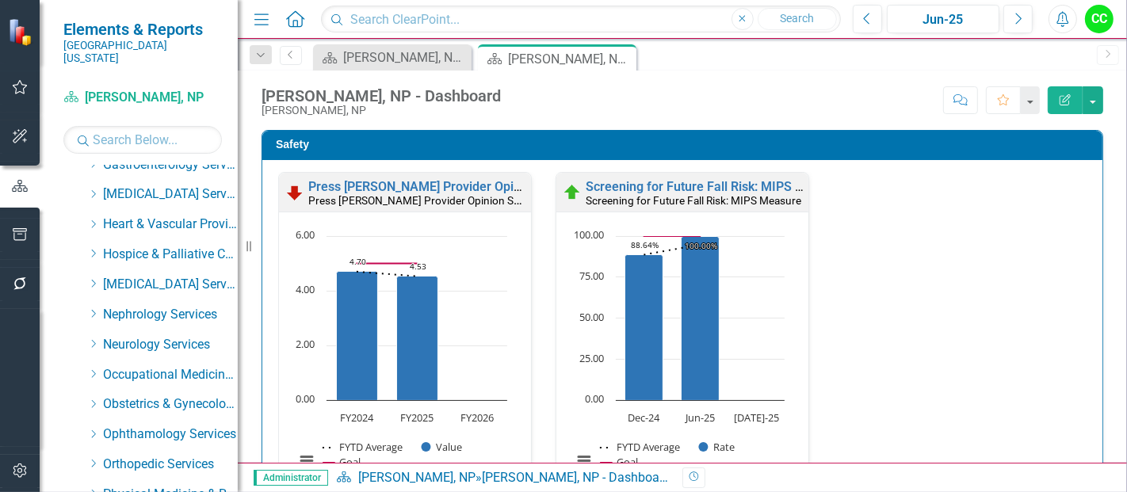
scroll to position [276, 0]
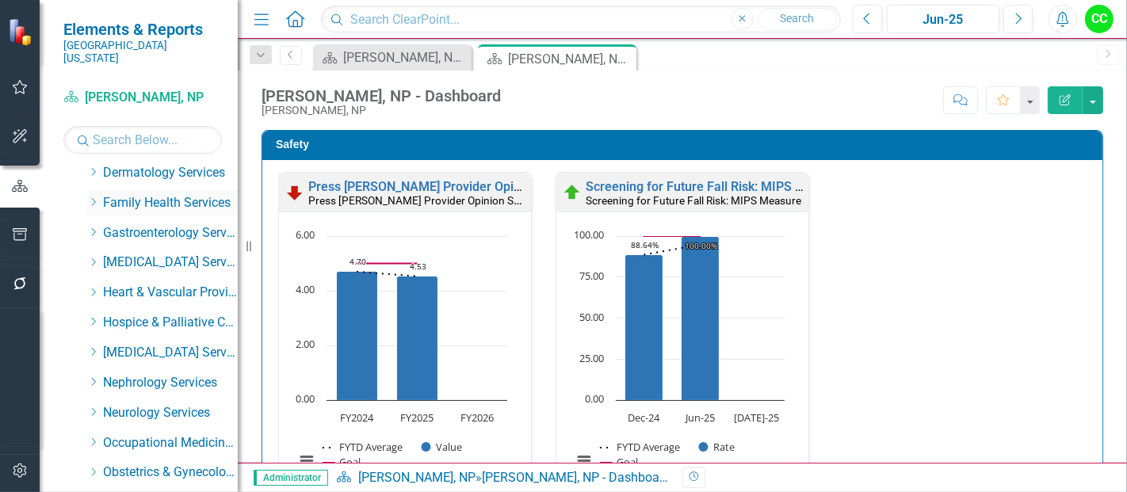
click at [95, 197] on icon "Dropdown" at bounding box center [93, 202] width 12 height 10
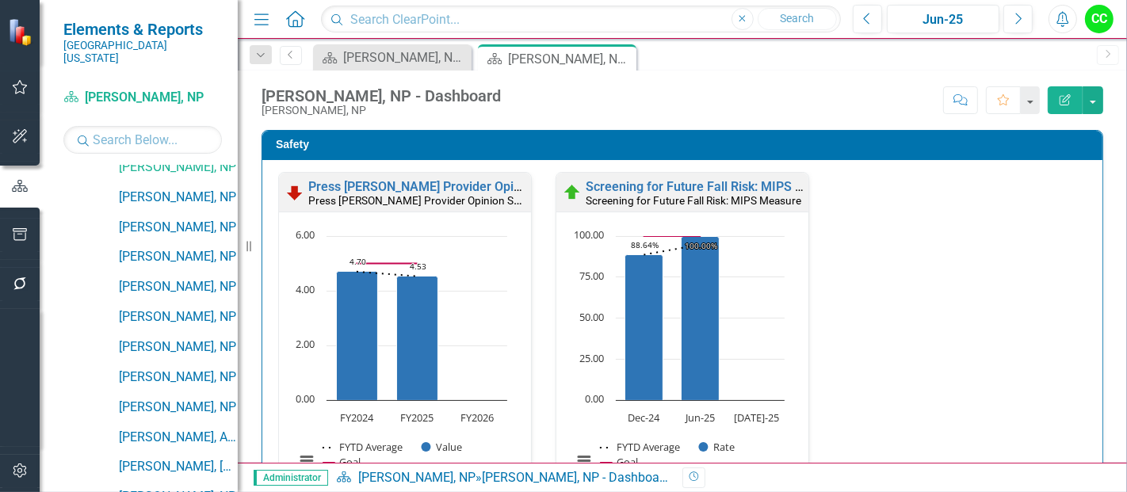
scroll to position [1243, 0]
click at [172, 187] on link "[PERSON_NAME], NP" at bounding box center [178, 196] width 119 height 18
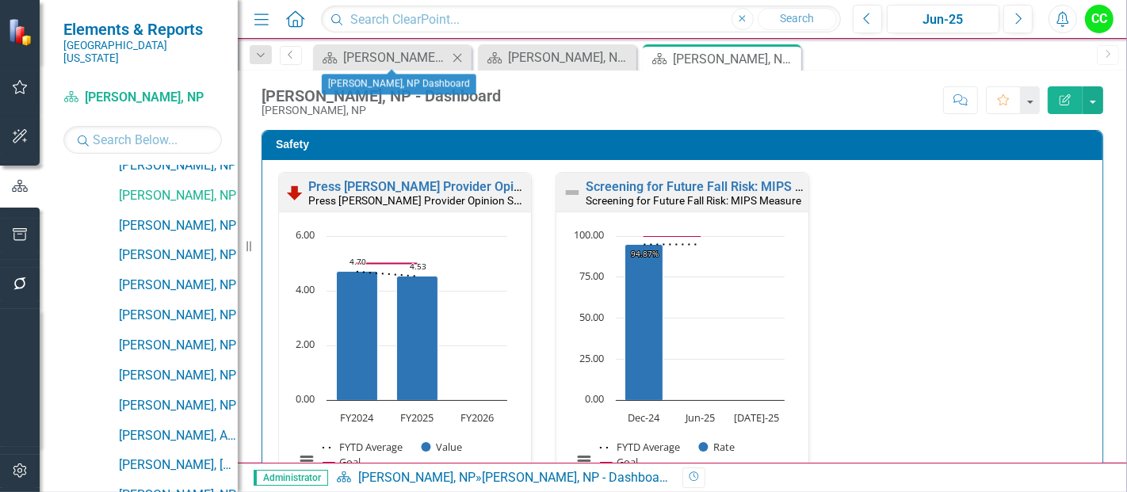
click at [456, 58] on icon at bounding box center [457, 57] width 9 height 9
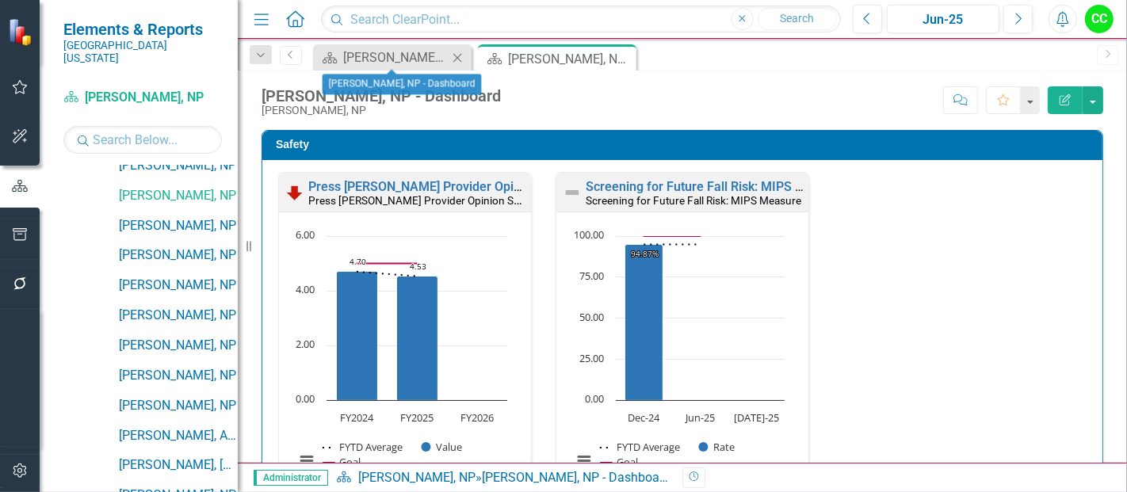
click at [455, 54] on icon at bounding box center [457, 57] width 9 height 9
